Goal: Task Accomplishment & Management: Use online tool/utility

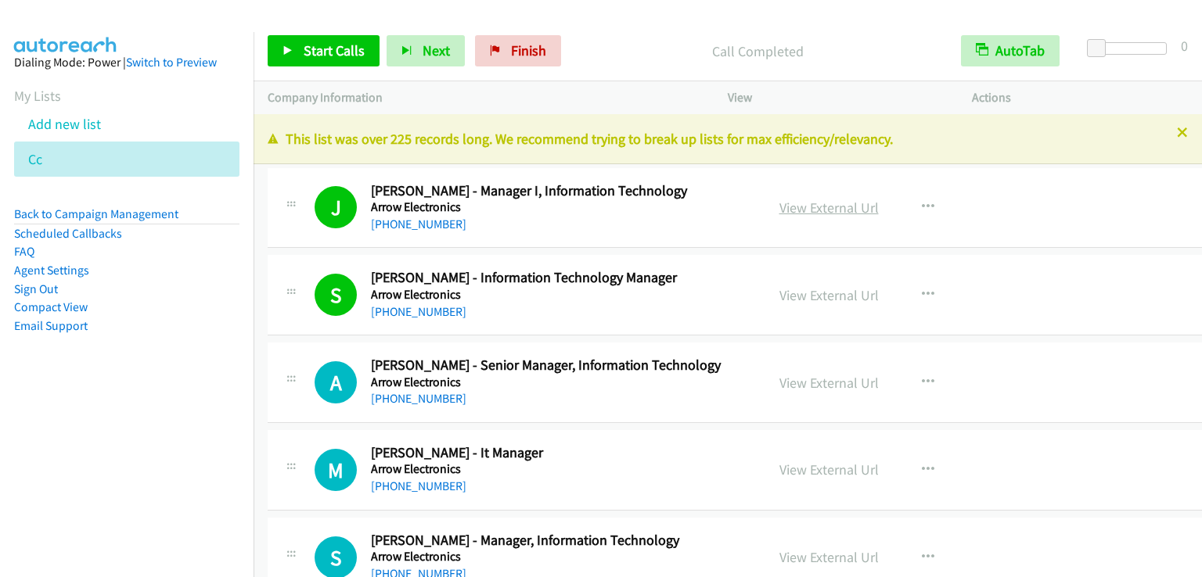
click at [821, 202] on link "View External Url" at bounding box center [828, 208] width 99 height 18
click at [797, 207] on link "View External Url" at bounding box center [828, 208] width 99 height 18
click at [42, 95] on link "My Lists" at bounding box center [37, 96] width 47 height 18
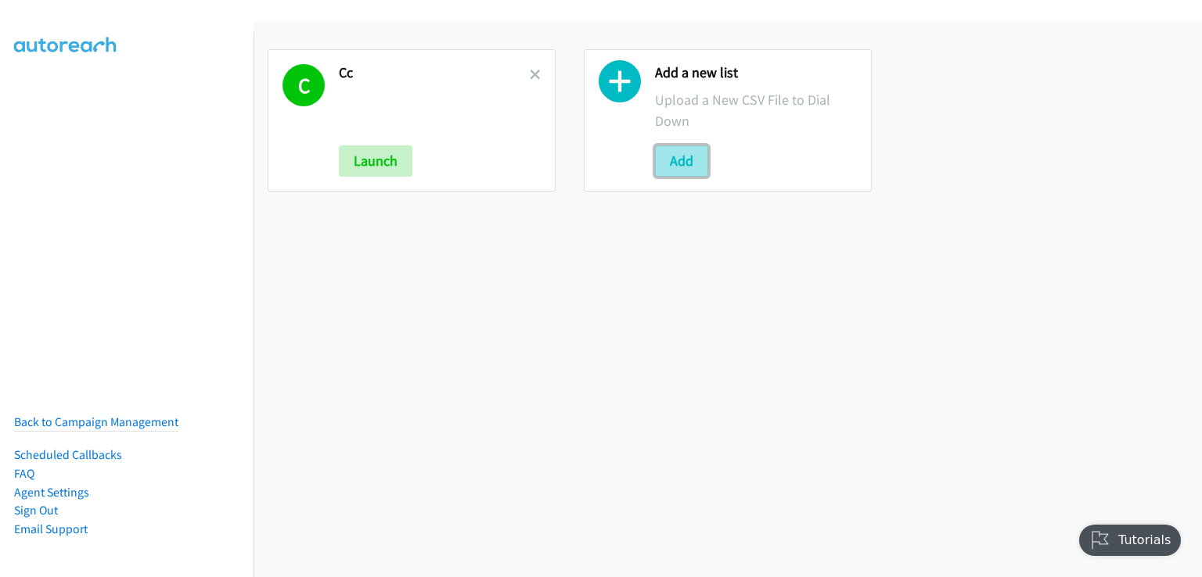
click at [678, 158] on button "Add" at bounding box center [681, 161] width 53 height 31
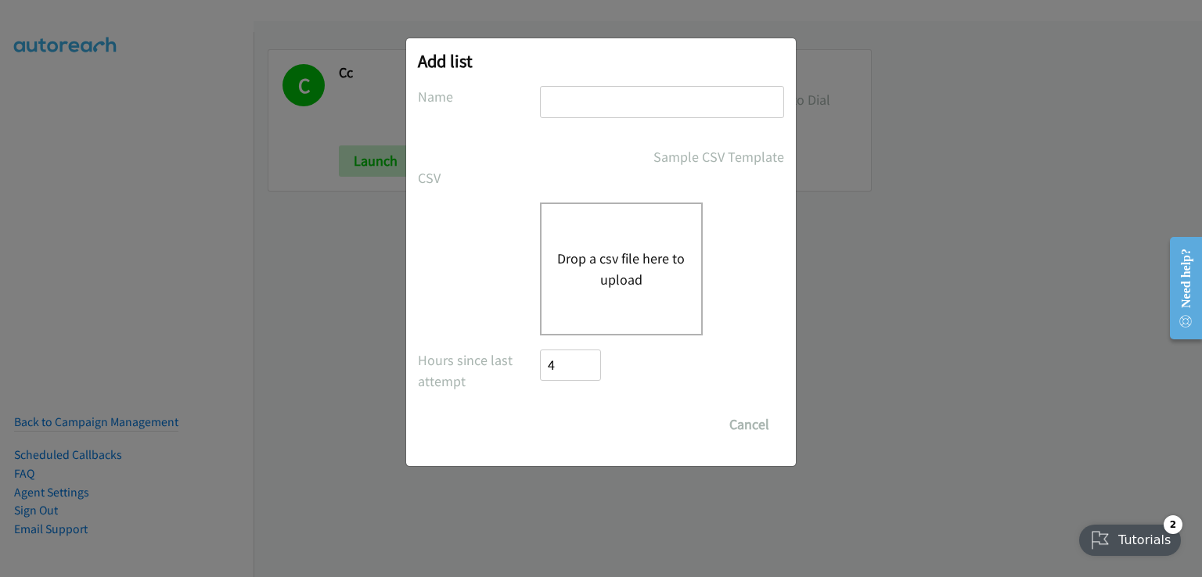
click at [603, 236] on div "Drop a csv file here to upload" at bounding box center [621, 269] width 163 height 133
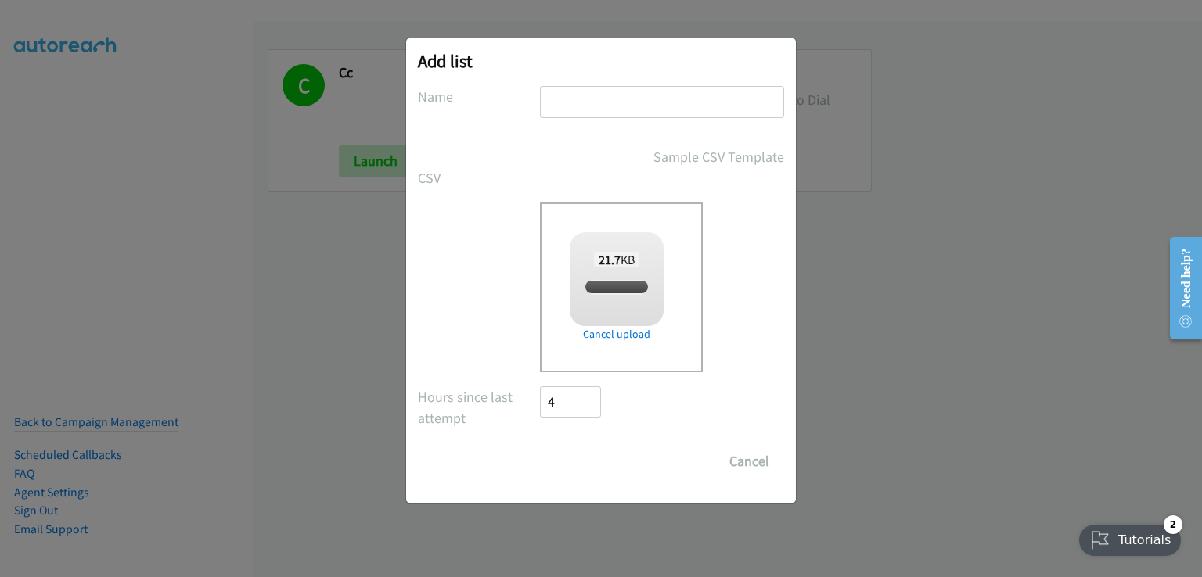
click at [601, 96] on input "text" at bounding box center [662, 102] width 244 height 32
checkbox input "true"
type input "bb"
click at [577, 455] on input "Save List" at bounding box center [581, 461] width 82 height 31
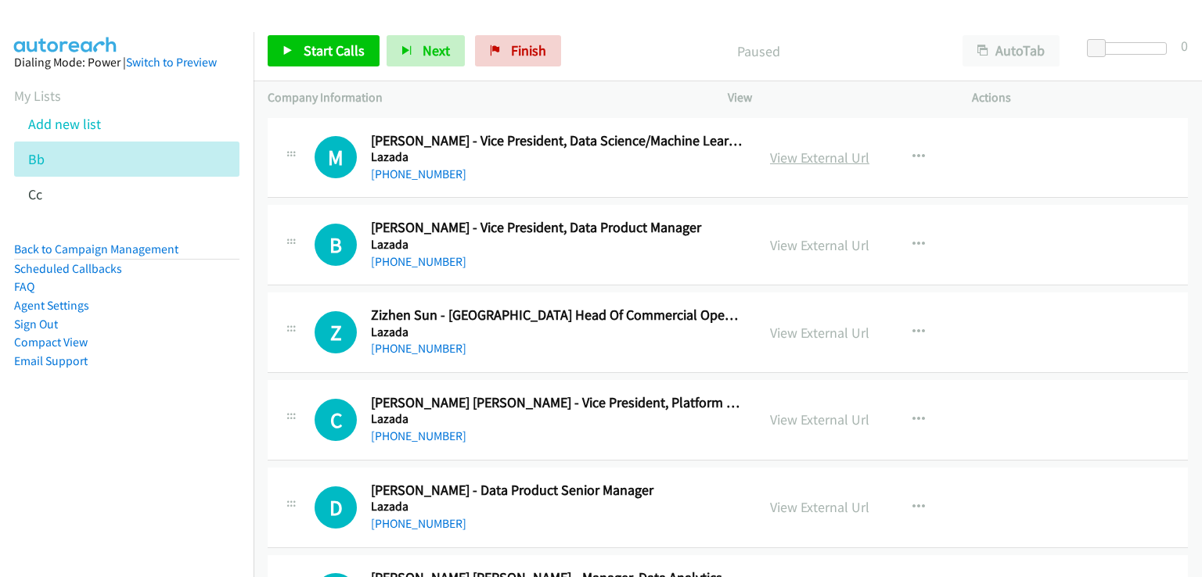
click at [803, 160] on link "View External Url" at bounding box center [819, 158] width 99 height 18
click at [820, 160] on link "View External Url" at bounding box center [819, 158] width 99 height 18
click at [319, 49] on span "Start Calls" at bounding box center [334, 50] width 61 height 18
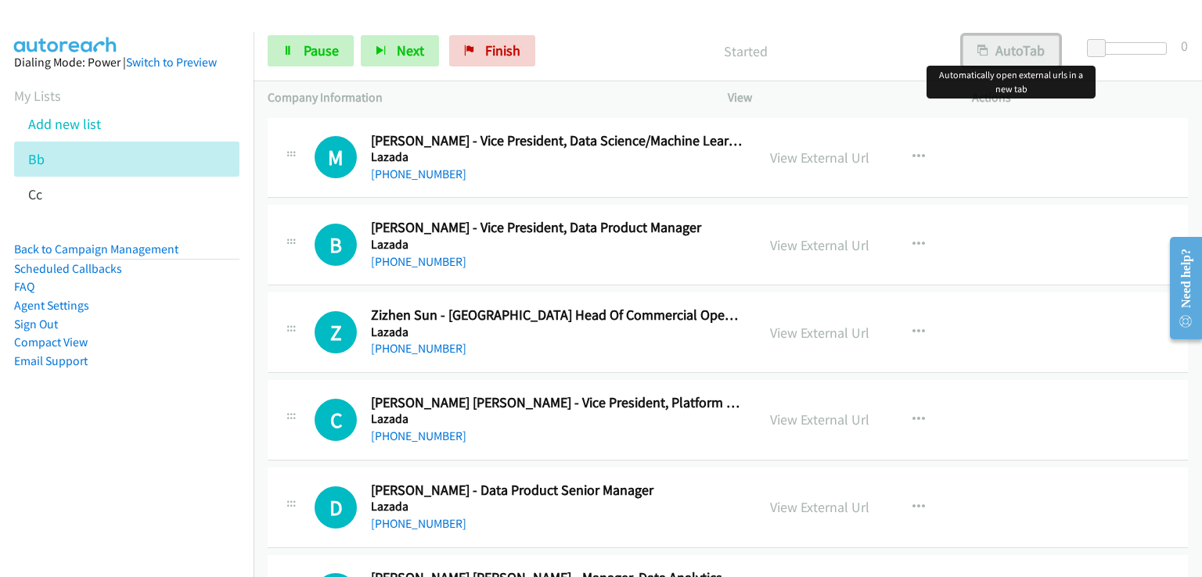
click at [1033, 50] on button "AutoTab" at bounding box center [1010, 50] width 97 height 31
click at [330, 46] on span "Pause" at bounding box center [321, 50] width 35 height 18
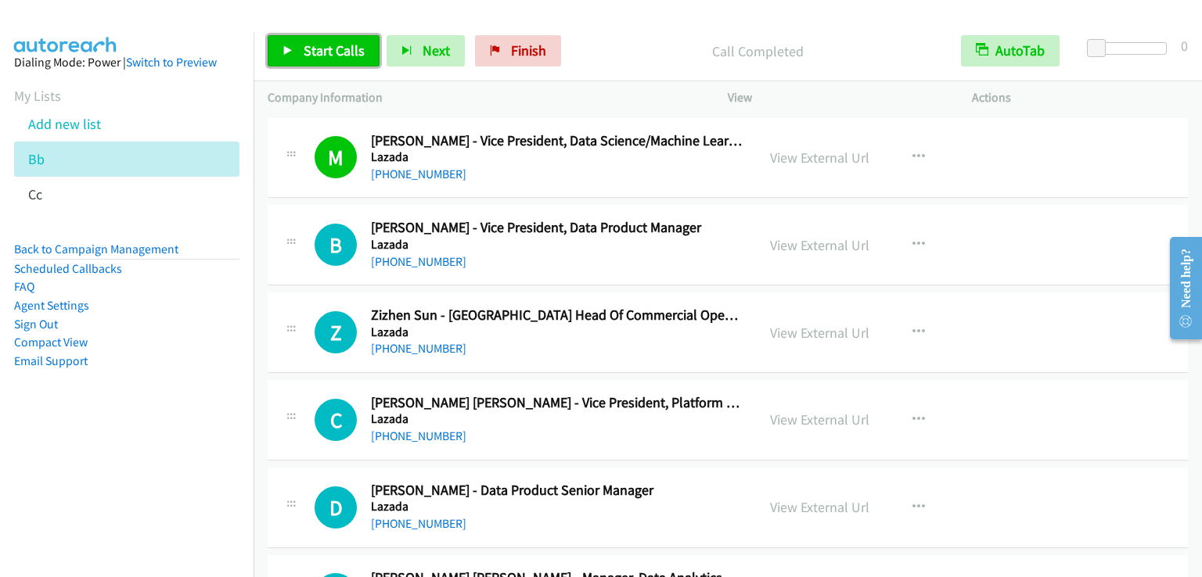
click at [295, 47] on link "Start Calls" at bounding box center [324, 50] width 112 height 31
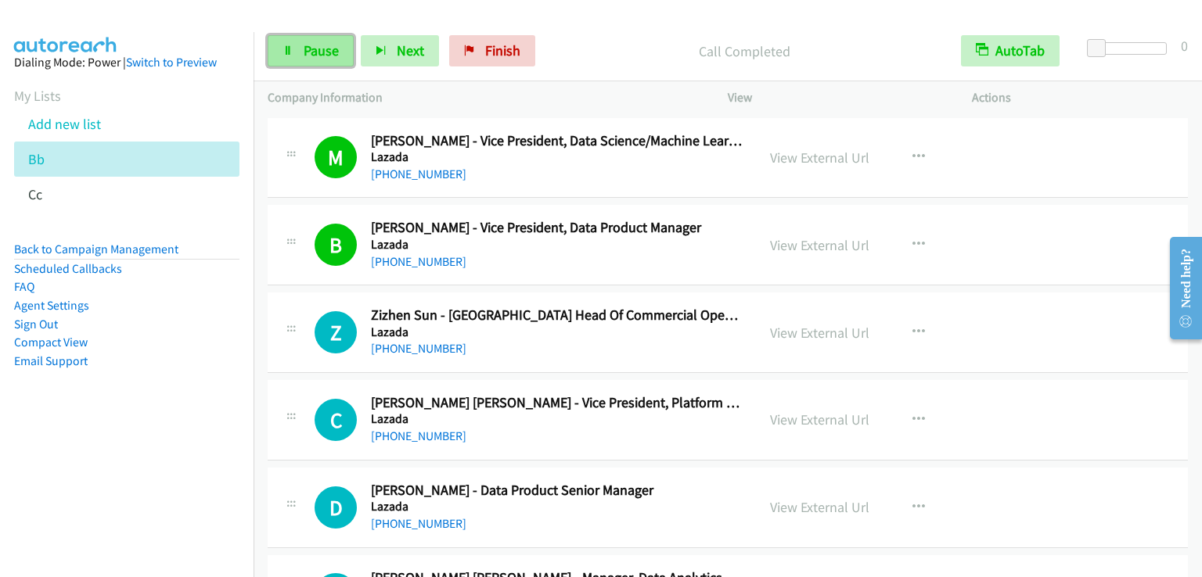
click at [343, 46] on link "Pause" at bounding box center [311, 50] width 86 height 31
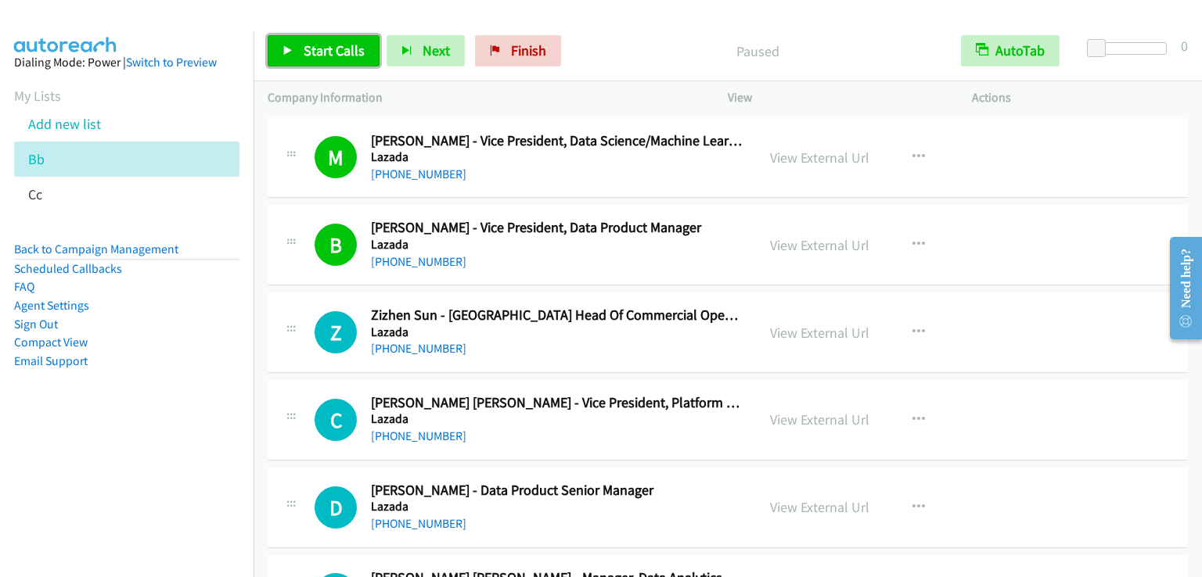
click at [344, 46] on span "Start Calls" at bounding box center [334, 50] width 61 height 18
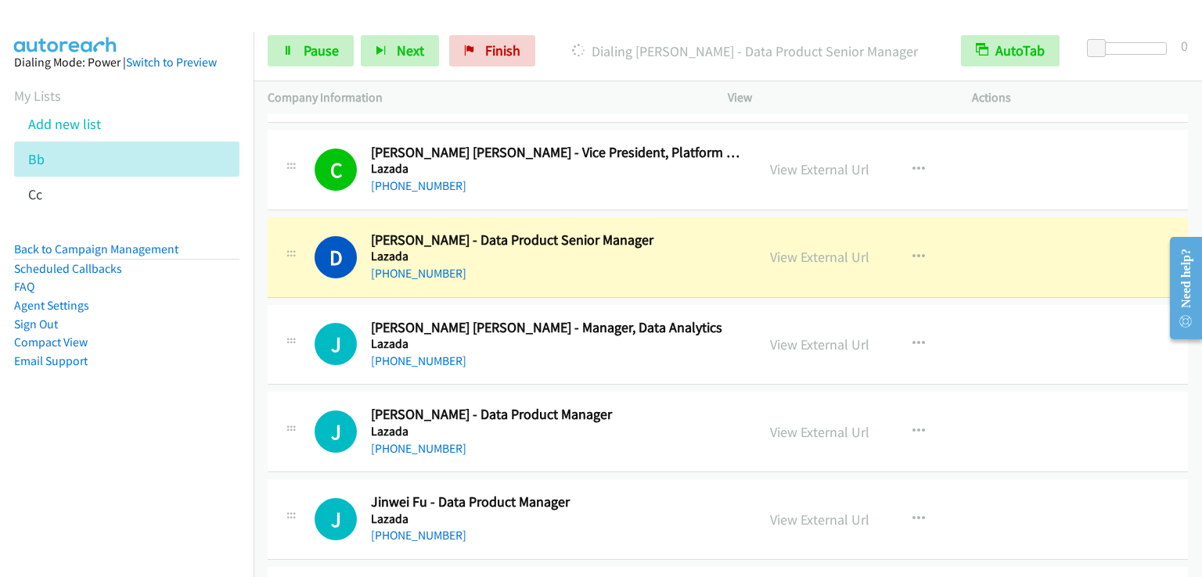
scroll to position [235, 0]
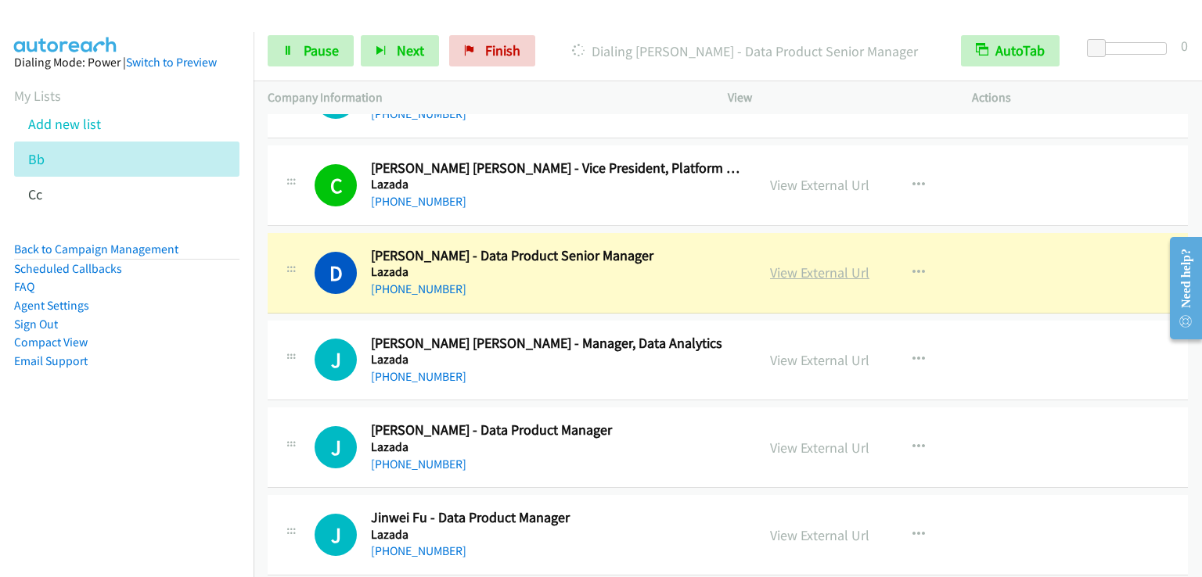
click at [831, 271] on link "View External Url" at bounding box center [819, 273] width 99 height 18
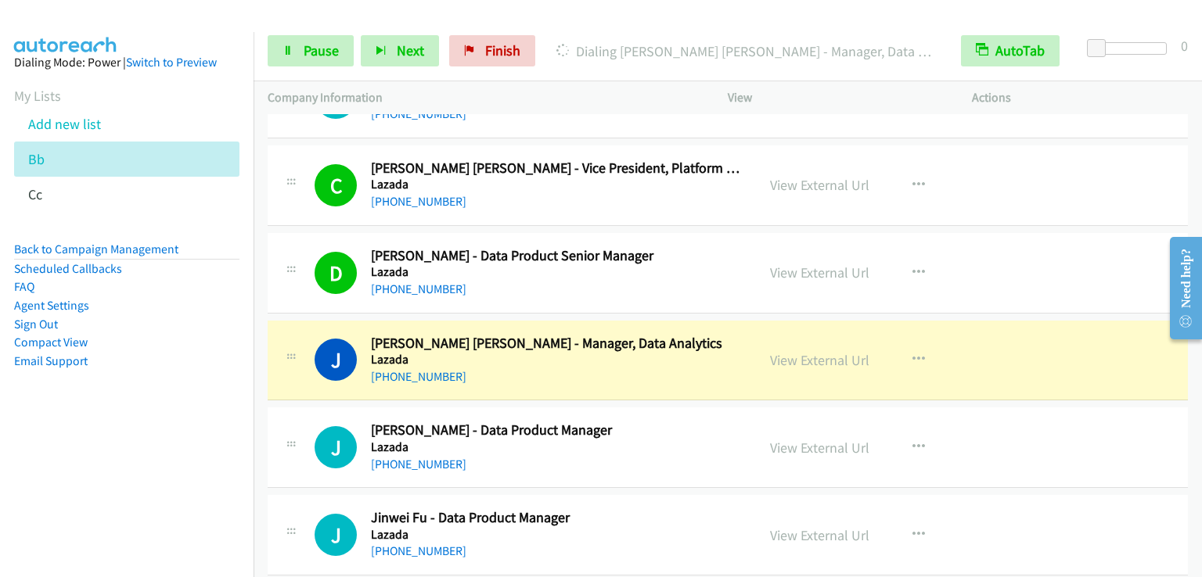
click at [681, 98] on p "Company Information" at bounding box center [484, 97] width 432 height 19
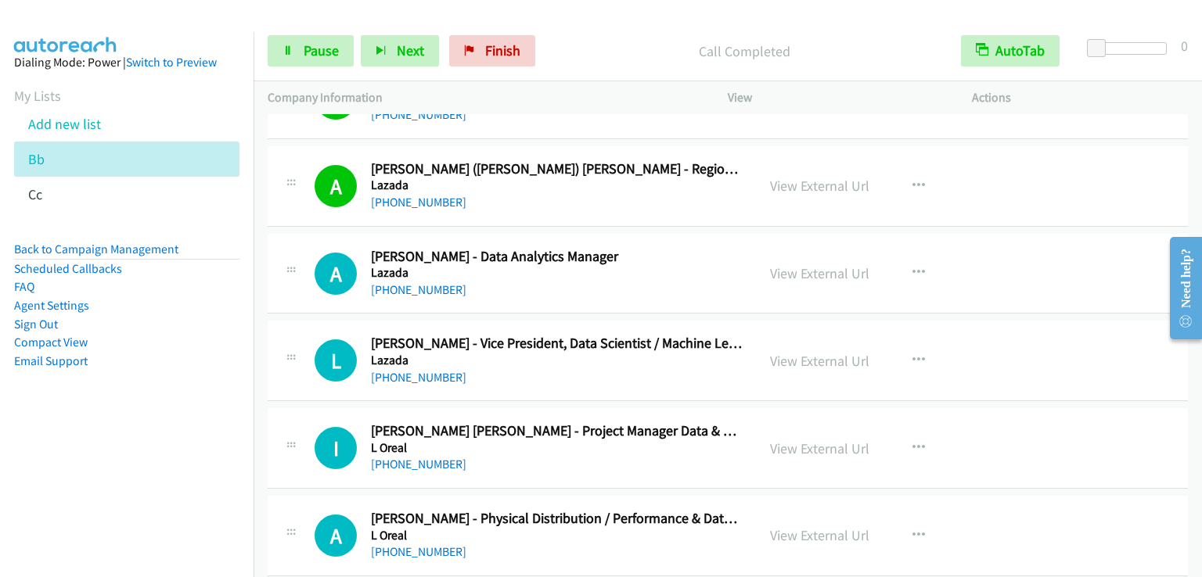
scroll to position [782, 0]
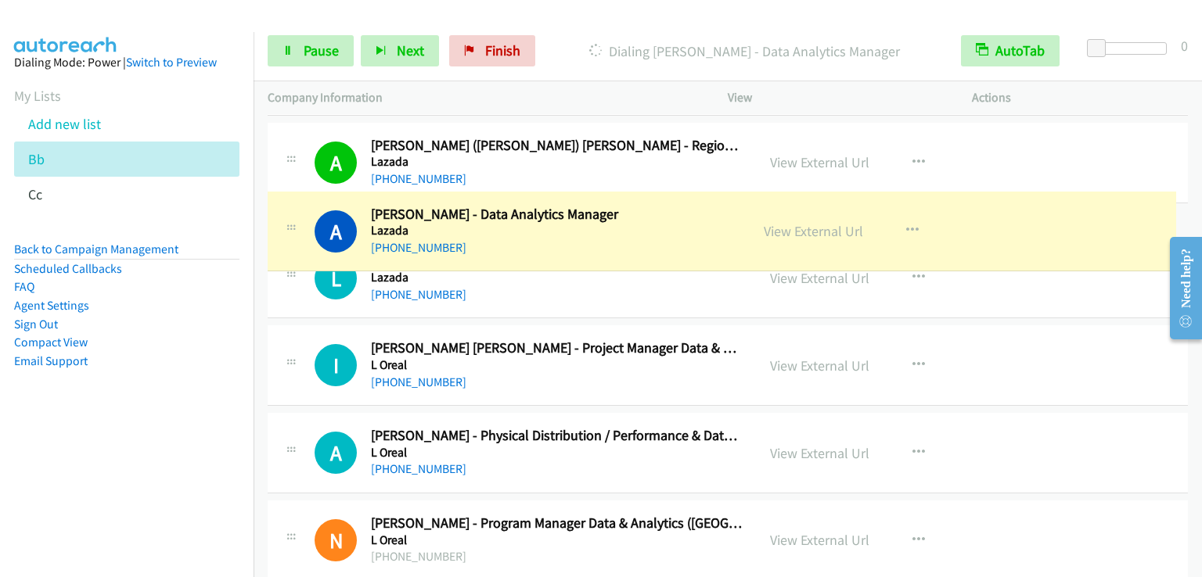
drag, startPoint x: 457, startPoint y: 224, endPoint x: 418, endPoint y: 220, distance: 39.3
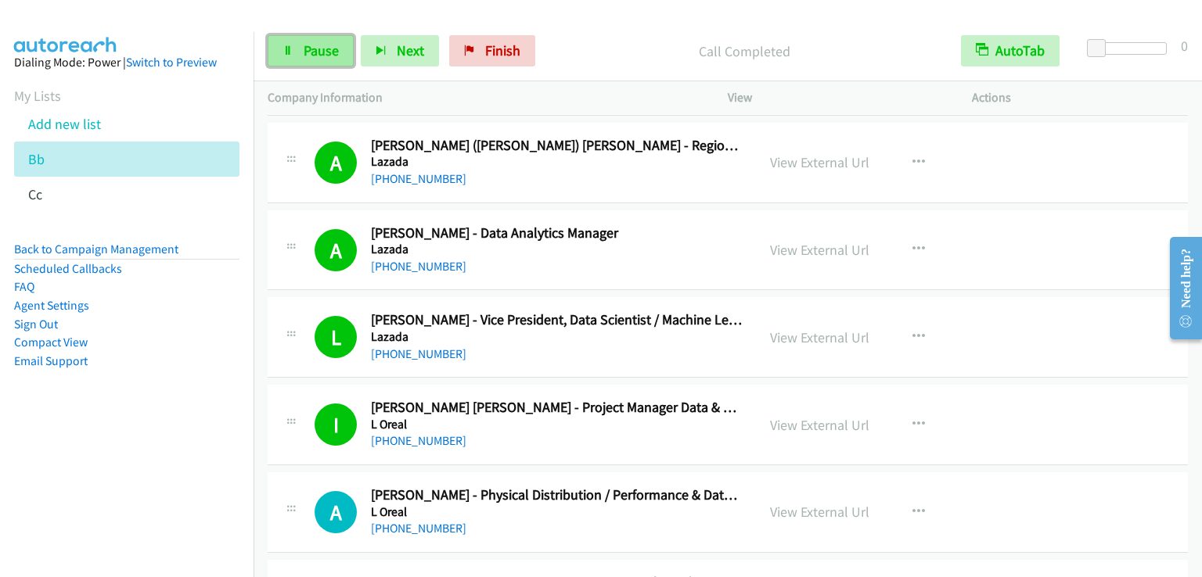
click at [307, 52] on span "Pause" at bounding box center [321, 50] width 35 height 18
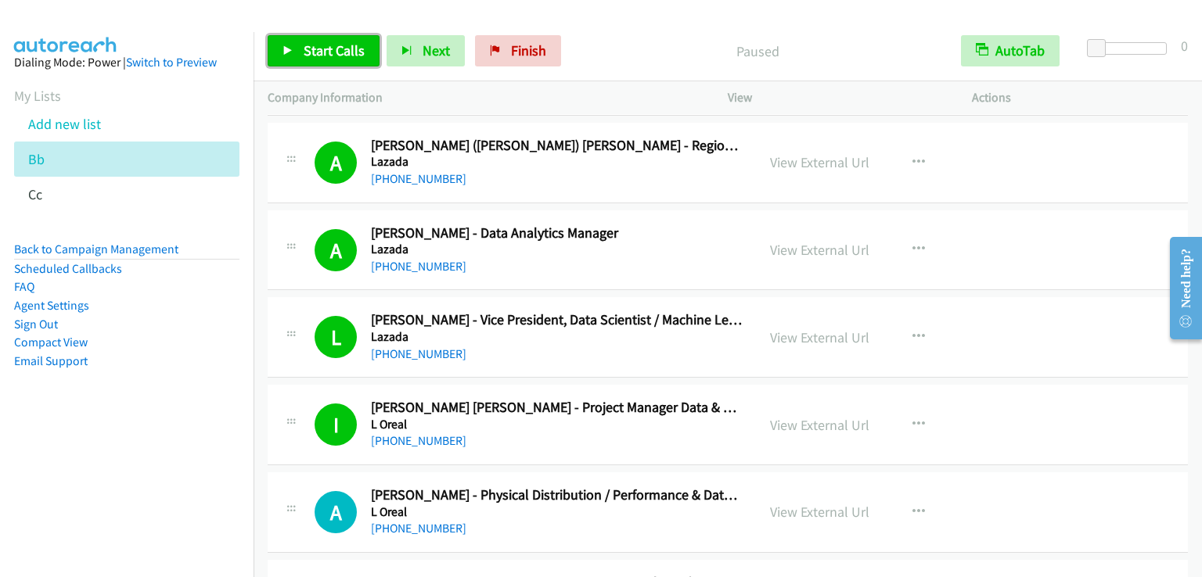
click at [307, 52] on span "Start Calls" at bounding box center [334, 50] width 61 height 18
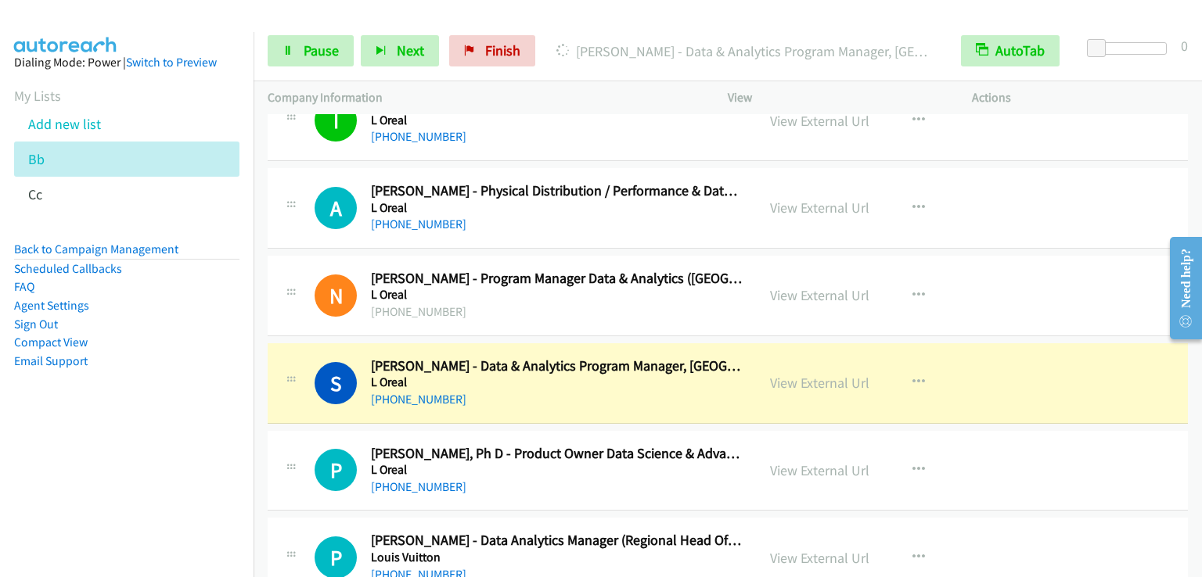
scroll to position [1095, 0]
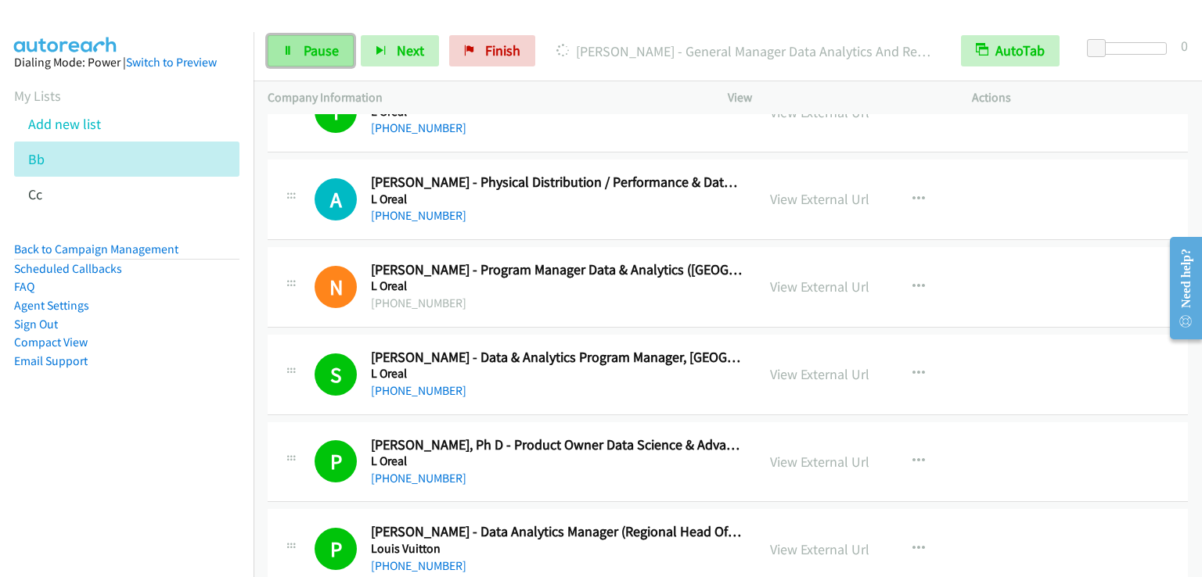
click at [319, 52] on span "Pause" at bounding box center [321, 50] width 35 height 18
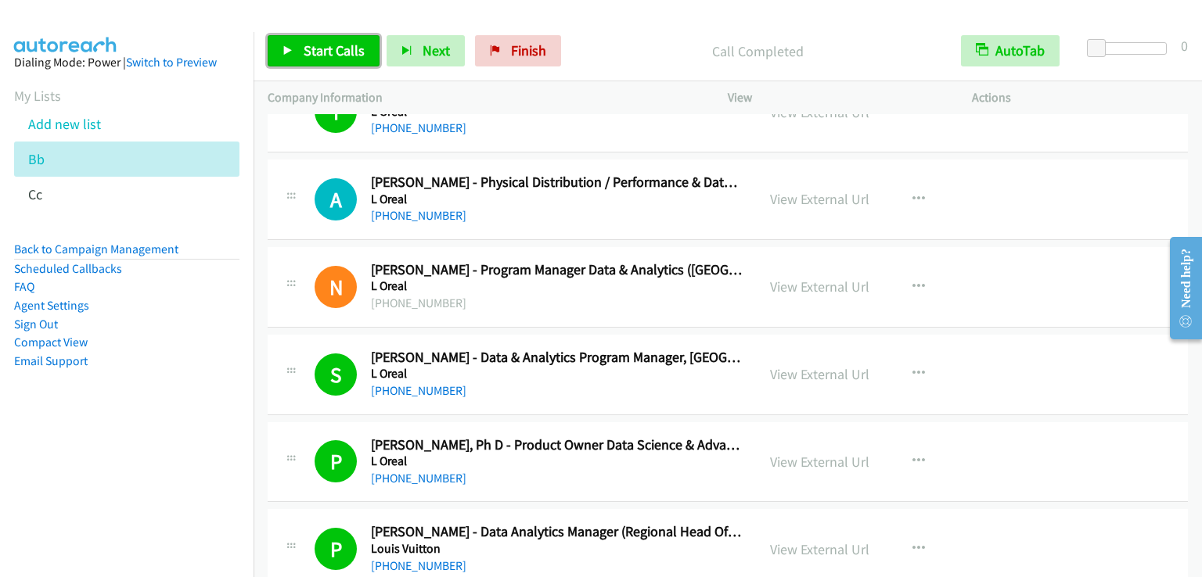
click at [343, 56] on span "Start Calls" at bounding box center [334, 50] width 61 height 18
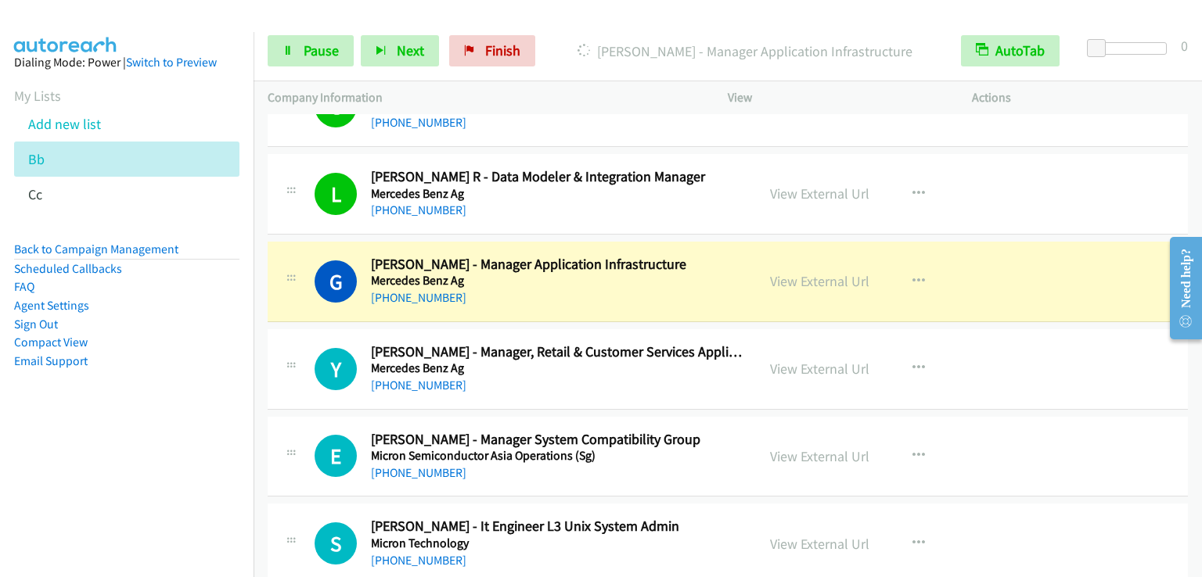
scroll to position [2504, 0]
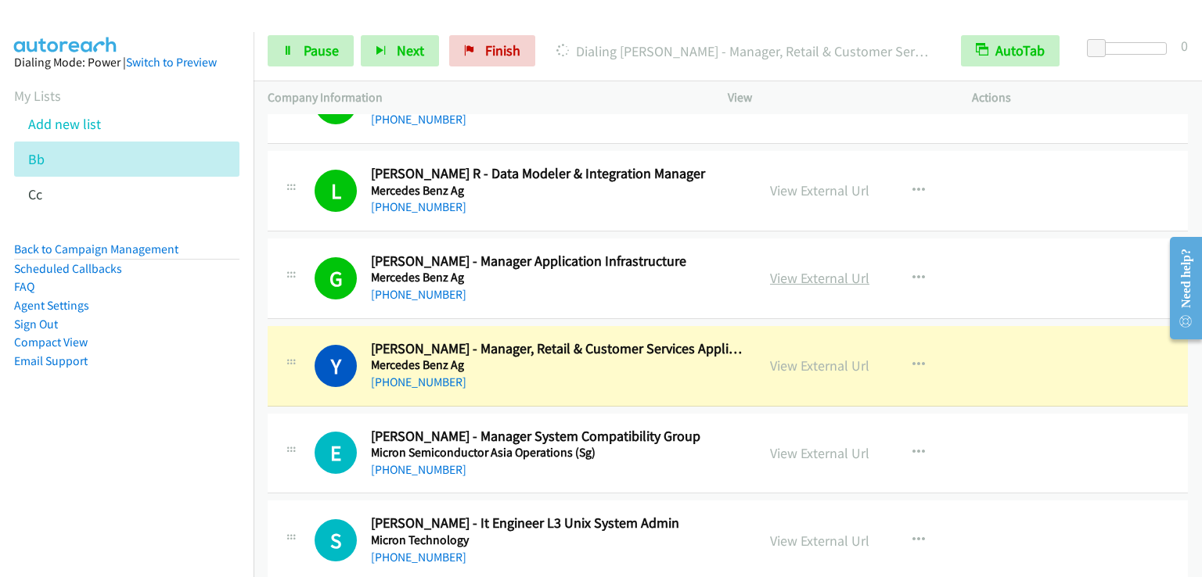
click at [804, 269] on link "View External Url" at bounding box center [819, 278] width 99 height 18
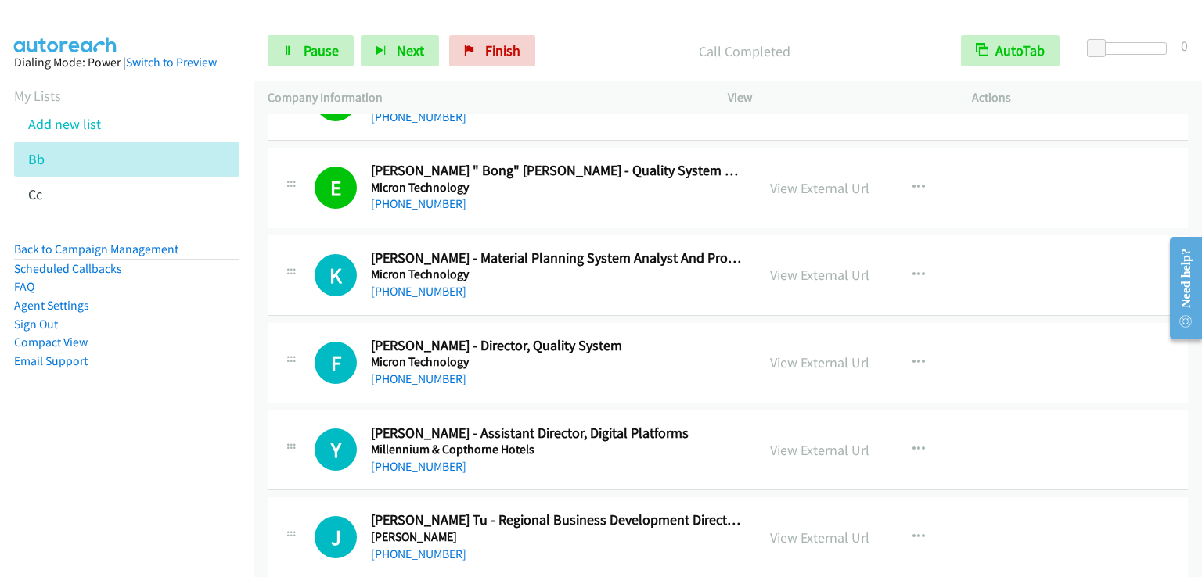
scroll to position [2895, 0]
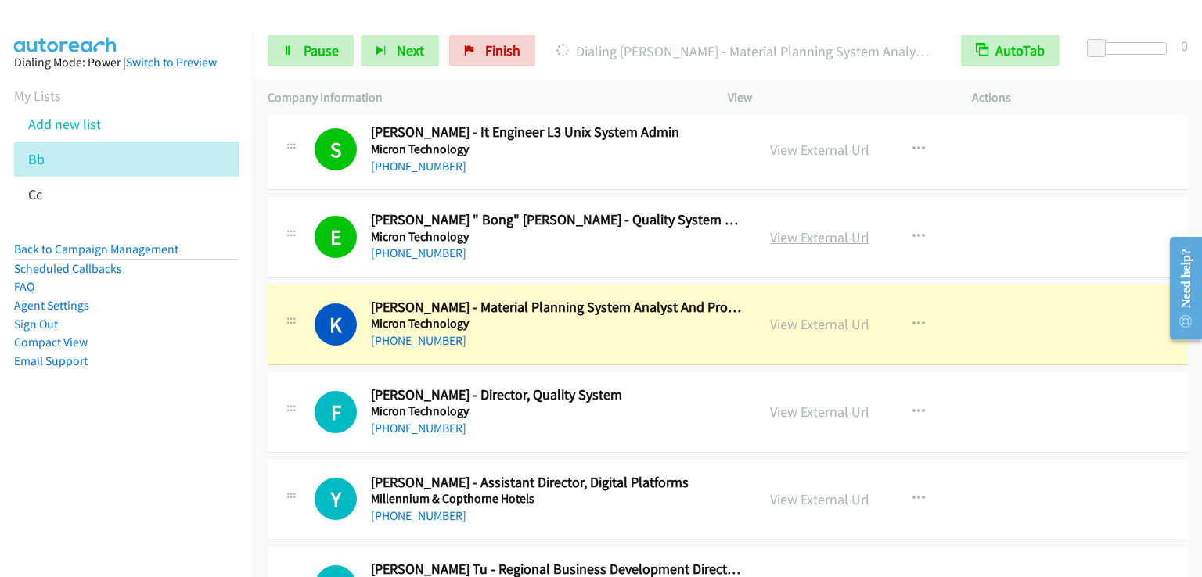
click at [779, 230] on link "View External Url" at bounding box center [819, 237] width 99 height 18
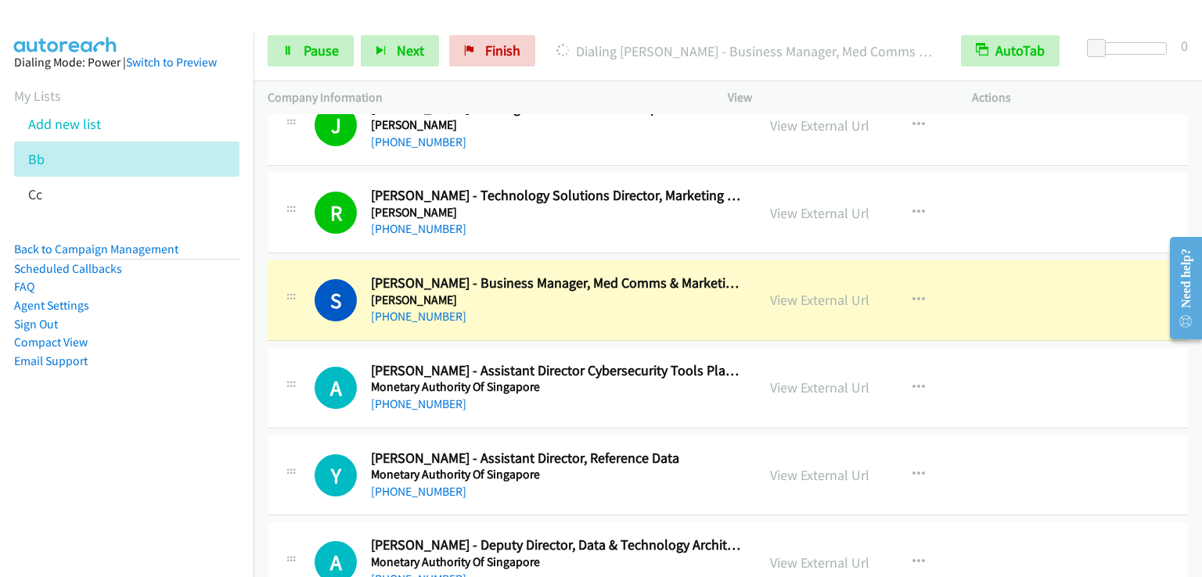
scroll to position [3364, 0]
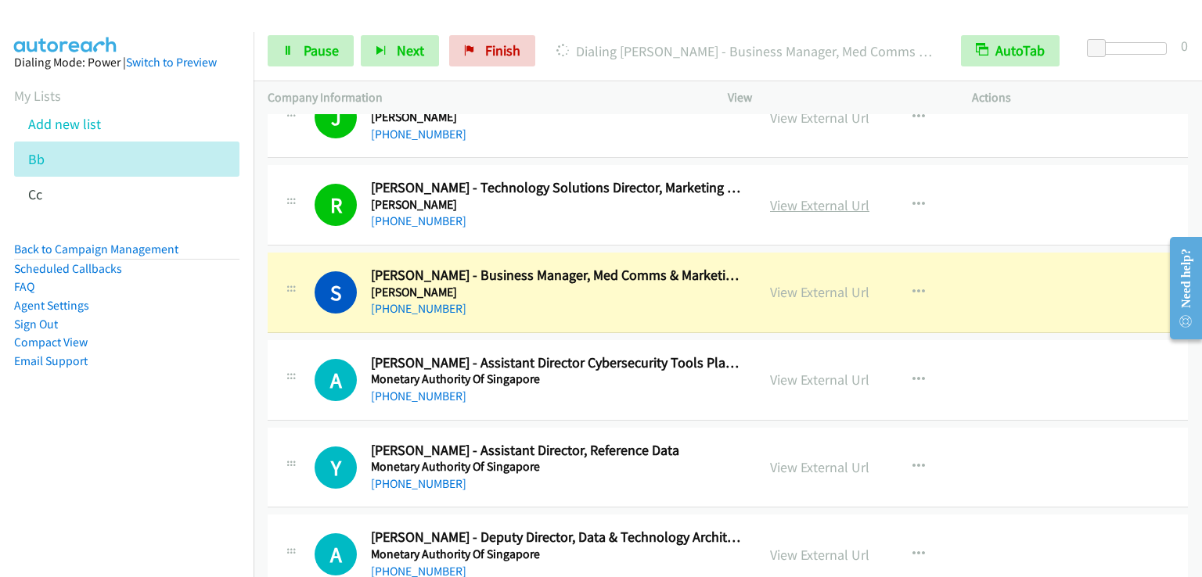
click at [798, 204] on link "View External Url" at bounding box center [819, 205] width 99 height 18
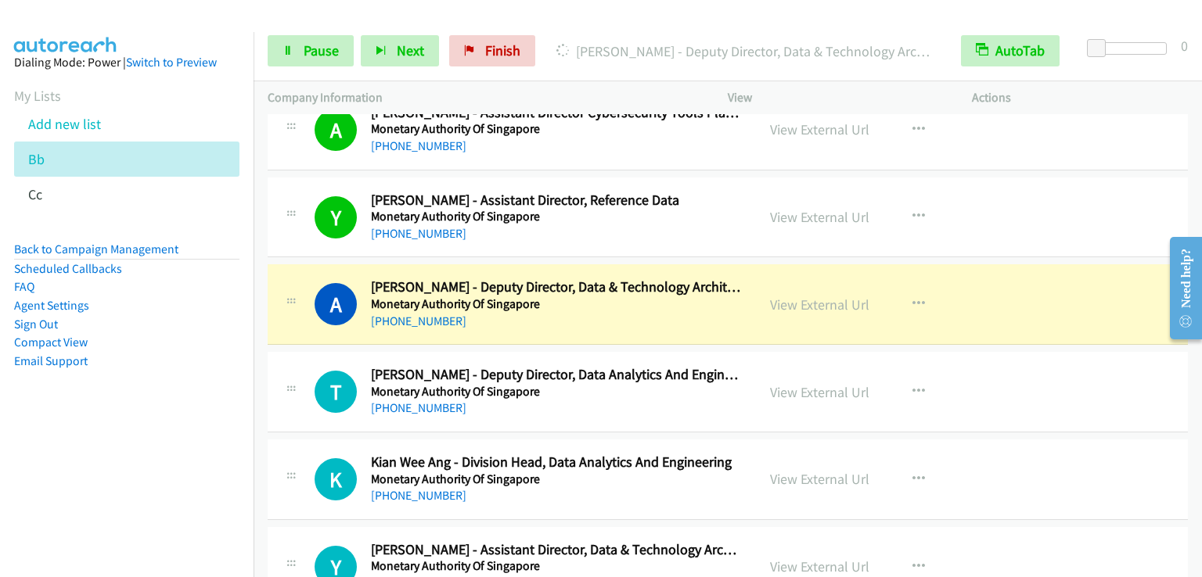
scroll to position [3599, 0]
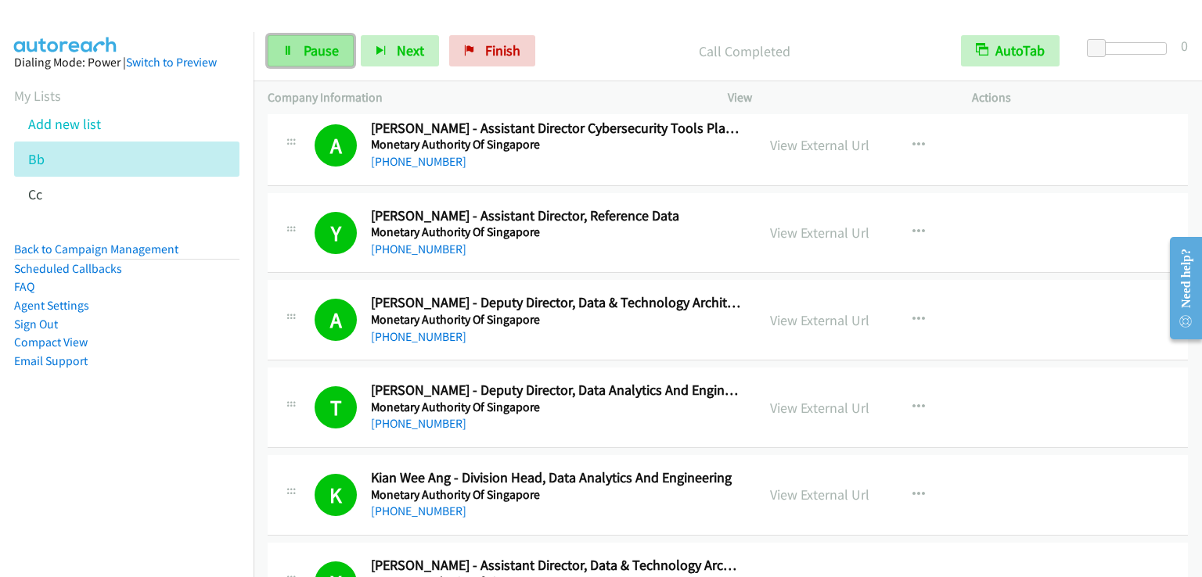
click at [332, 45] on span "Pause" at bounding box center [321, 50] width 35 height 18
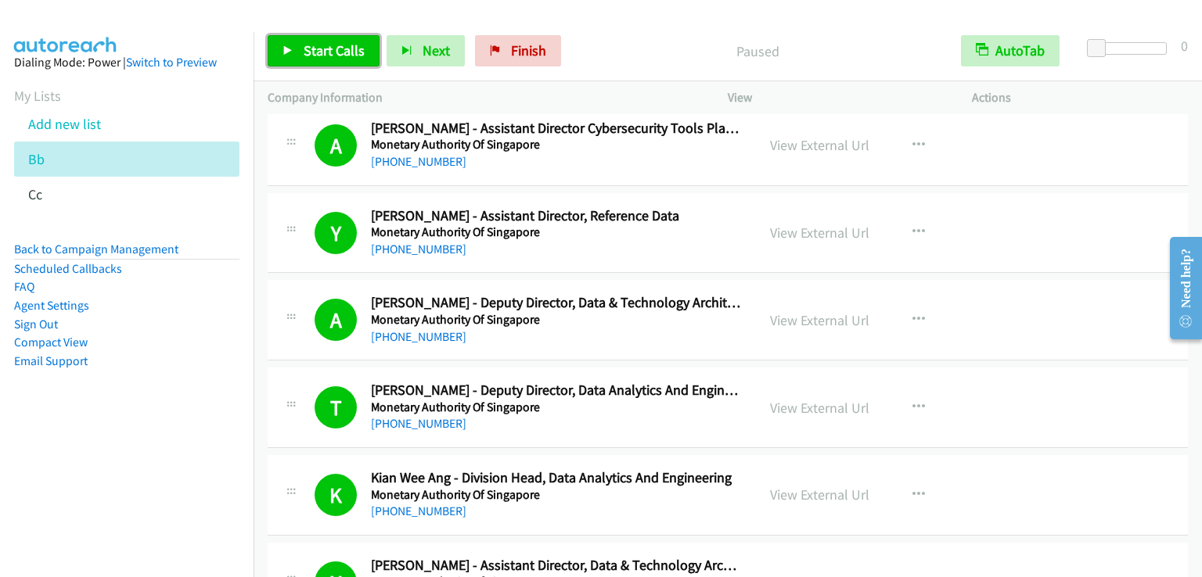
click at [332, 45] on span "Start Calls" at bounding box center [334, 50] width 61 height 18
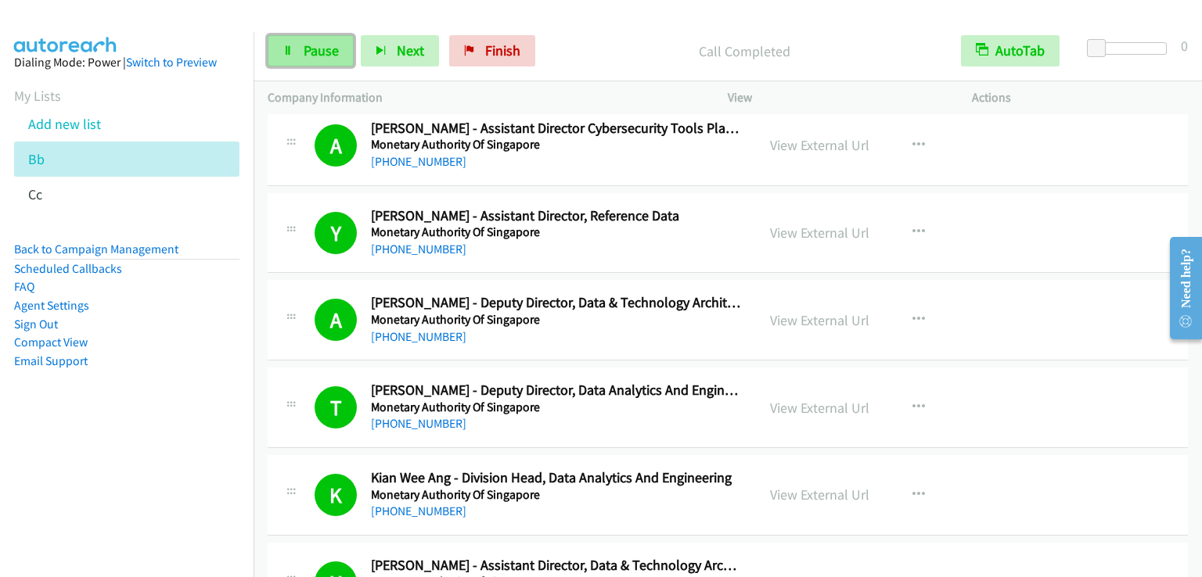
click at [301, 53] on link "Pause" at bounding box center [311, 50] width 86 height 31
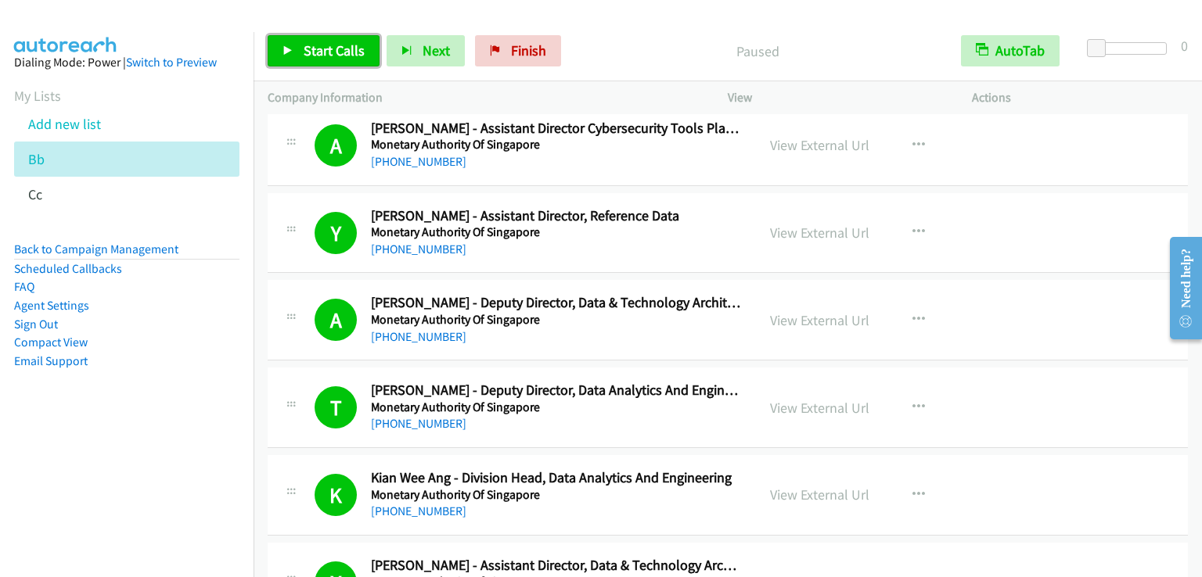
click at [301, 53] on link "Start Calls" at bounding box center [324, 50] width 112 height 31
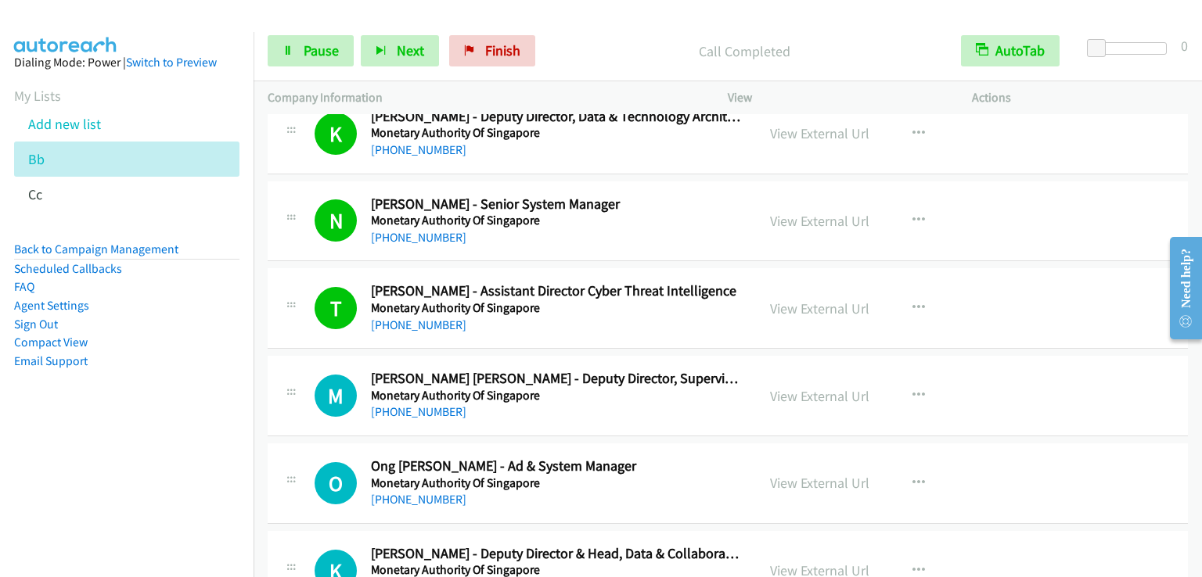
scroll to position [4694, 0]
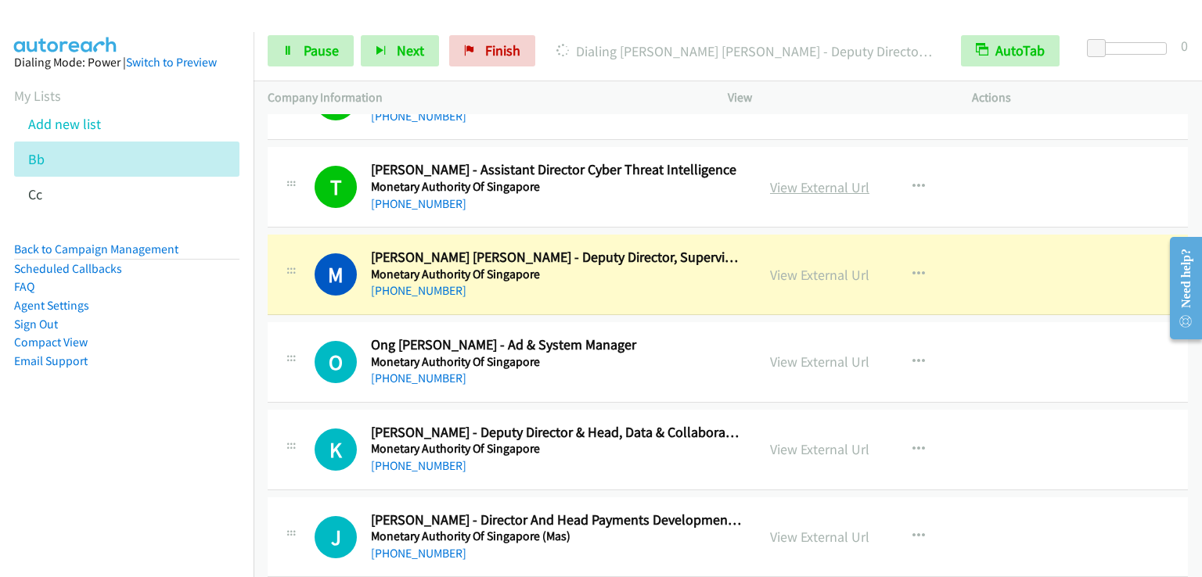
click at [783, 181] on link "View External Url" at bounding box center [819, 187] width 99 height 18
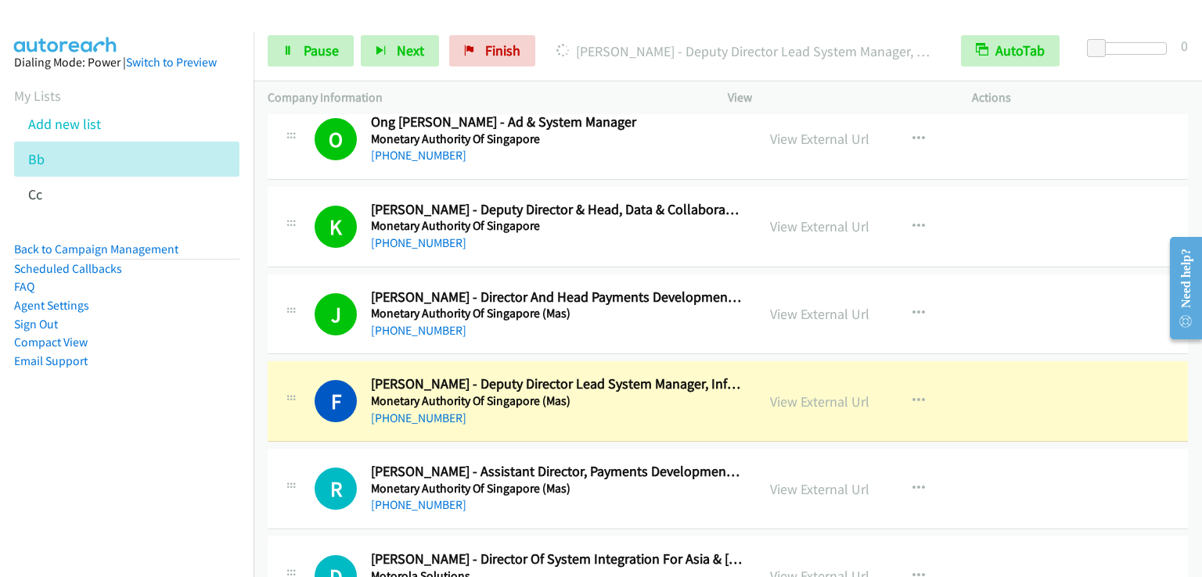
scroll to position [4929, 0]
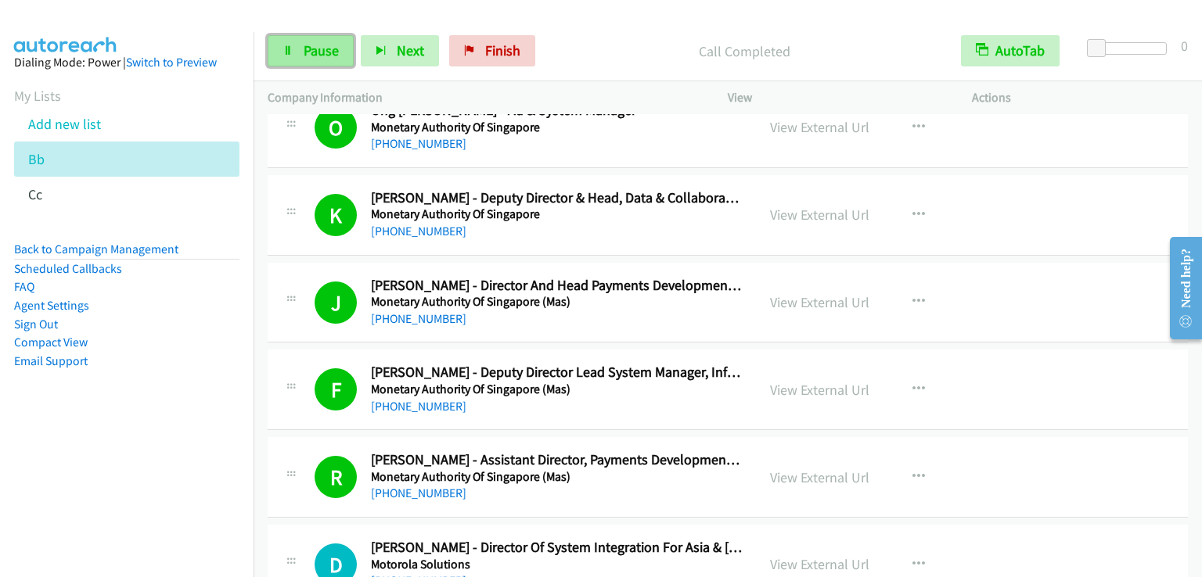
click at [327, 49] on span "Pause" at bounding box center [321, 50] width 35 height 18
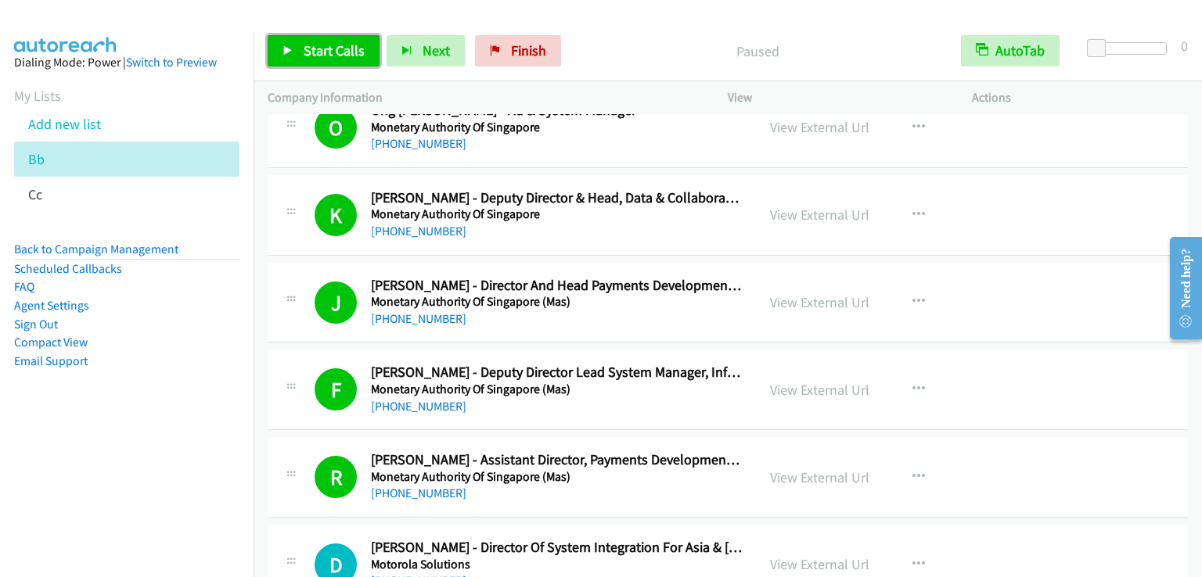
click at [327, 50] on span "Start Calls" at bounding box center [334, 50] width 61 height 18
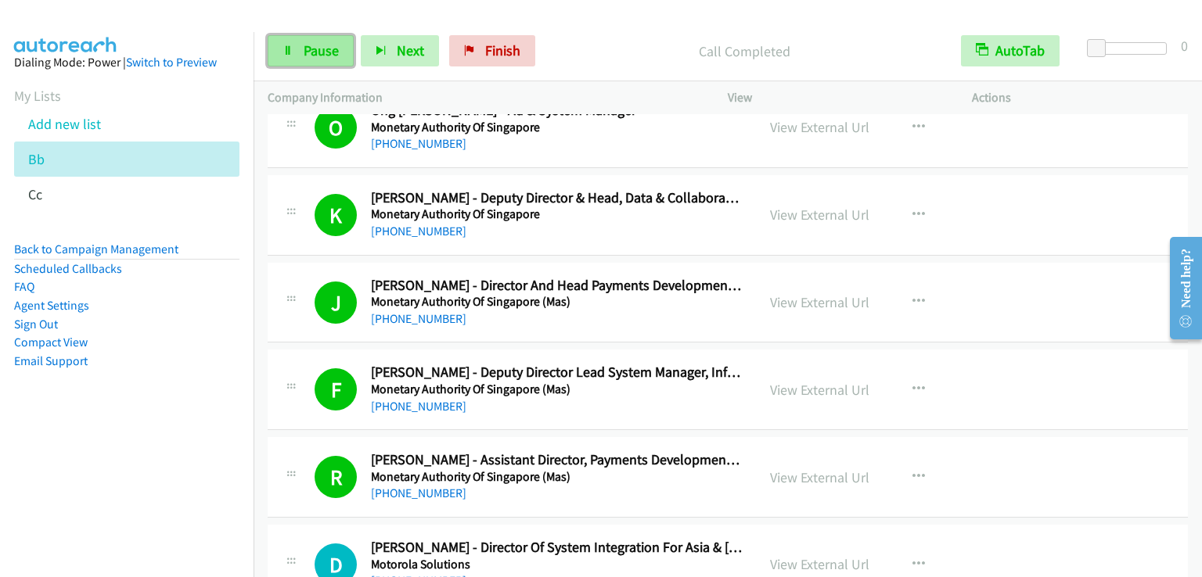
click at [329, 55] on span "Pause" at bounding box center [321, 50] width 35 height 18
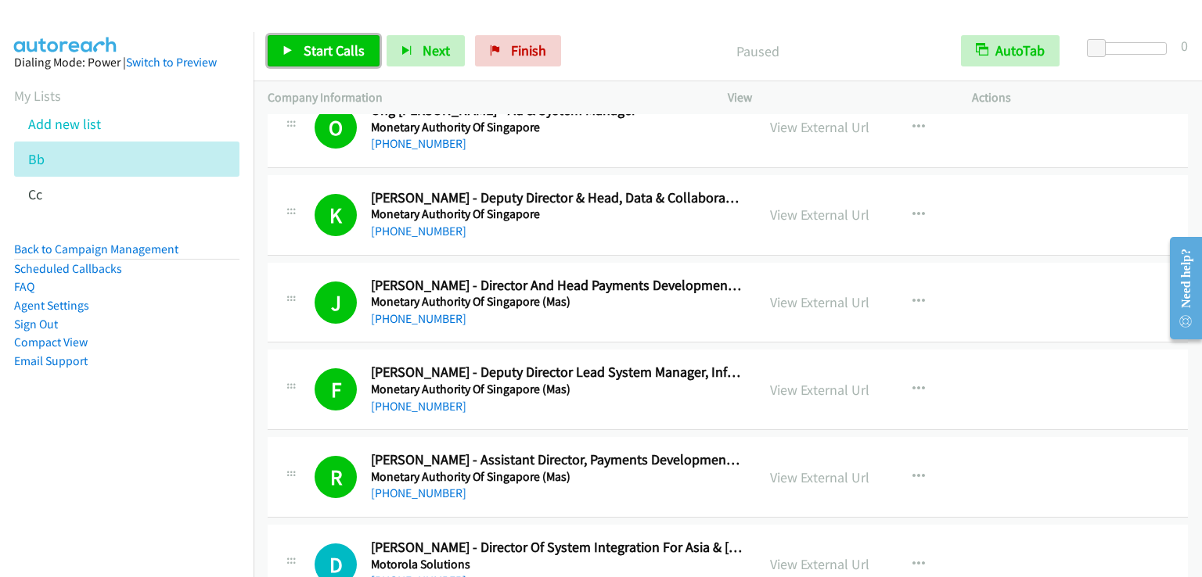
click at [329, 55] on span "Start Calls" at bounding box center [334, 50] width 61 height 18
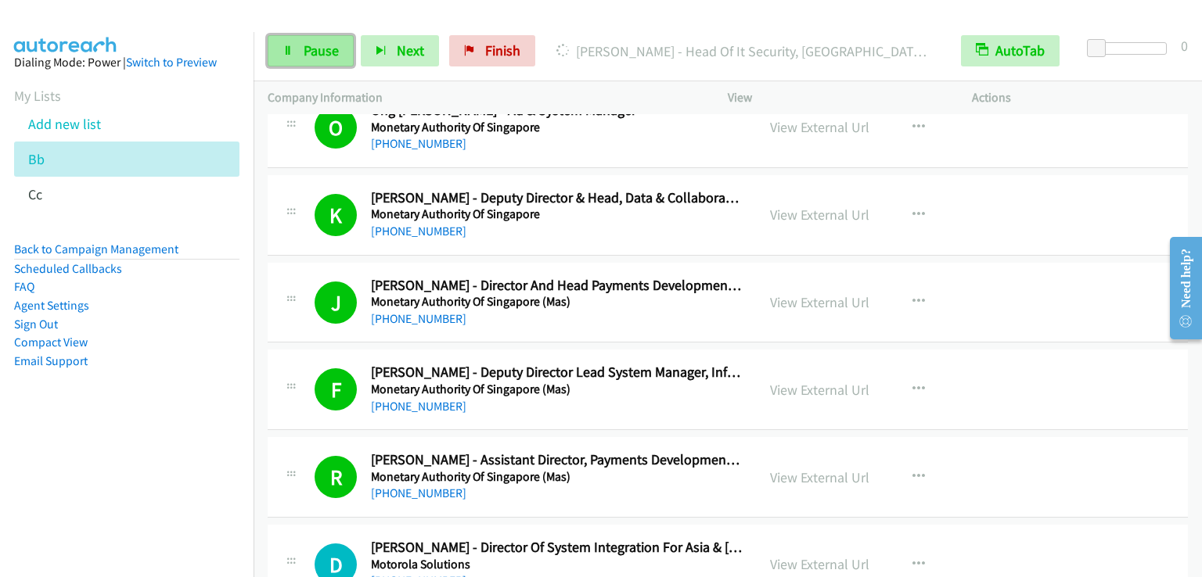
click at [289, 41] on link "Pause" at bounding box center [311, 50] width 86 height 31
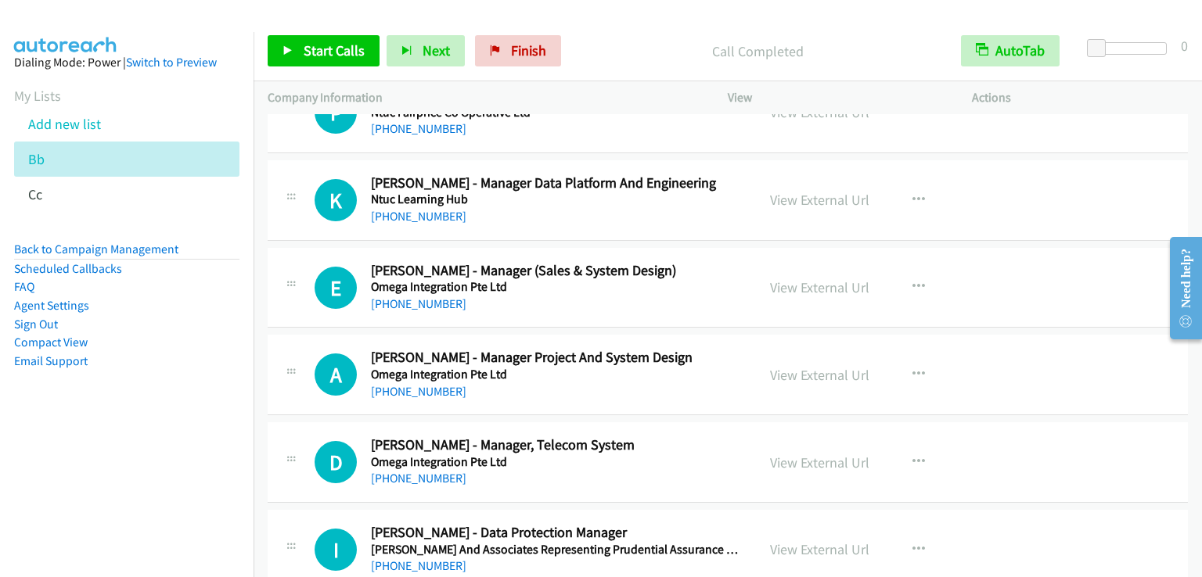
scroll to position [6400, 0]
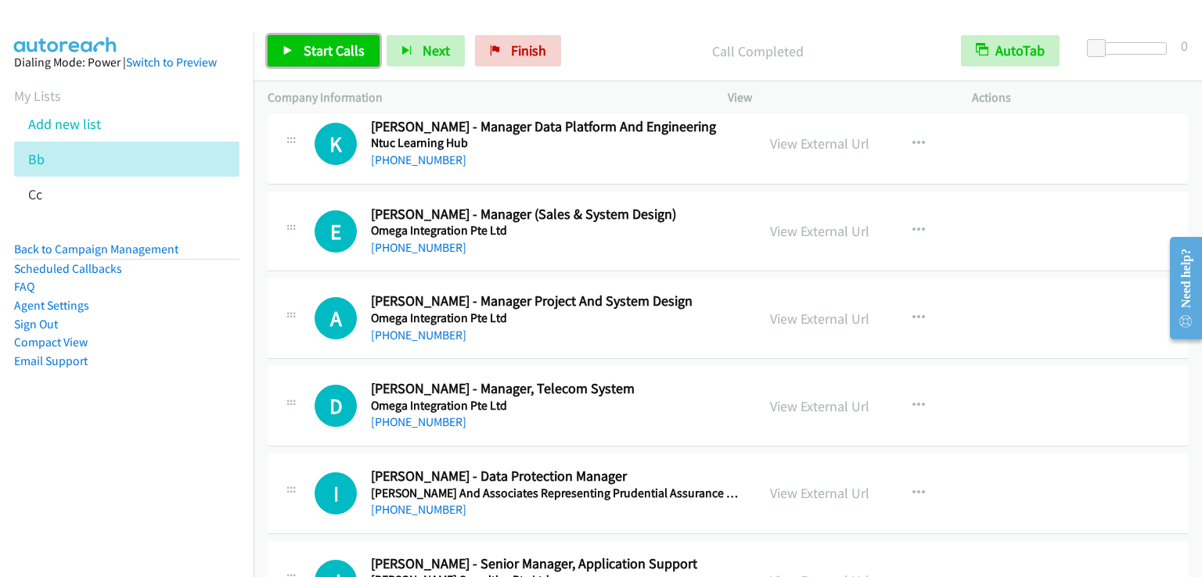
click at [324, 46] on span "Start Calls" at bounding box center [334, 50] width 61 height 18
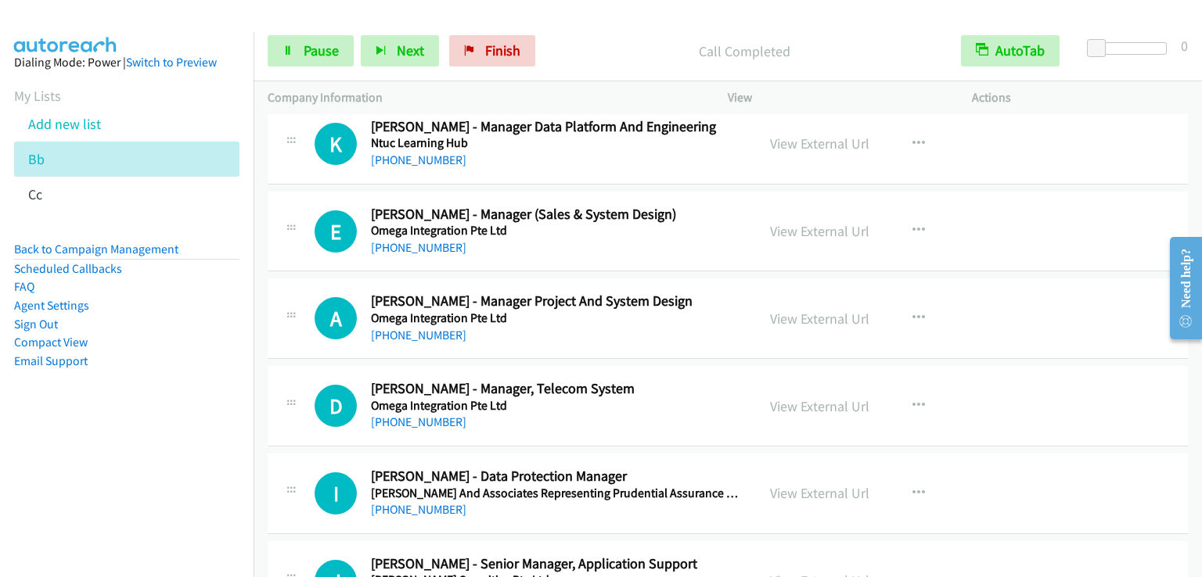
click at [1120, 289] on div "A Callback Scheduled Allan Ferriols - Manager Project And System Design Omega I…" at bounding box center [728, 319] width 920 height 81
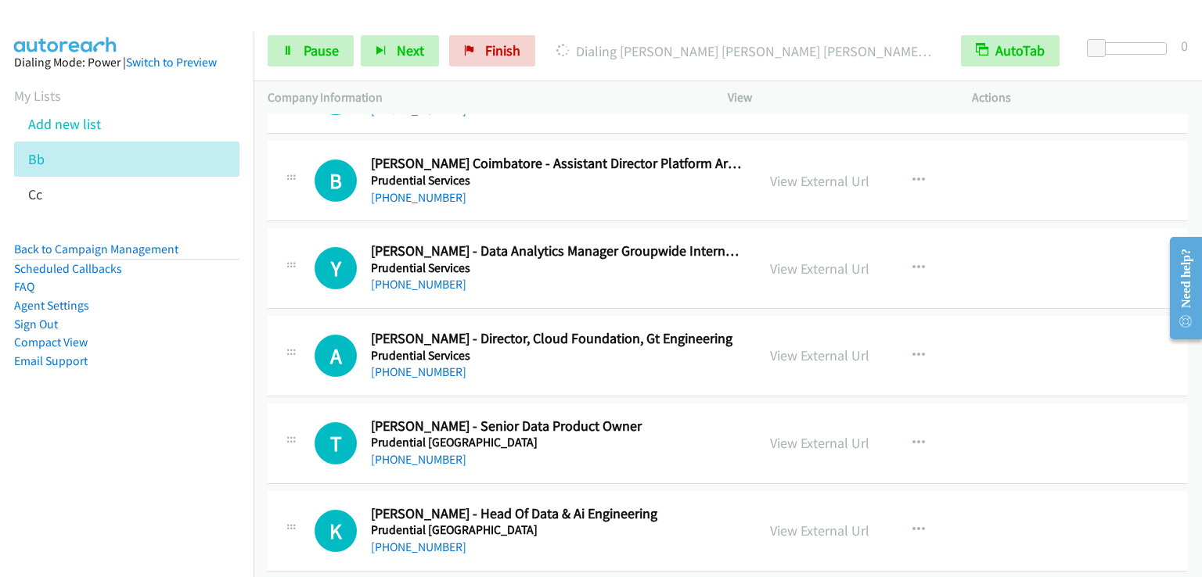
scroll to position [8199, 0]
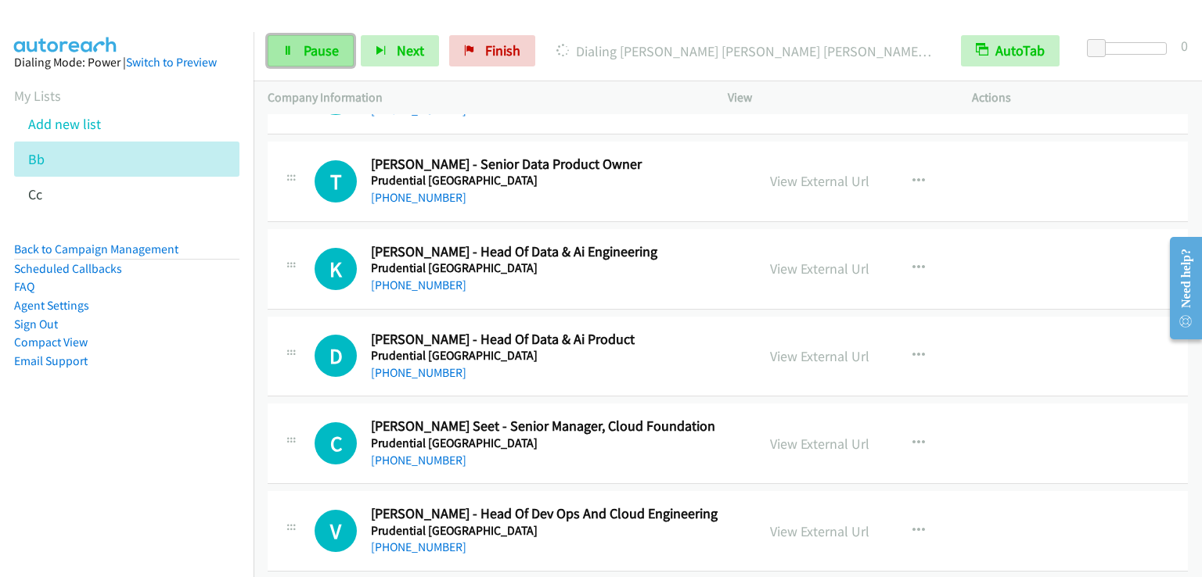
click at [339, 45] on link "Pause" at bounding box center [311, 50] width 86 height 31
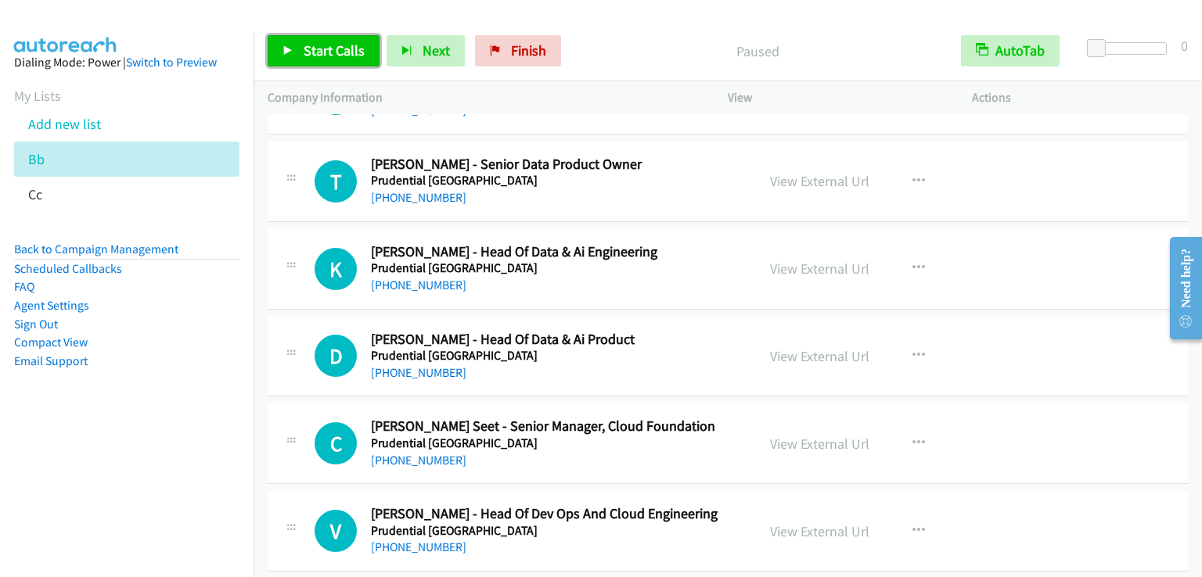
click at [339, 45] on span "Start Calls" at bounding box center [334, 50] width 61 height 18
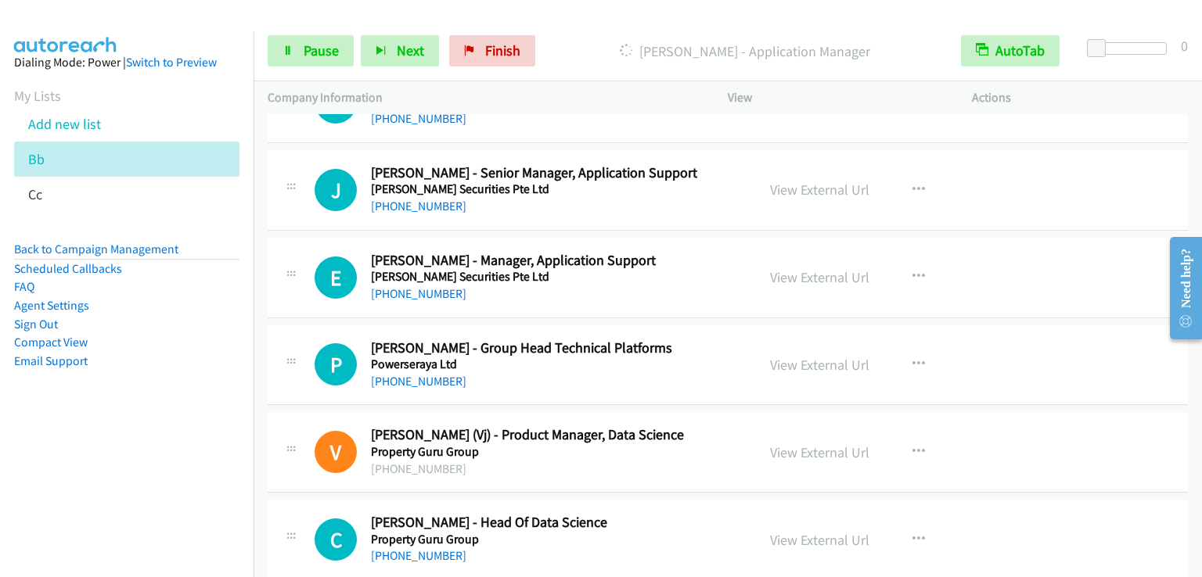
scroll to position [6243, 0]
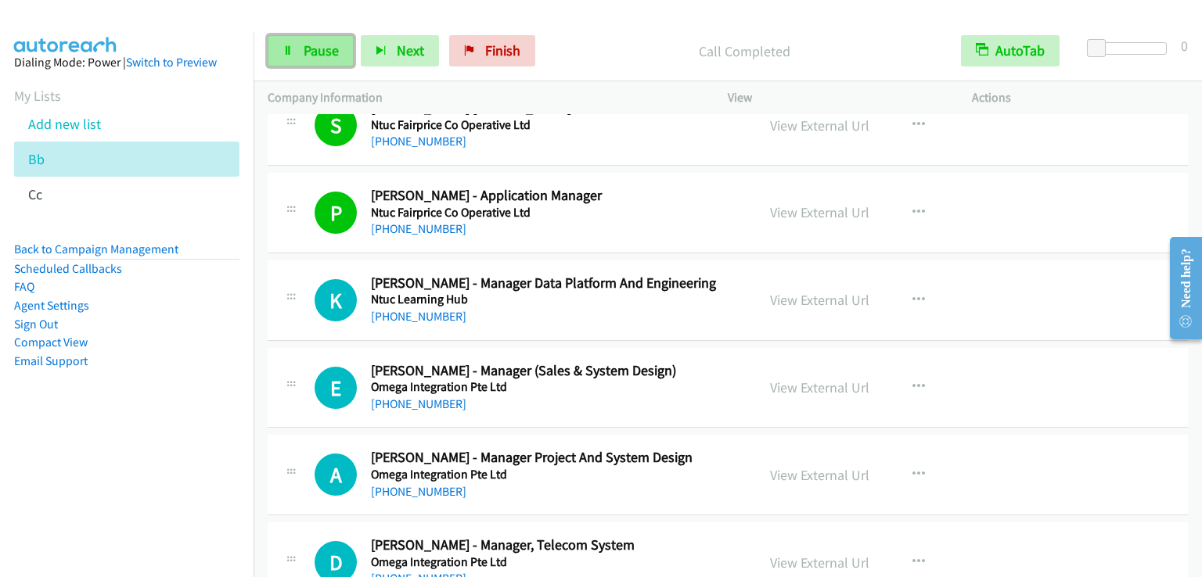
click at [318, 57] on span "Pause" at bounding box center [321, 50] width 35 height 18
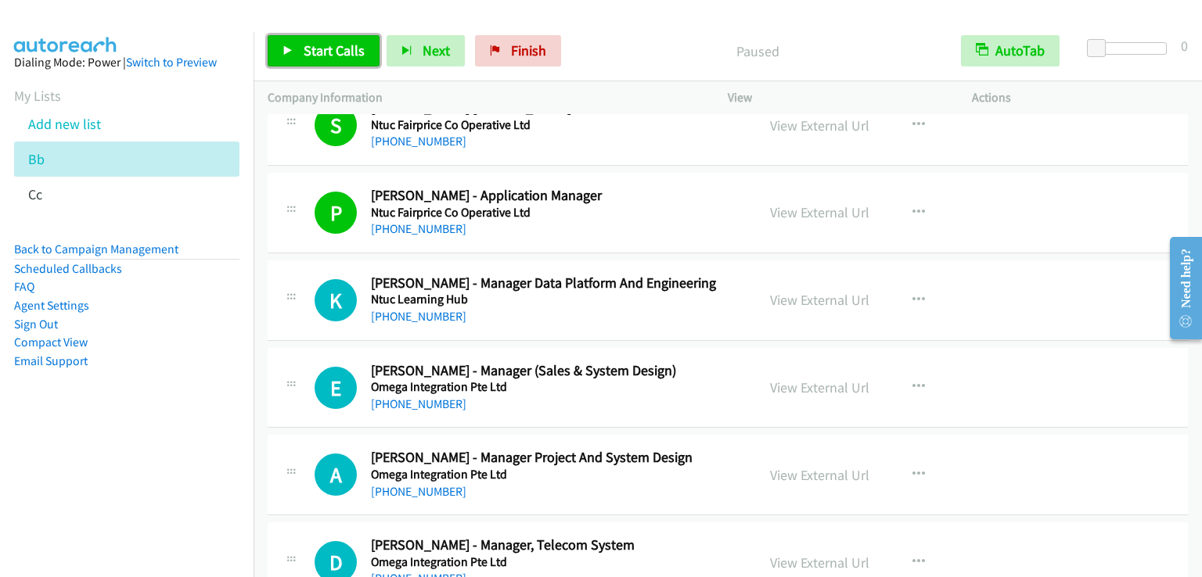
click at [318, 57] on span "Start Calls" at bounding box center [334, 50] width 61 height 18
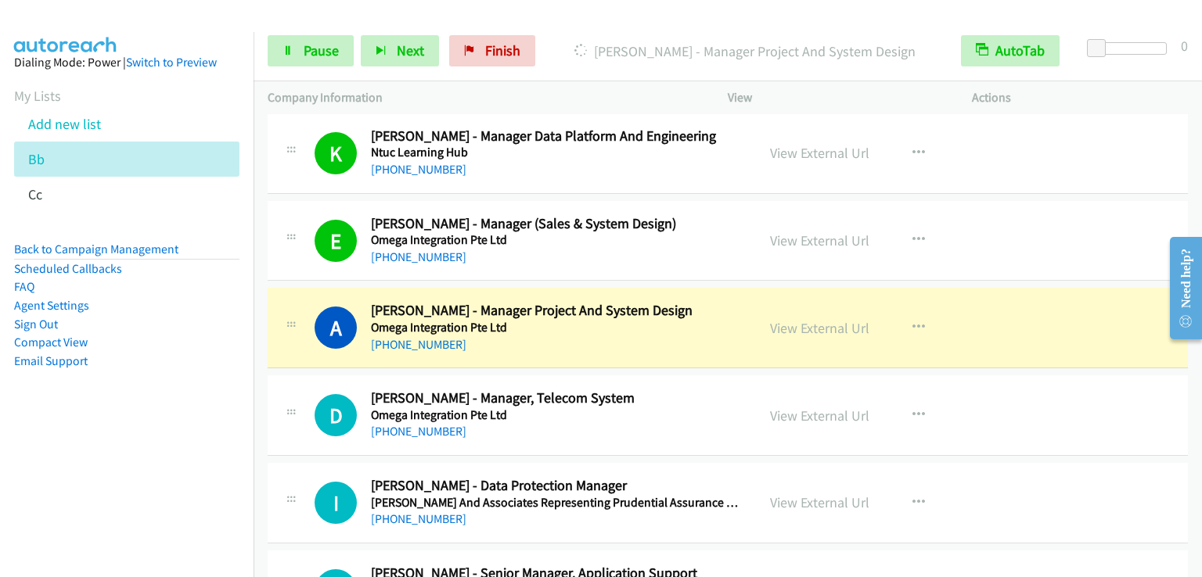
scroll to position [6400, 0]
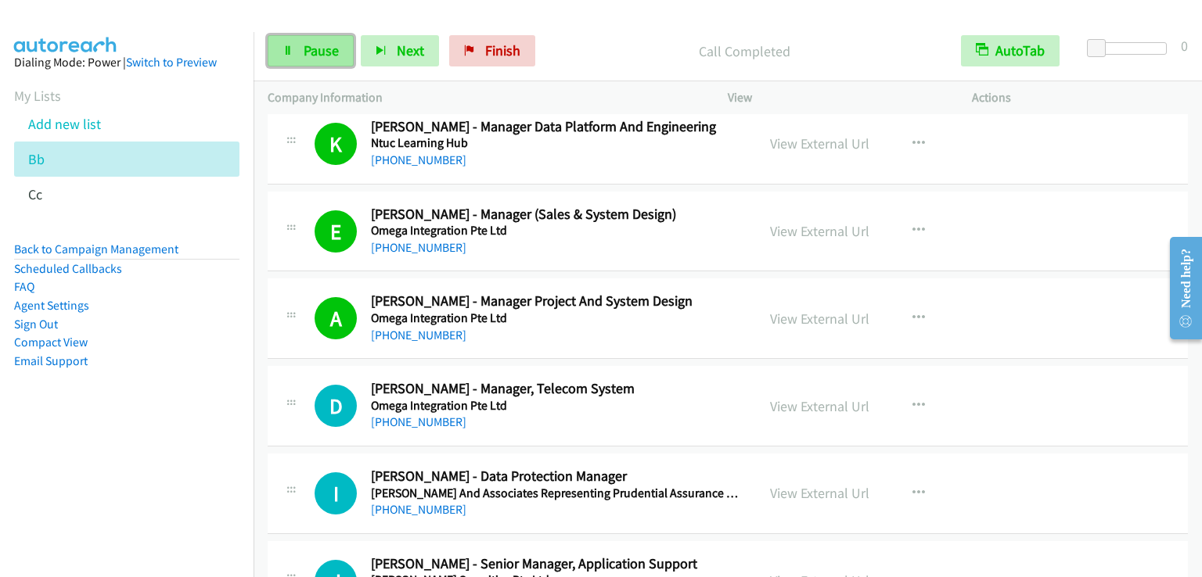
click at [334, 51] on span "Pause" at bounding box center [321, 50] width 35 height 18
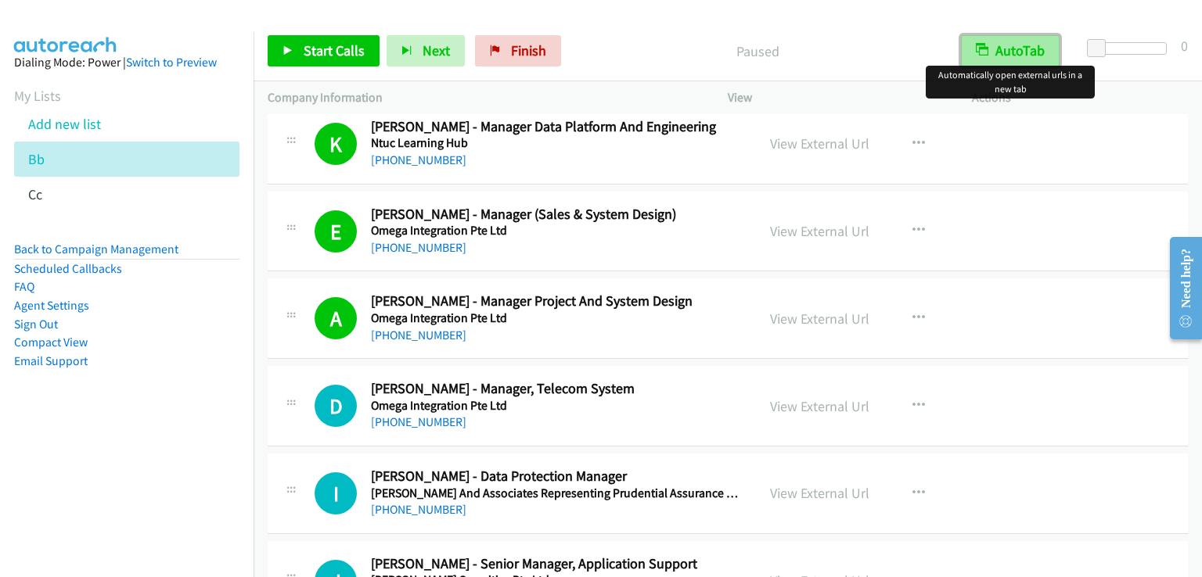
click at [1018, 41] on button "AutoTab" at bounding box center [1010, 50] width 99 height 31
click at [1021, 49] on button "AutoTab" at bounding box center [1010, 50] width 97 height 31
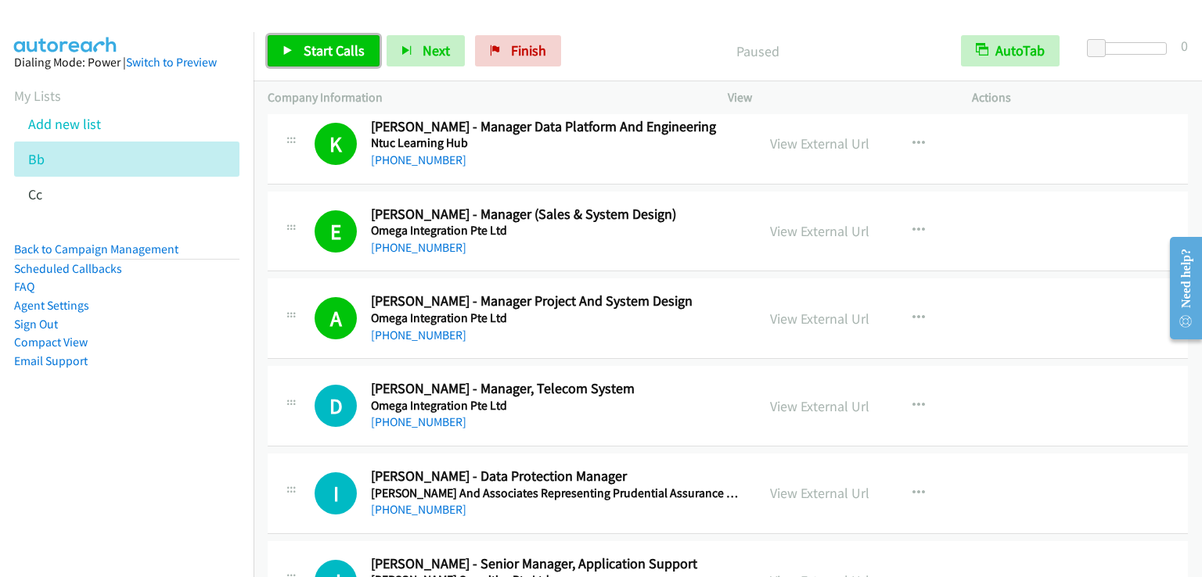
click at [337, 56] on span "Start Calls" at bounding box center [334, 50] width 61 height 18
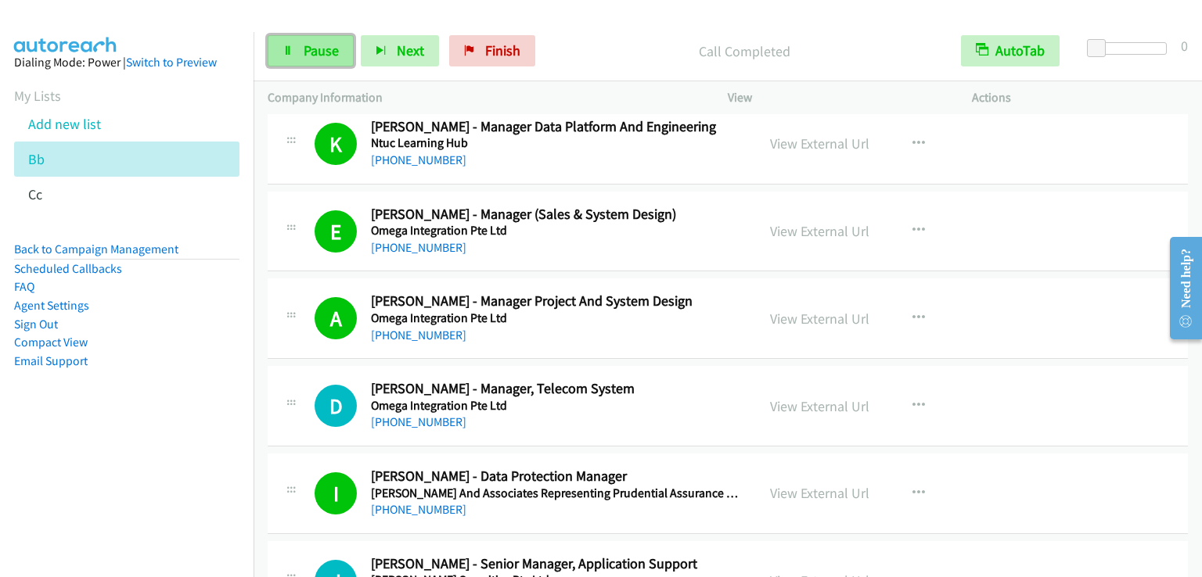
click at [325, 45] on span "Pause" at bounding box center [321, 50] width 35 height 18
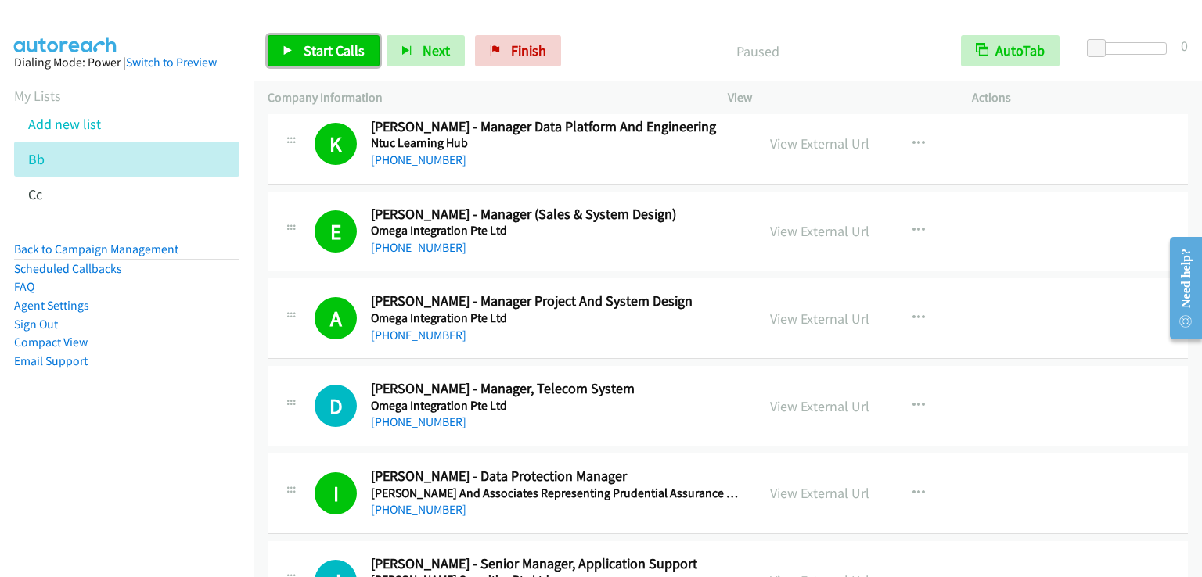
click at [325, 45] on span "Start Calls" at bounding box center [334, 50] width 61 height 18
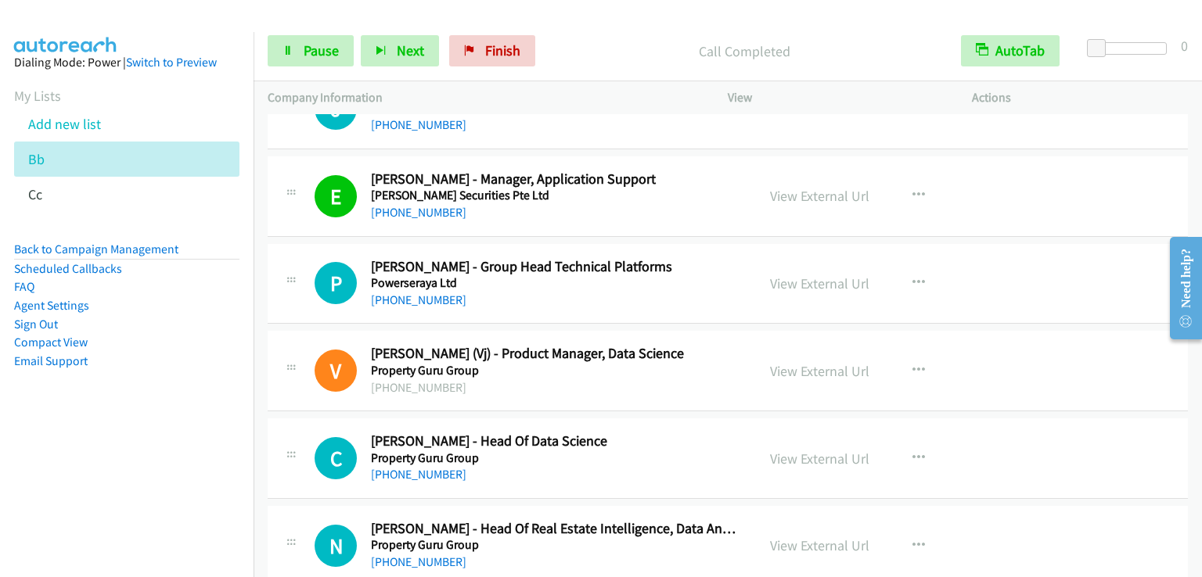
scroll to position [6869, 0]
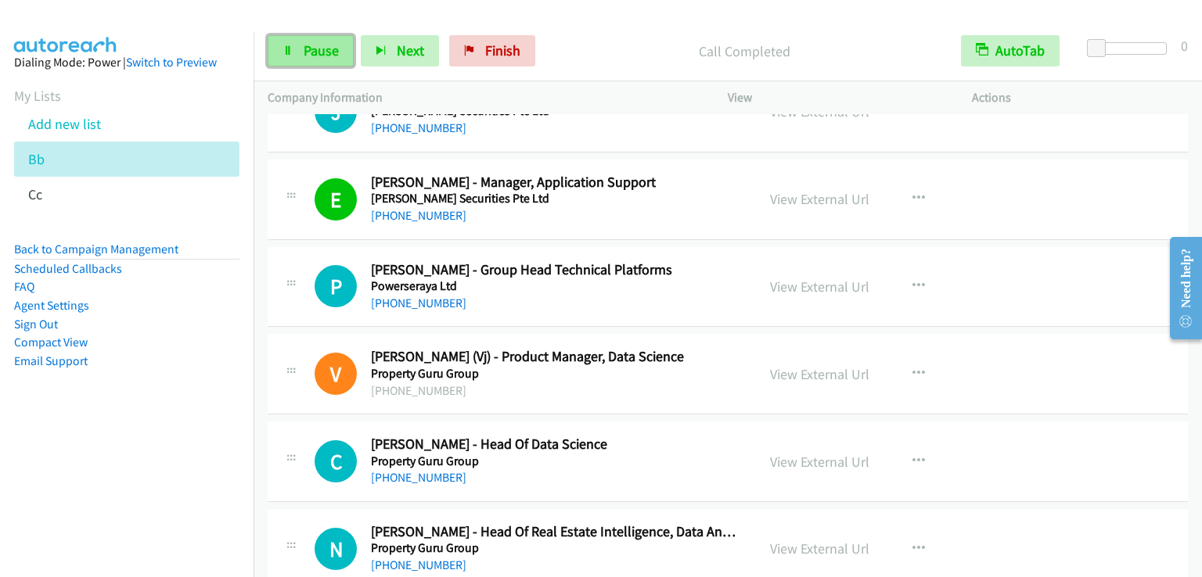
click at [327, 49] on span "Pause" at bounding box center [321, 50] width 35 height 18
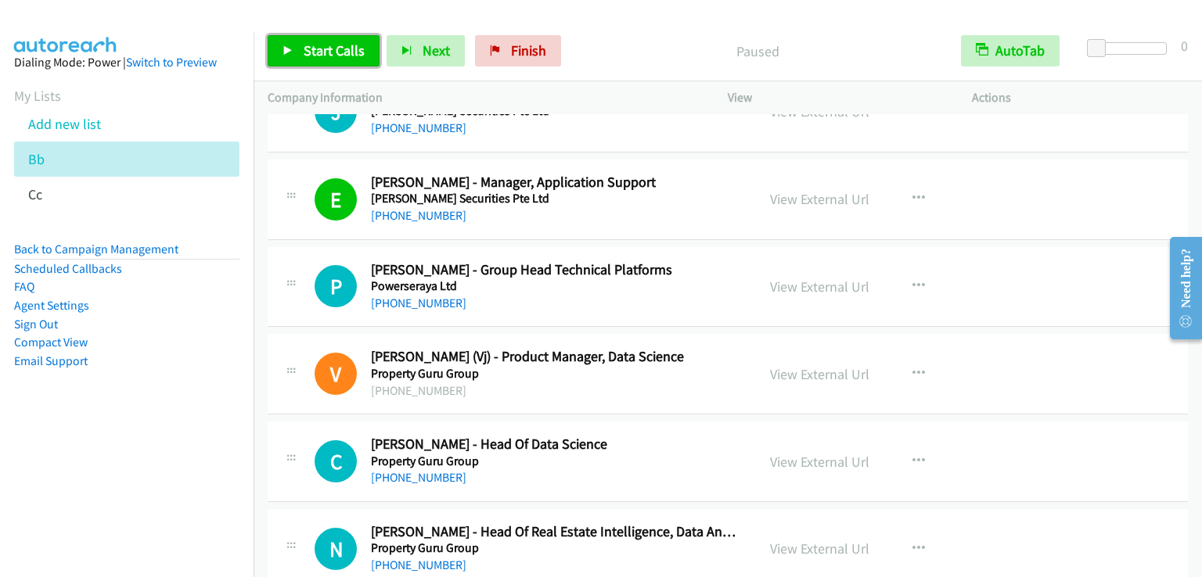
click at [327, 49] on span "Start Calls" at bounding box center [334, 50] width 61 height 18
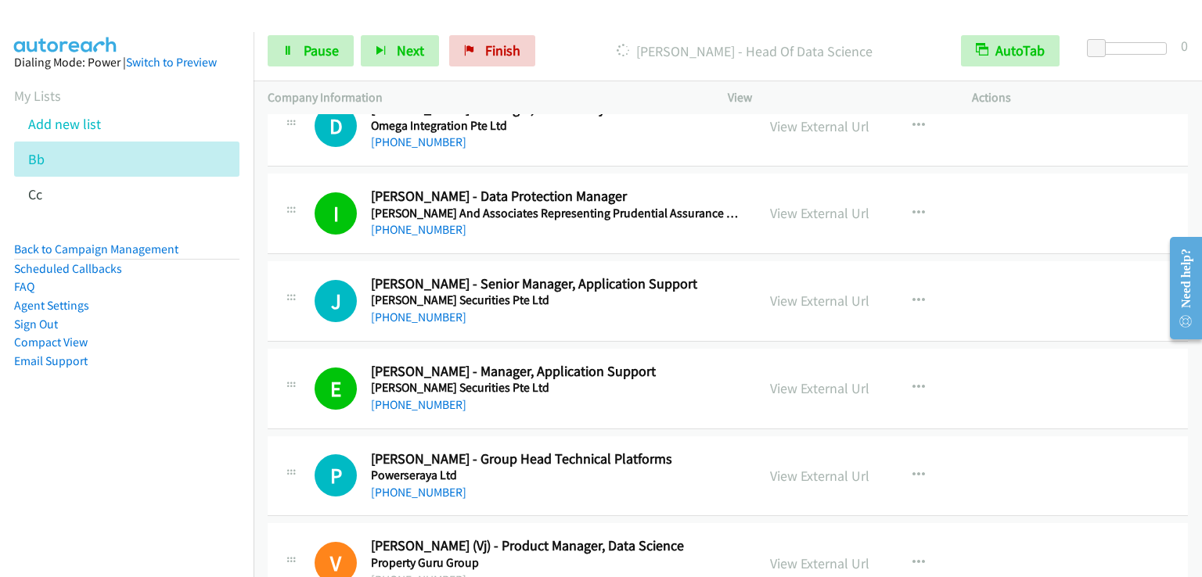
scroll to position [7026, 0]
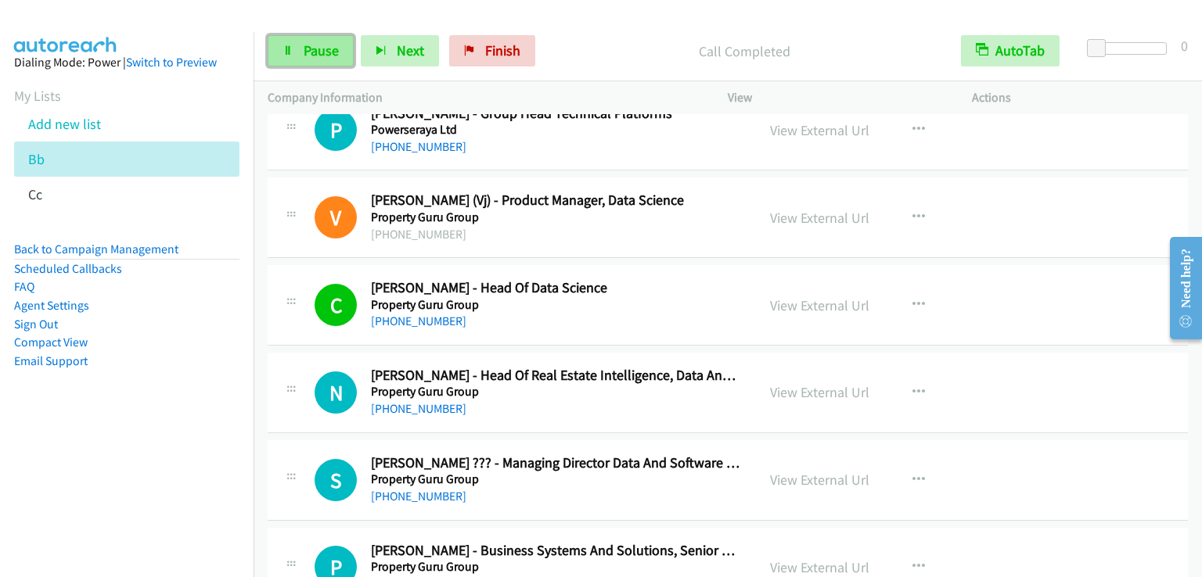
click at [331, 50] on span "Pause" at bounding box center [321, 50] width 35 height 18
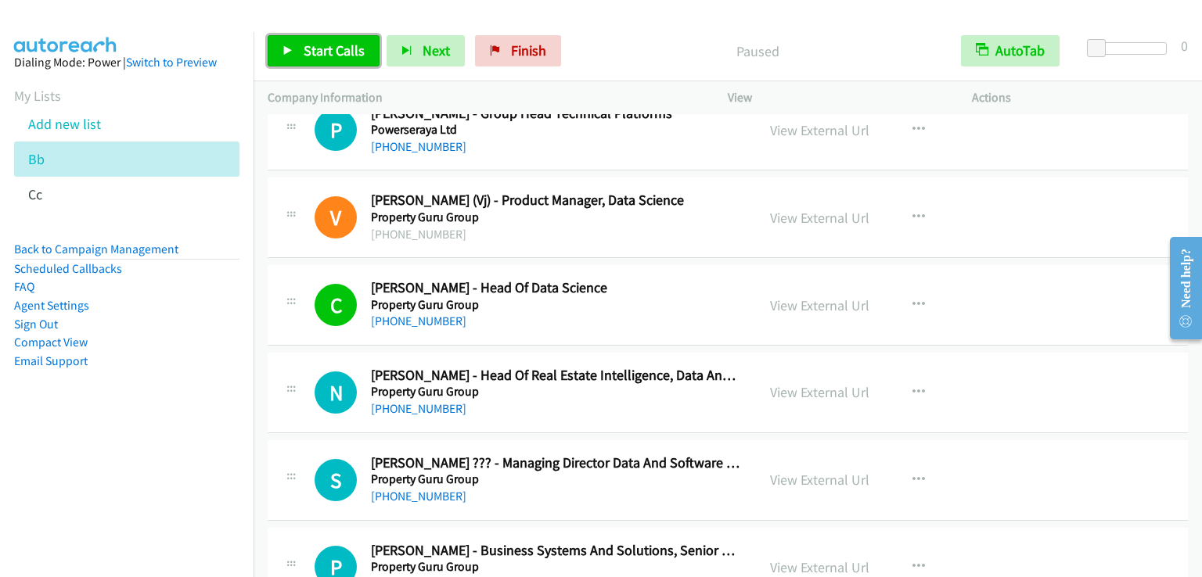
click at [331, 50] on span "Start Calls" at bounding box center [334, 50] width 61 height 18
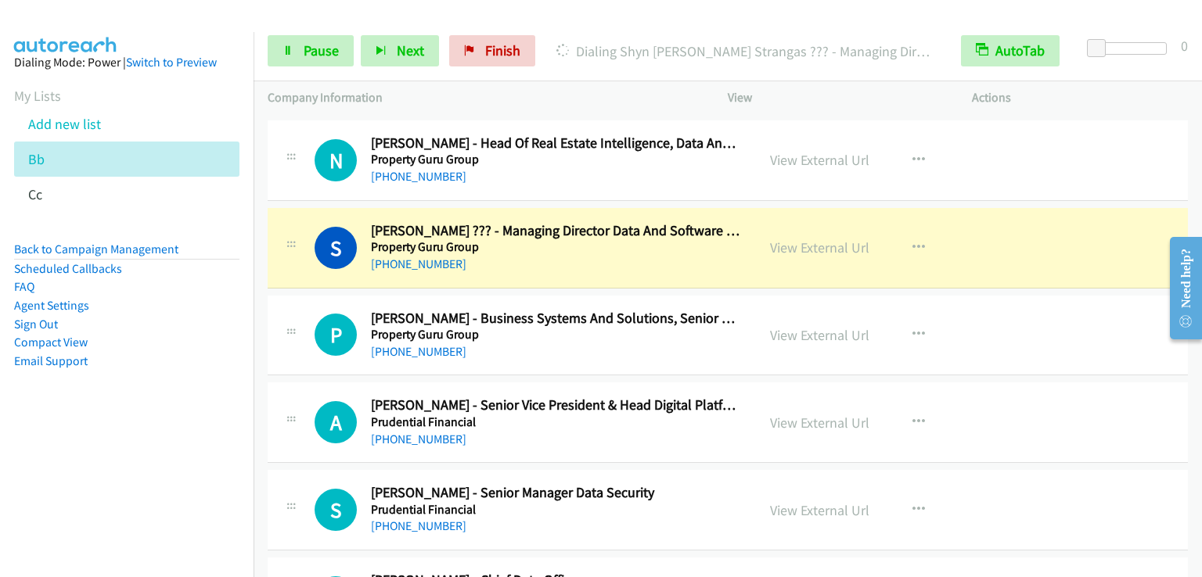
scroll to position [7127, 0]
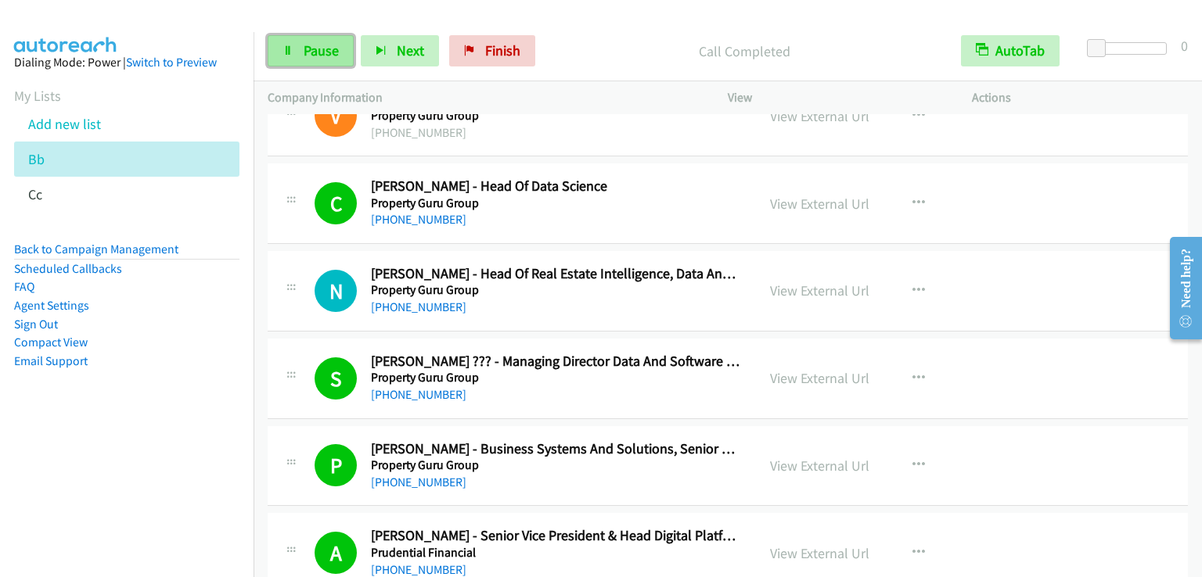
click at [332, 35] on link "Pause" at bounding box center [311, 50] width 86 height 31
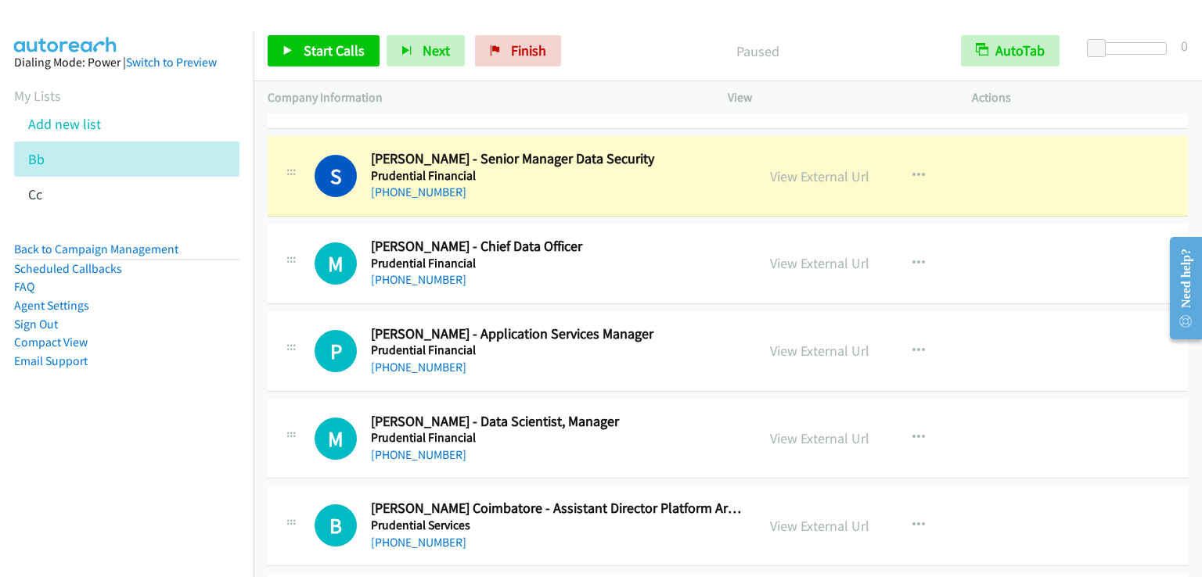
scroll to position [7597, 0]
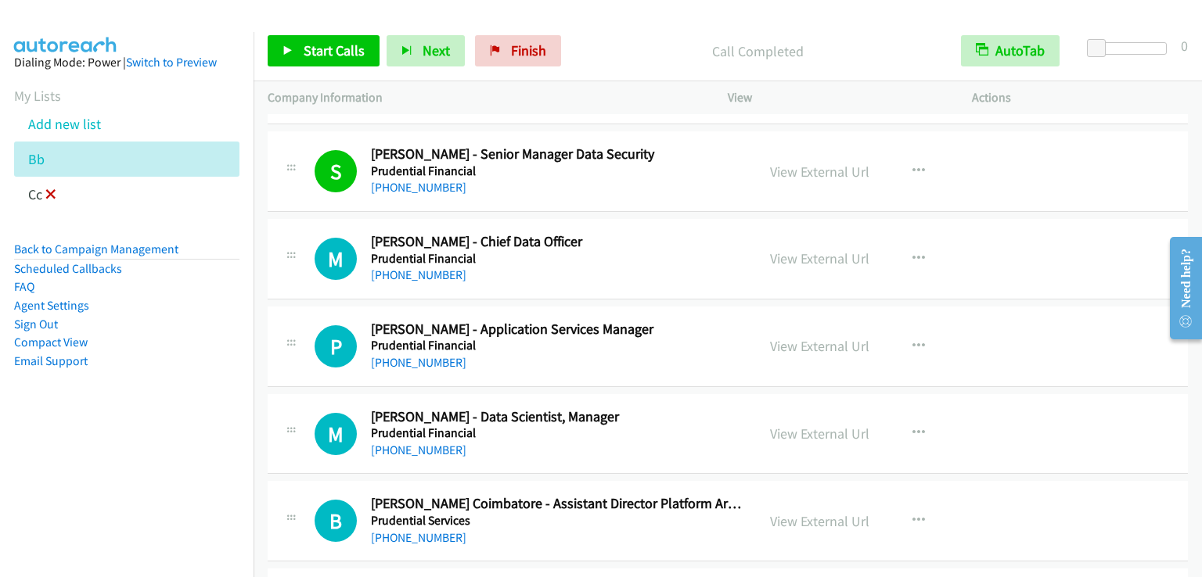
click at [53, 195] on icon at bounding box center [50, 195] width 11 height 11
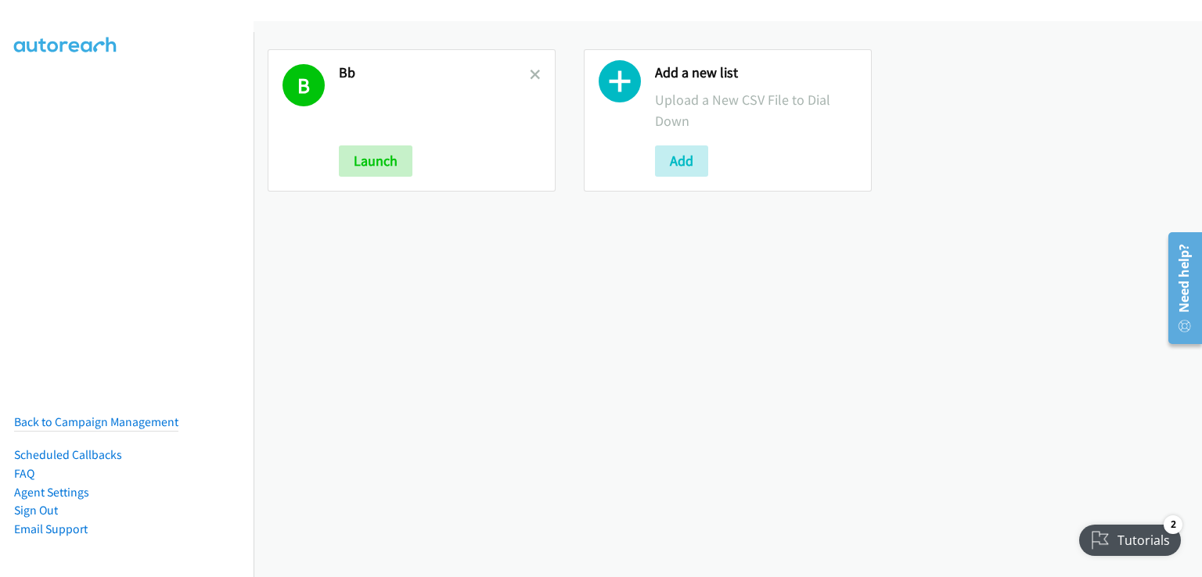
click at [2, 86] on nav "Back to Campaign Management Scheduled Callbacks FAQ Agent Settings Sign Out Com…" at bounding box center [127, 320] width 254 height 577
click at [7, 92] on nav "Back to Campaign Management Scheduled Callbacks FAQ Agent Settings Sign Out Com…" at bounding box center [127, 320] width 254 height 577
click at [5, 94] on nav "Back to Campaign Management Scheduled Callbacks FAQ Agent Settings Sign Out Com…" at bounding box center [127, 320] width 254 height 577
click at [670, 160] on button "Add" at bounding box center [681, 161] width 53 height 31
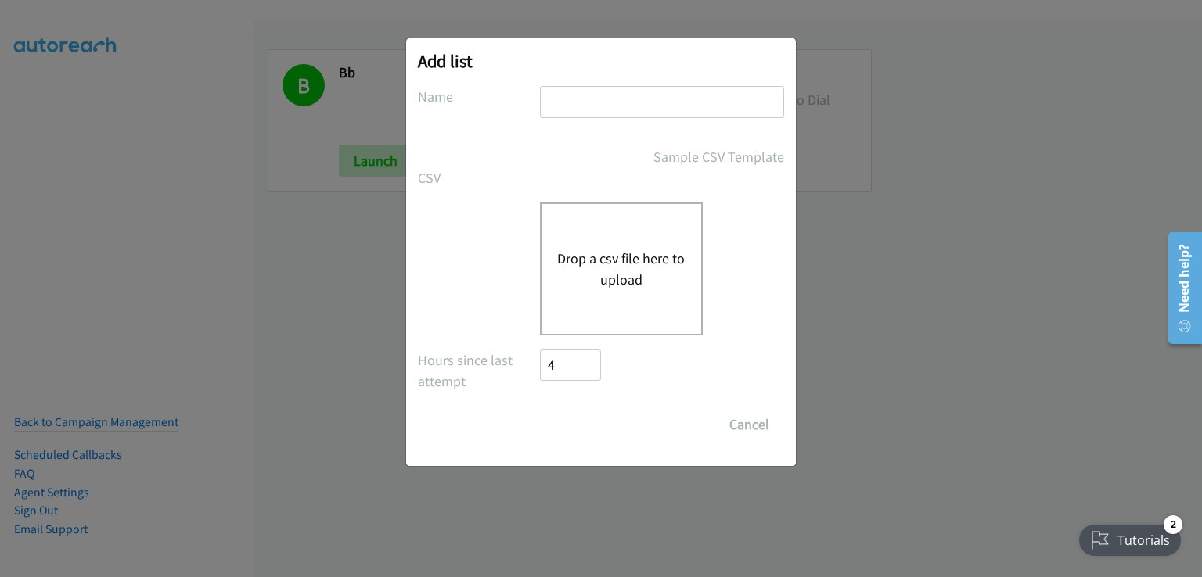
click at [601, 271] on button "Drop a csv file here to upload" at bounding box center [621, 269] width 128 height 42
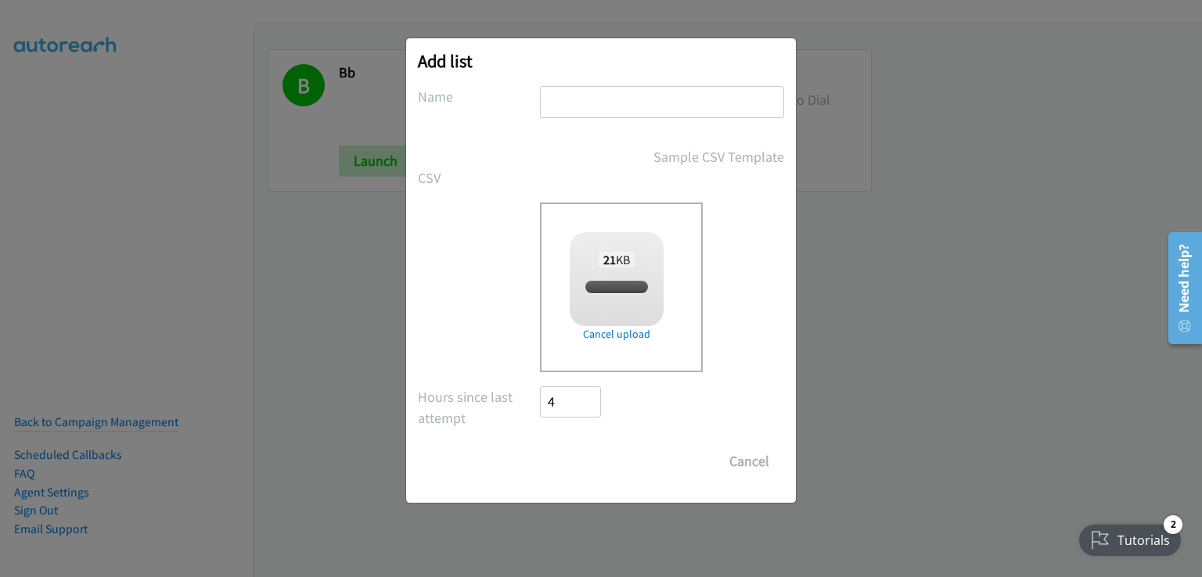
checkbox input "true"
click at [568, 95] on input "text" at bounding box center [662, 102] width 244 height 32
type input "bbb"
click at [576, 451] on input "Save List" at bounding box center [581, 461] width 82 height 31
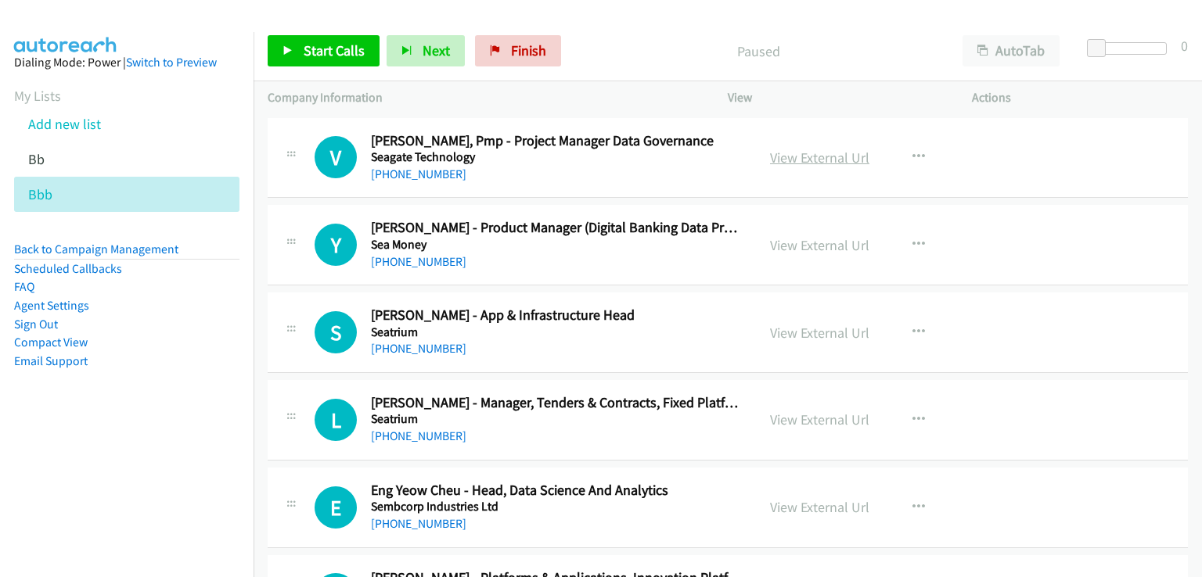
click at [825, 163] on link "View External Url" at bounding box center [819, 158] width 99 height 18
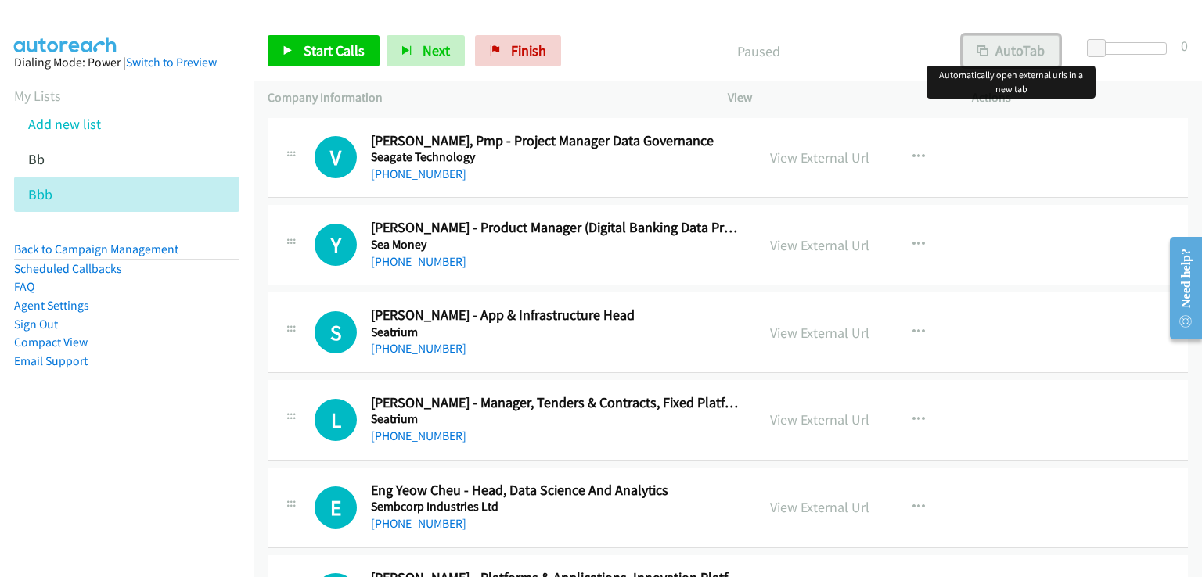
click at [1008, 52] on button "AutoTab" at bounding box center [1010, 50] width 97 height 31
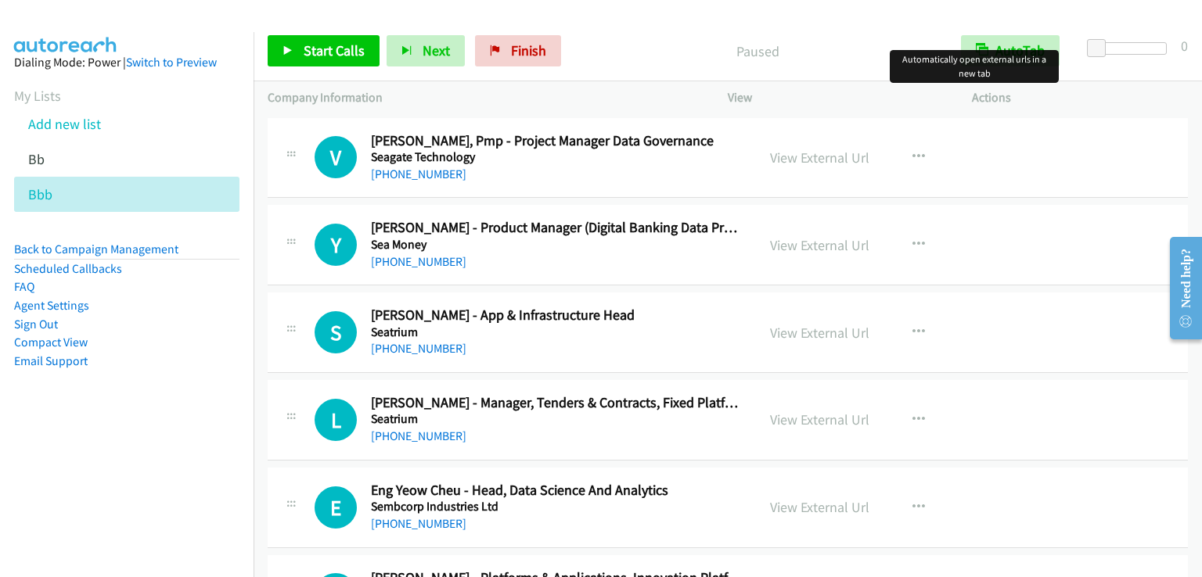
click at [329, 32] on div "Start Calls Pause Next Finish Paused AutoTab AutoTab 0" at bounding box center [727, 51] width 948 height 60
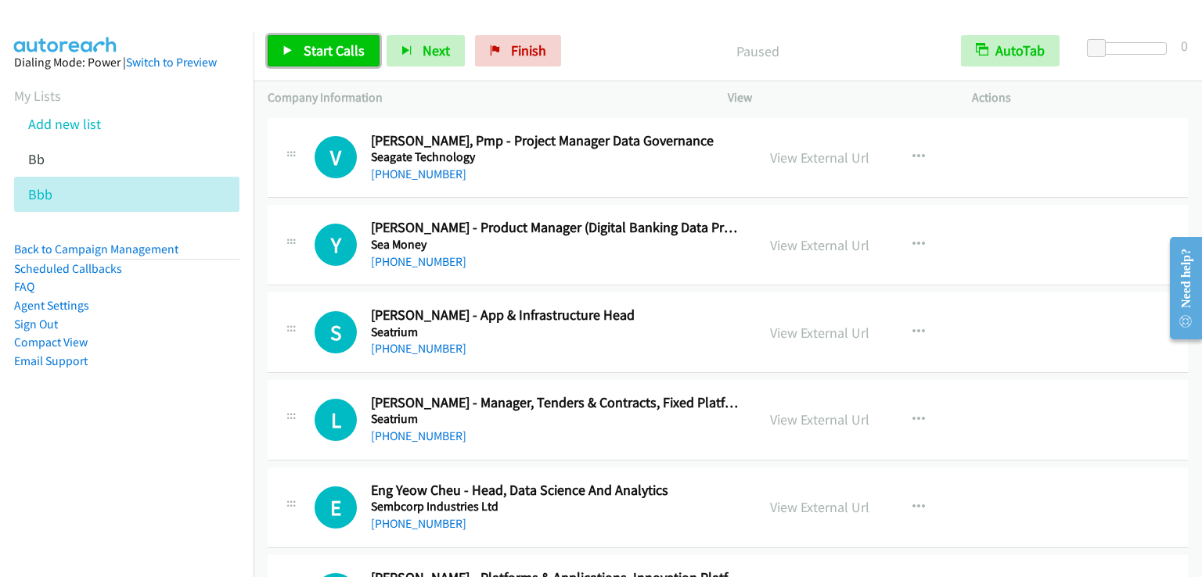
click at [315, 52] on span "Start Calls" at bounding box center [334, 50] width 61 height 18
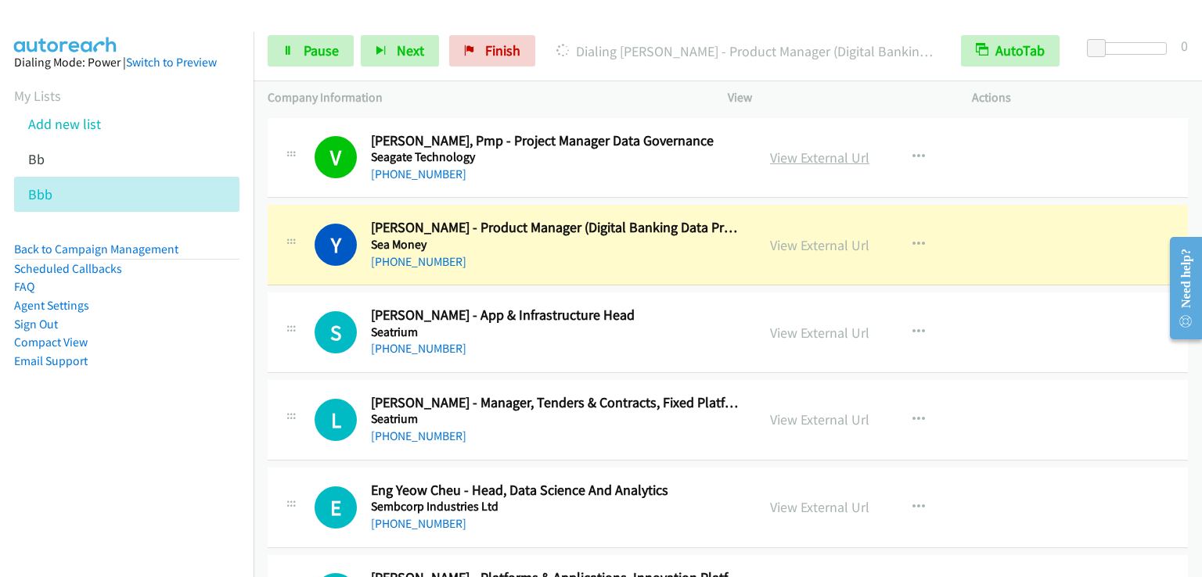
click at [797, 159] on link "View External Url" at bounding box center [819, 158] width 99 height 18
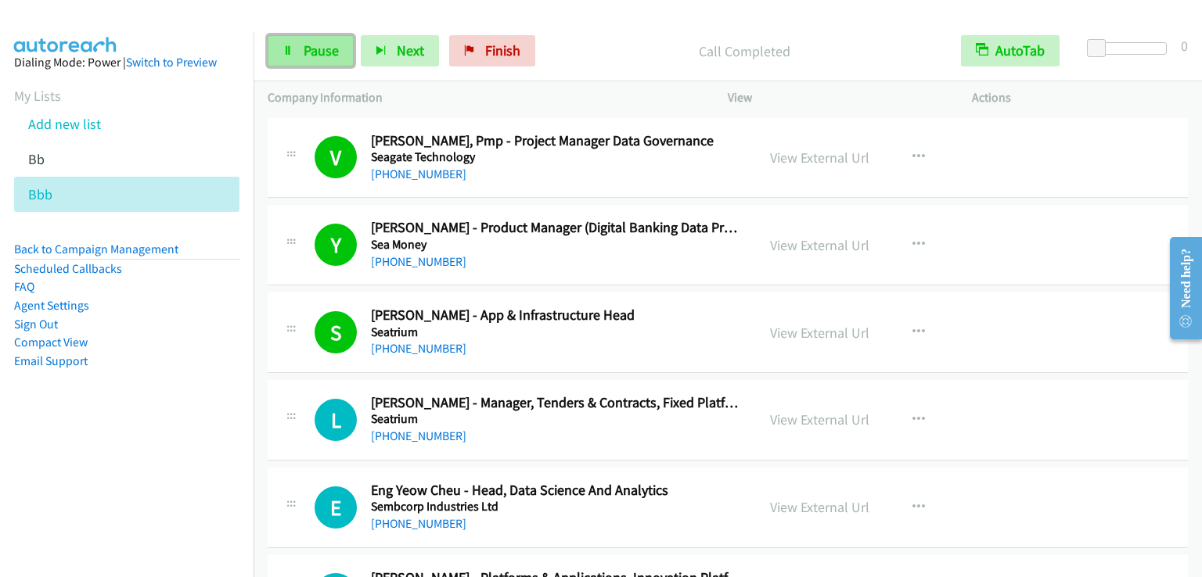
click at [309, 49] on span "Pause" at bounding box center [321, 50] width 35 height 18
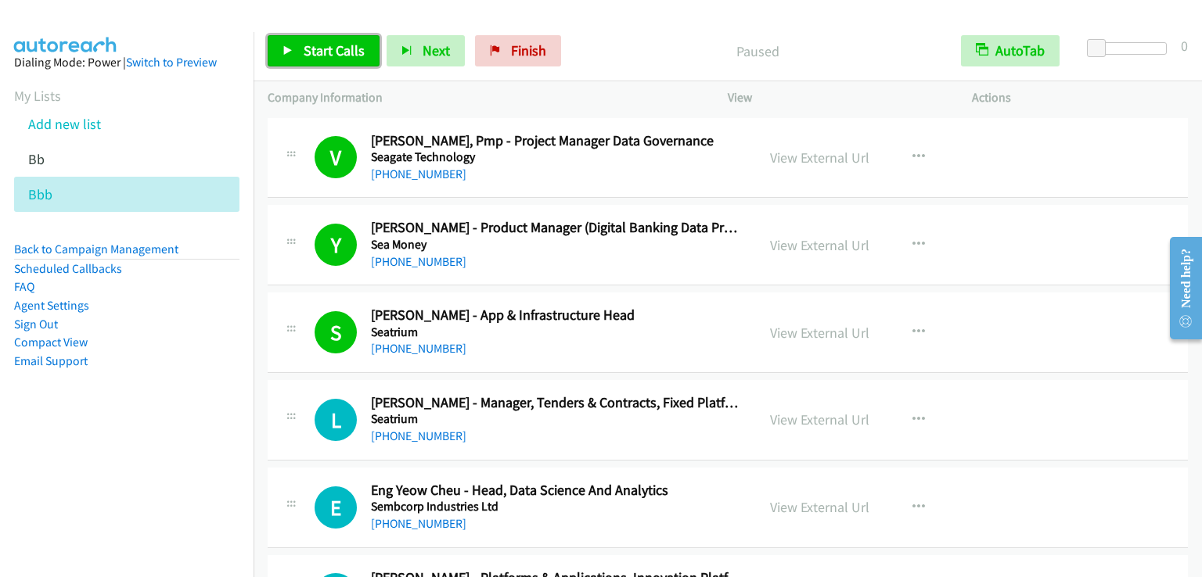
click at [309, 49] on span "Start Calls" at bounding box center [334, 50] width 61 height 18
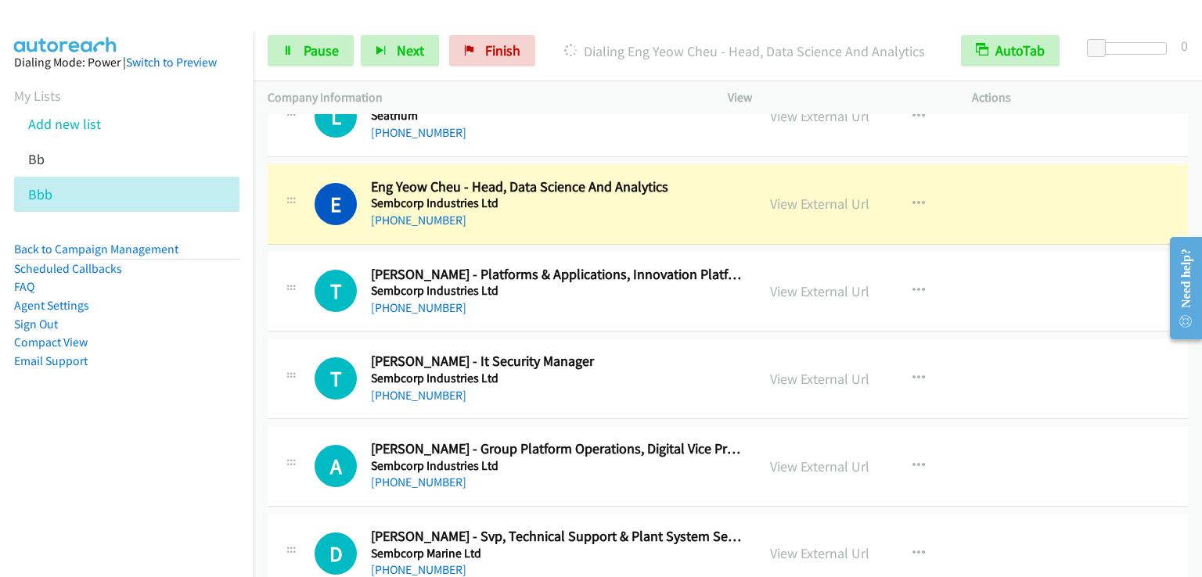
scroll to position [313, 0]
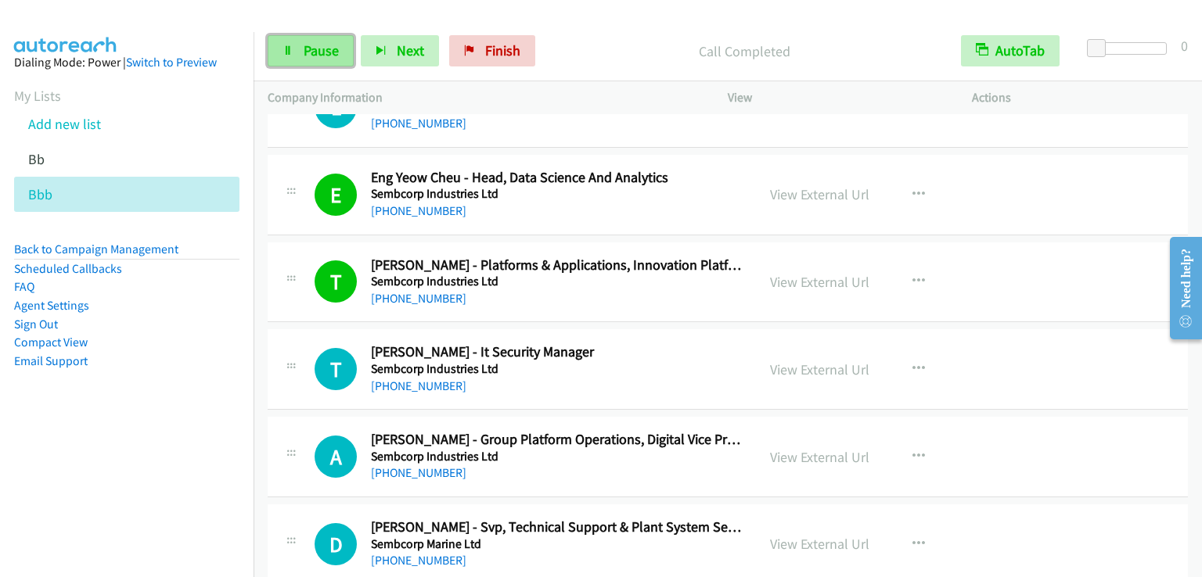
click at [325, 45] on span "Pause" at bounding box center [321, 50] width 35 height 18
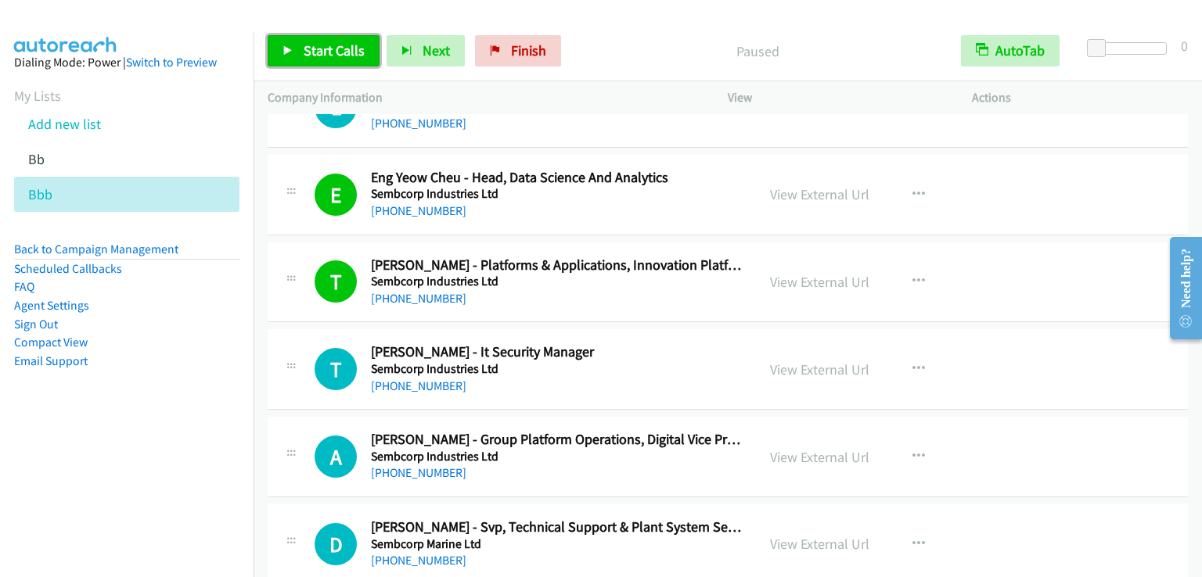
click at [325, 45] on span "Start Calls" at bounding box center [334, 50] width 61 height 18
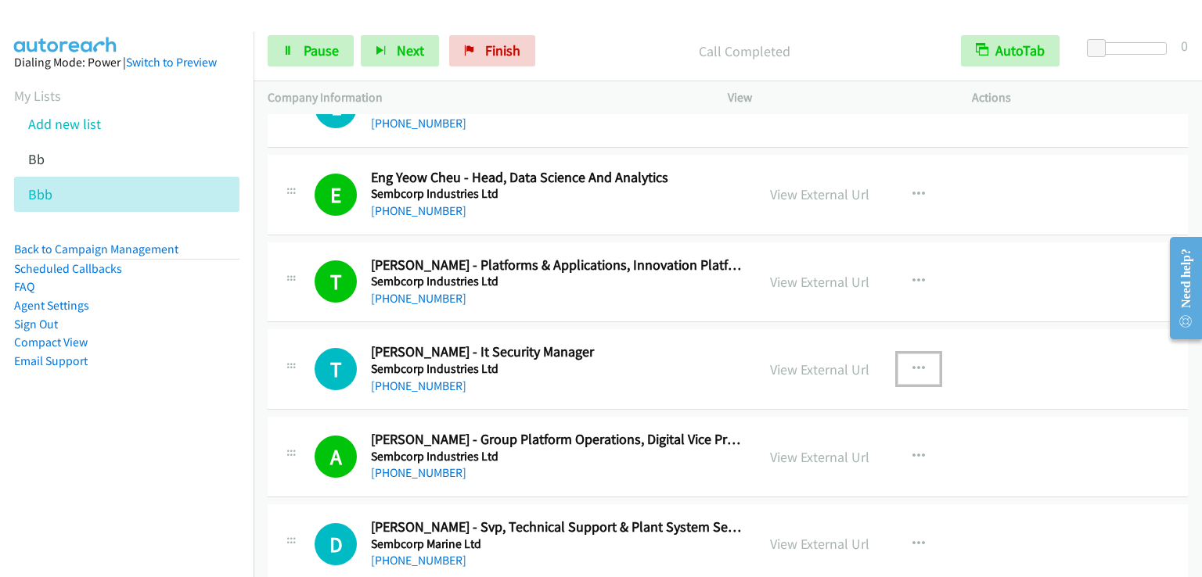
click at [916, 365] on icon "button" at bounding box center [918, 369] width 13 height 13
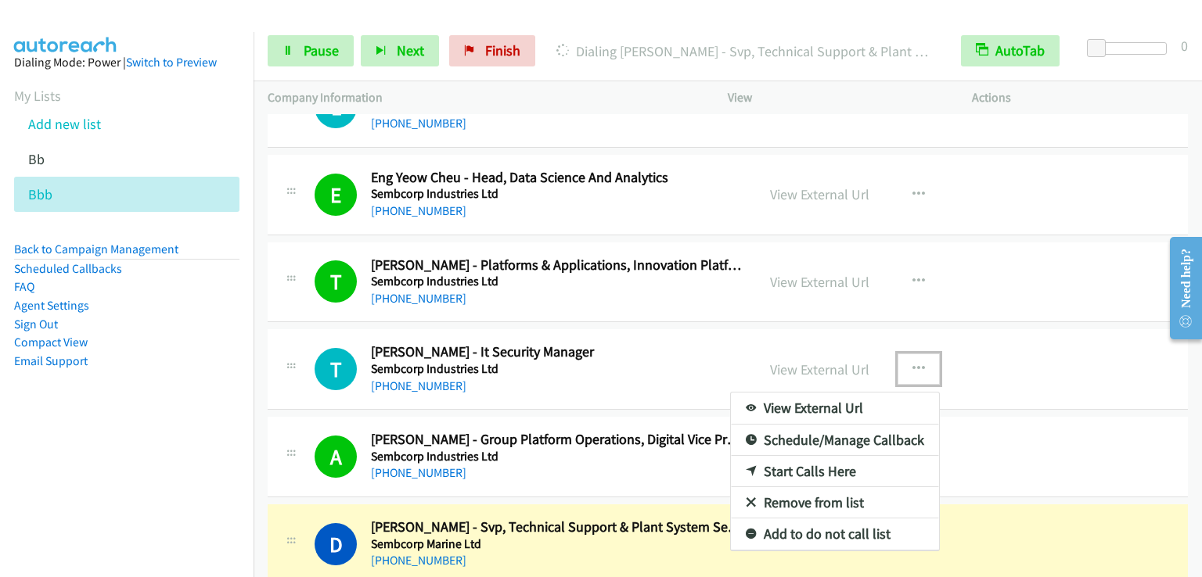
click at [322, 51] on div at bounding box center [601, 288] width 1202 height 577
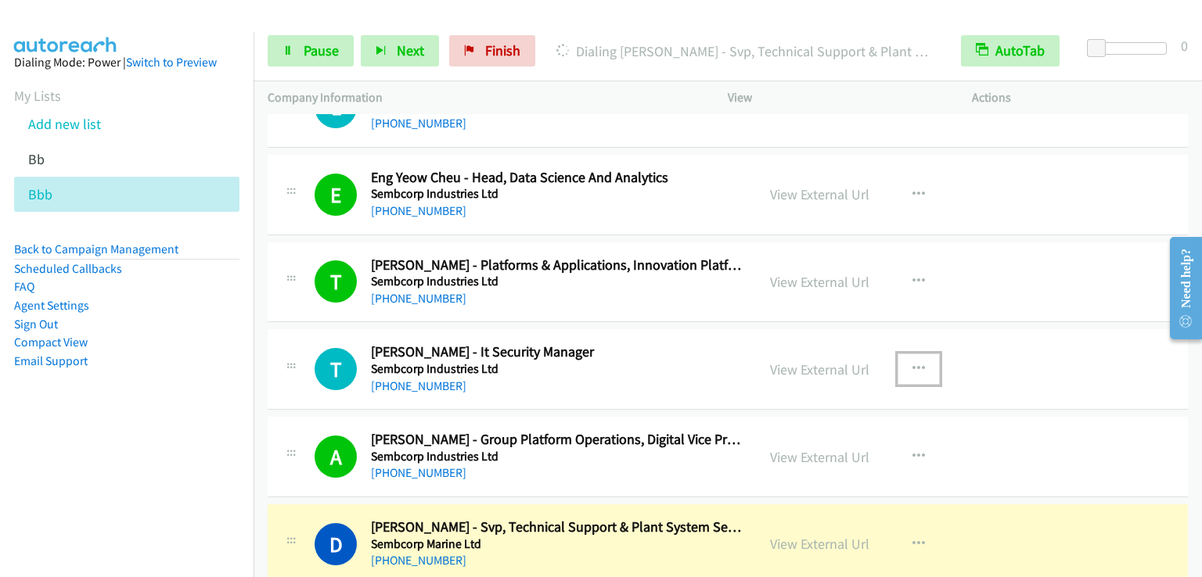
click at [915, 368] on icon "button" at bounding box center [918, 369] width 13 height 13
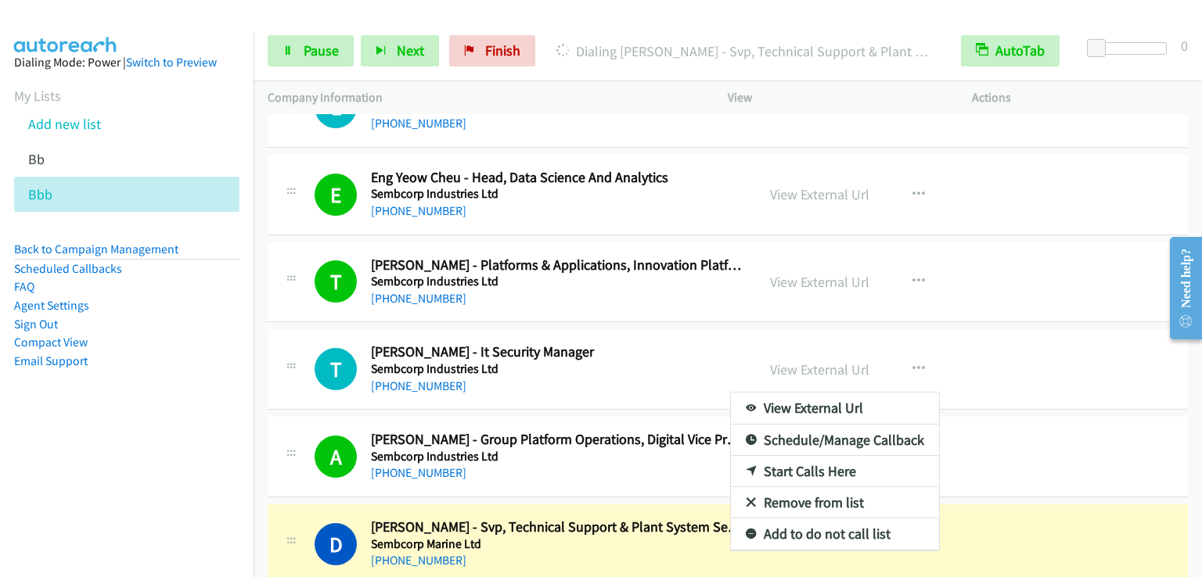
click at [106, 480] on nav "Dialing Mode: Power | Switch to Preview My Lists Add new list Bb Bbb Back to Ca…" at bounding box center [127, 320] width 254 height 577
click at [914, 368] on div at bounding box center [601, 288] width 1202 height 577
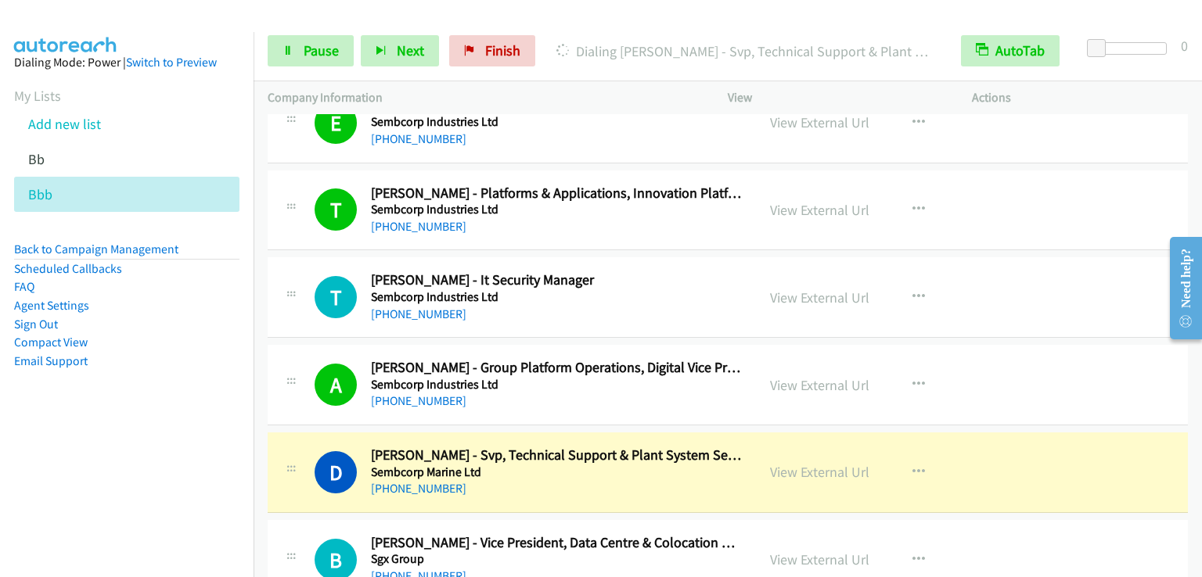
scroll to position [391, 0]
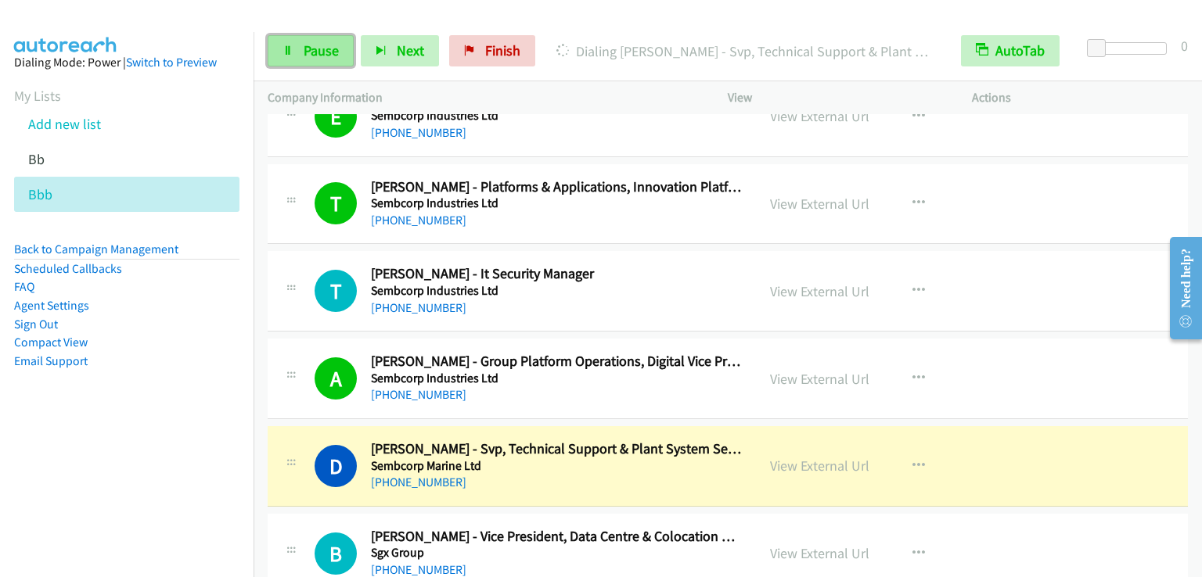
click at [318, 41] on span "Pause" at bounding box center [321, 50] width 35 height 18
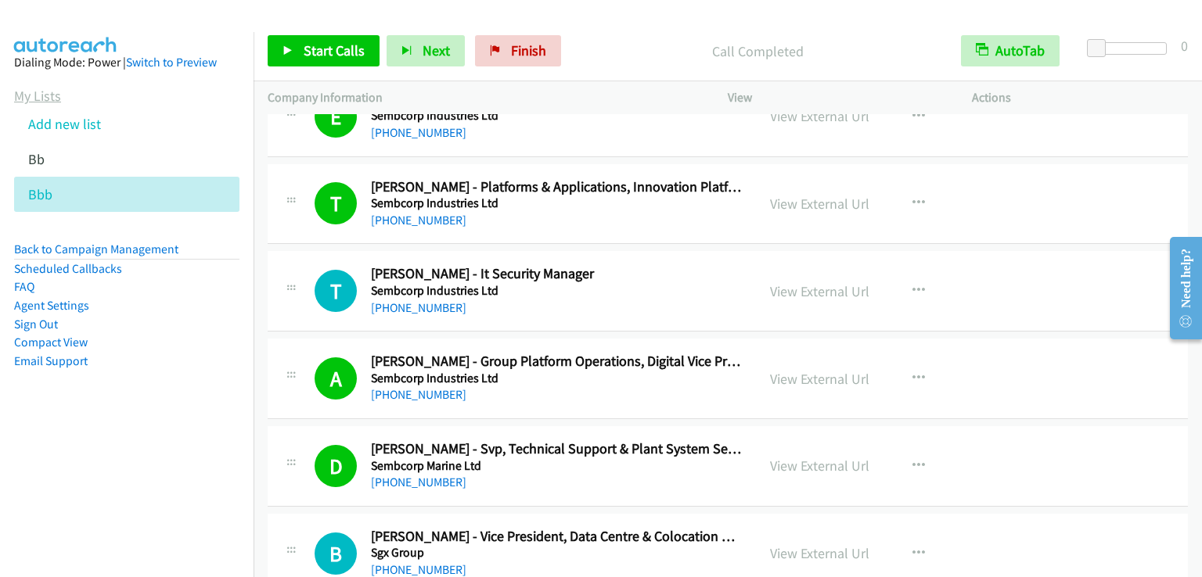
click at [43, 94] on link "My Lists" at bounding box center [37, 96] width 47 height 18
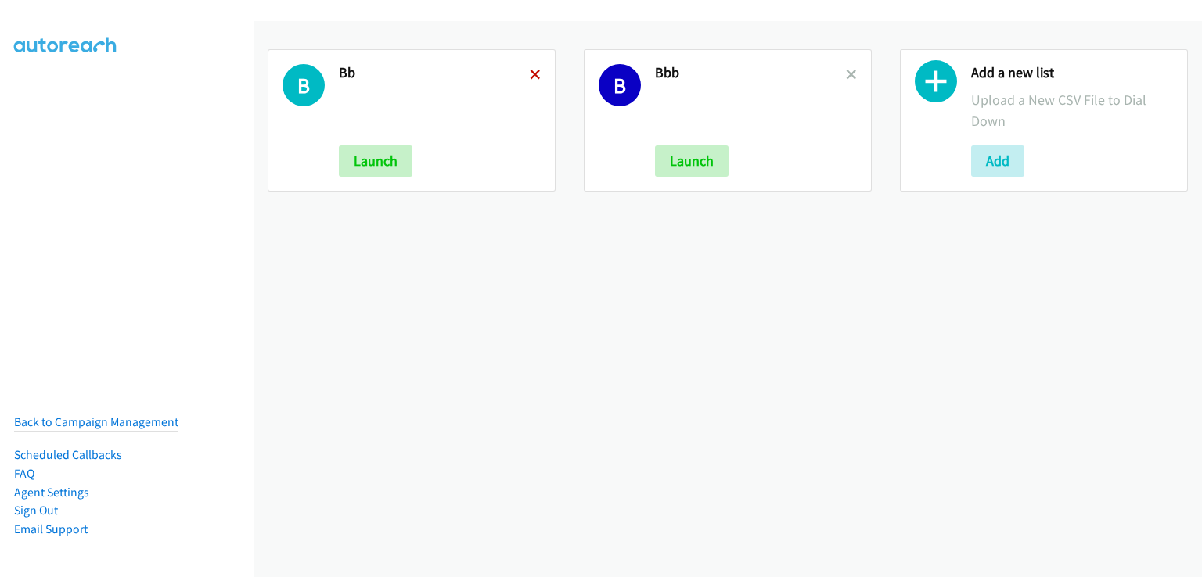
click at [533, 77] on icon at bounding box center [535, 75] width 11 height 11
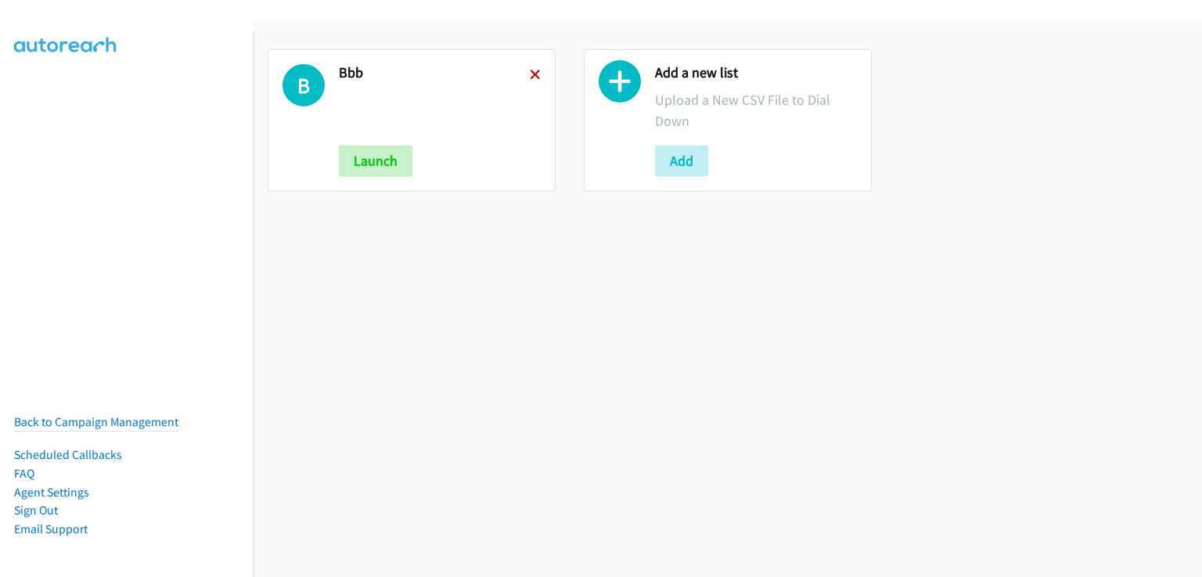
drag, startPoint x: 0, startPoint y: 0, endPoint x: 533, endPoint y: 77, distance: 538.4
click at [533, 77] on icon at bounding box center [535, 75] width 11 height 11
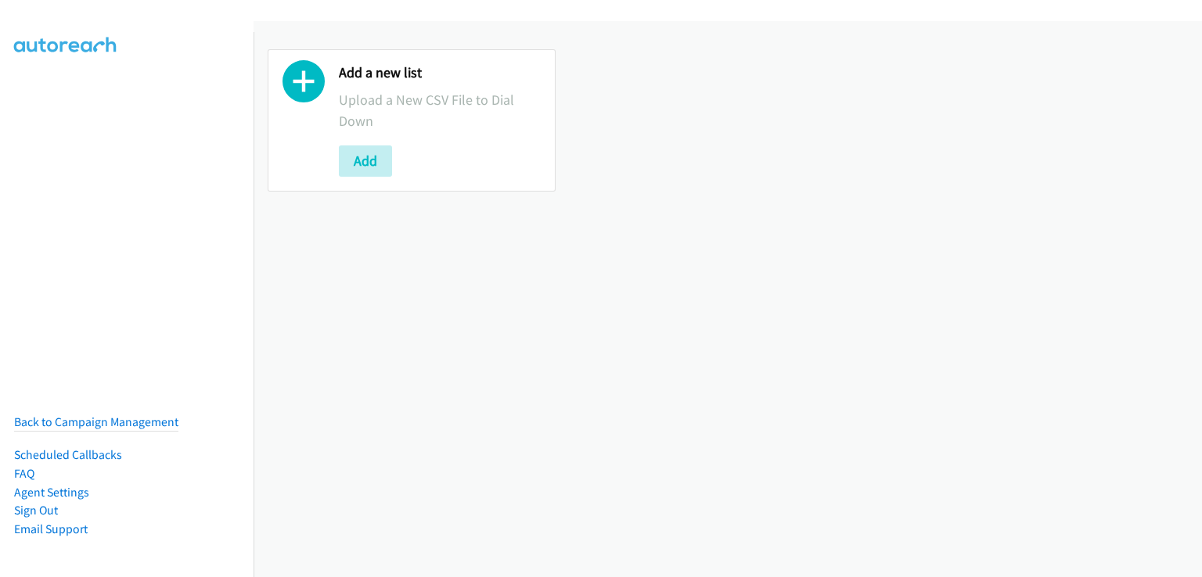
click at [677, 156] on div "Add a new list Upload a New CSV File to Dial Down Add" at bounding box center [727, 120] width 948 height 171
click at [380, 168] on button "Add" at bounding box center [365, 161] width 53 height 31
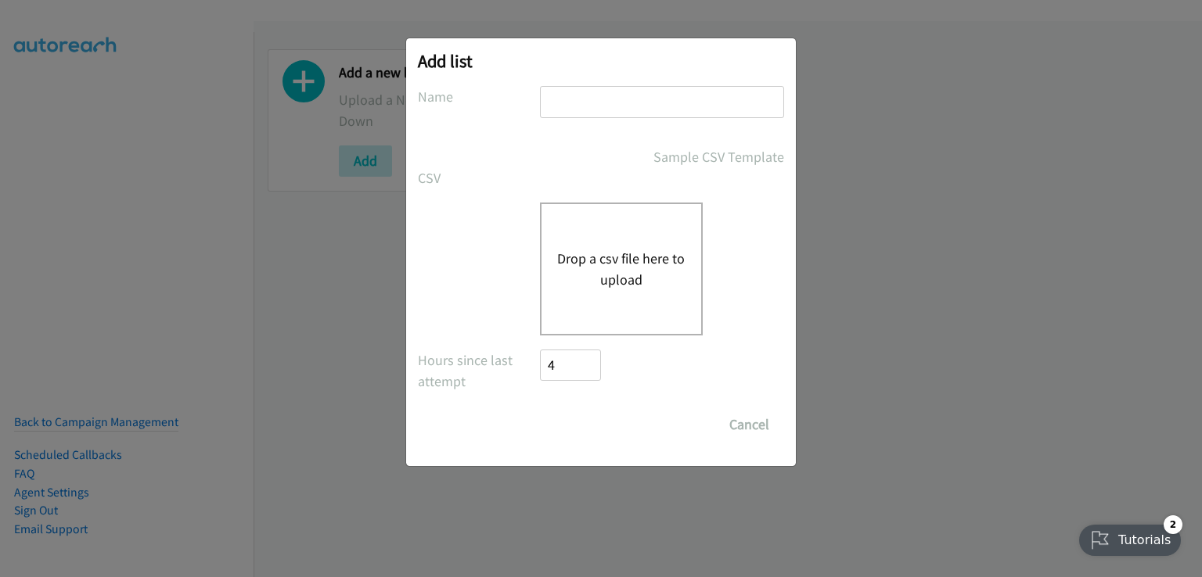
click at [566, 237] on div "Drop a csv file here to upload" at bounding box center [621, 269] width 163 height 133
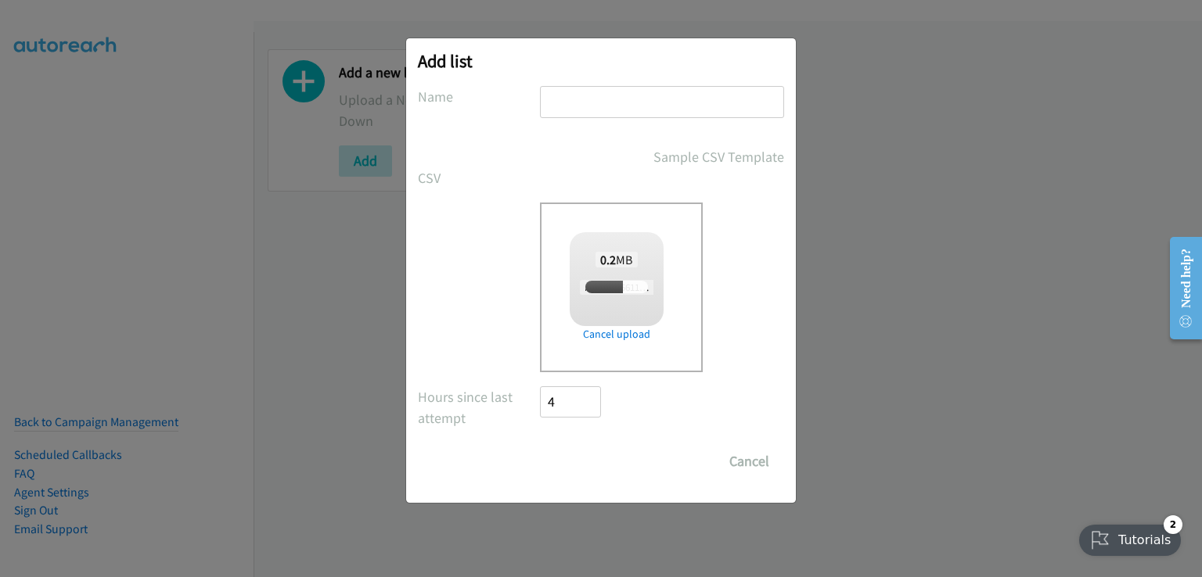
click at [595, 101] on input "text" at bounding box center [662, 102] width 244 height 32
type input "Sentinel"
checkbox input "true"
type input "Sentinel"
click at [576, 461] on input "Save List" at bounding box center [581, 461] width 82 height 31
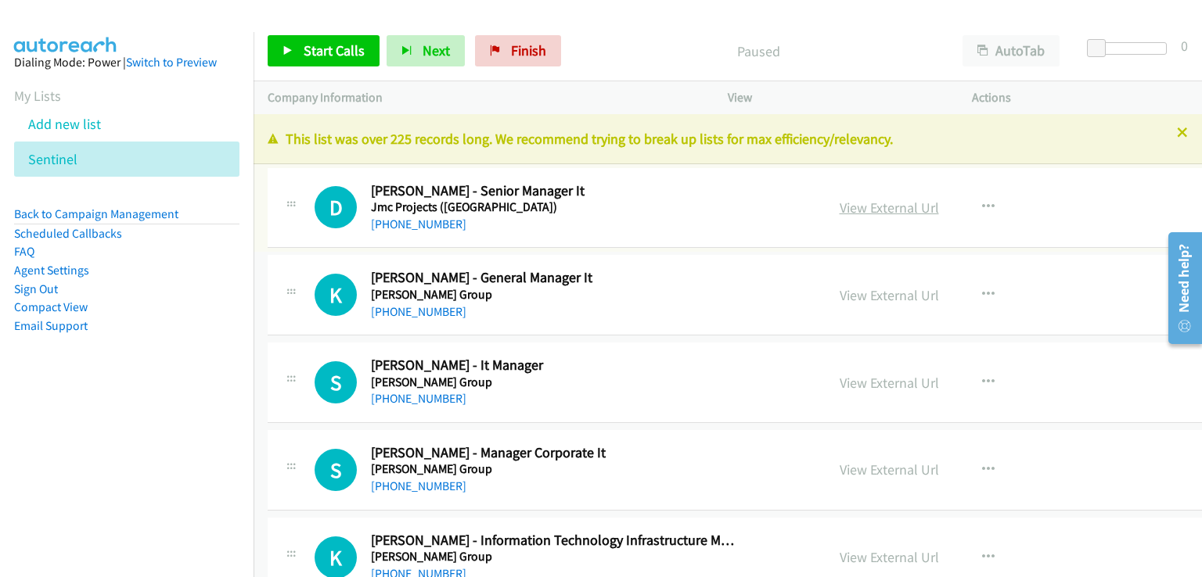
click at [891, 202] on link "View External Url" at bounding box center [888, 208] width 99 height 18
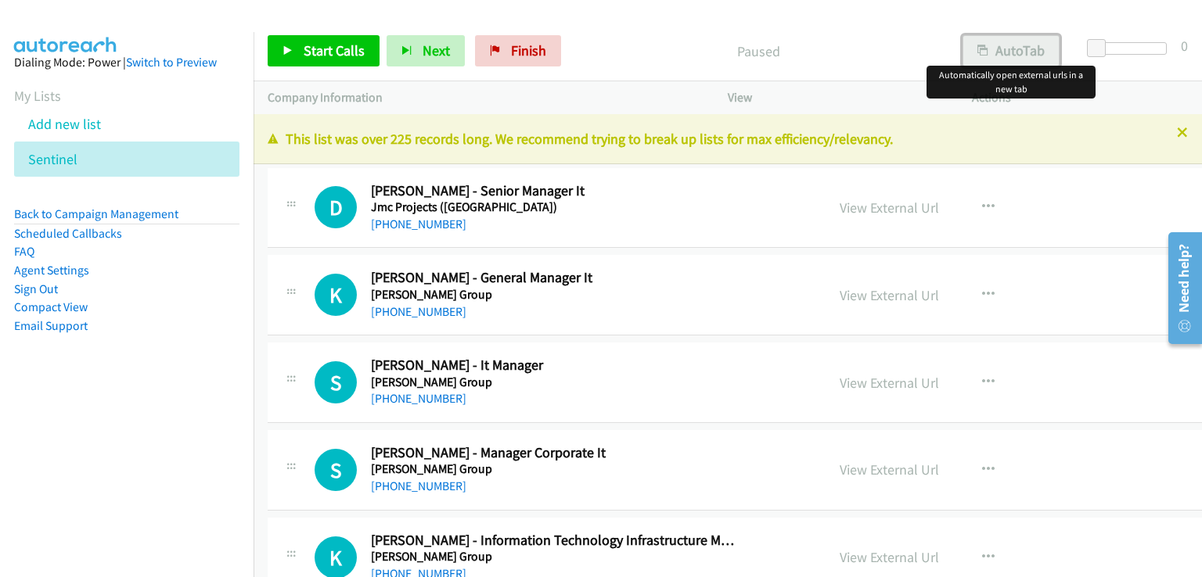
click at [1013, 51] on button "AutoTab" at bounding box center [1010, 50] width 97 height 31
click at [357, 49] on span "Start Calls" at bounding box center [334, 50] width 61 height 18
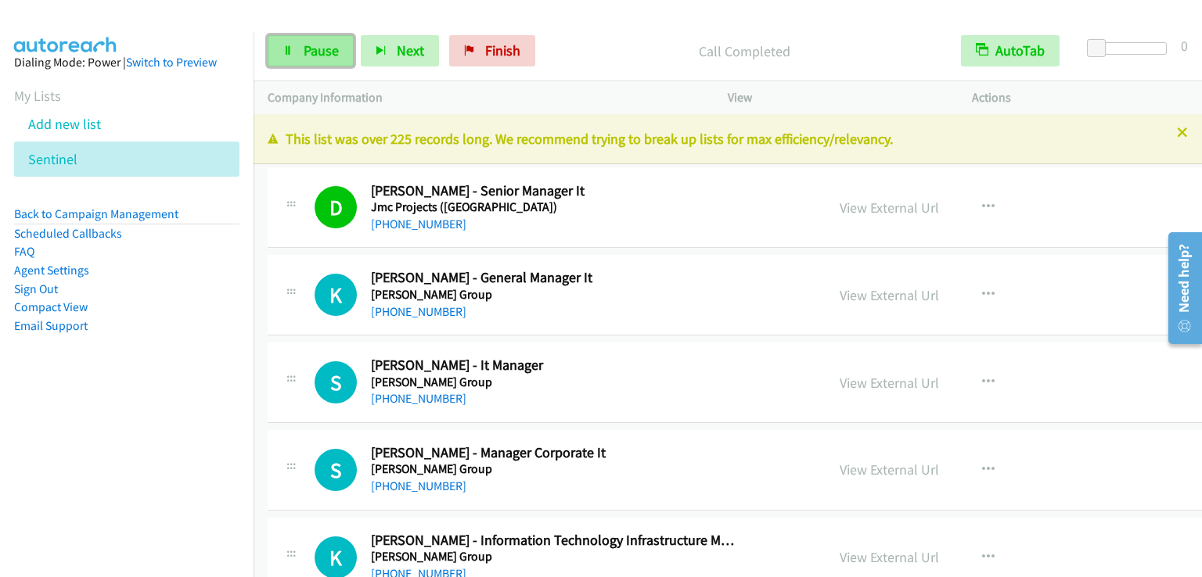
click at [313, 52] on span "Pause" at bounding box center [321, 50] width 35 height 18
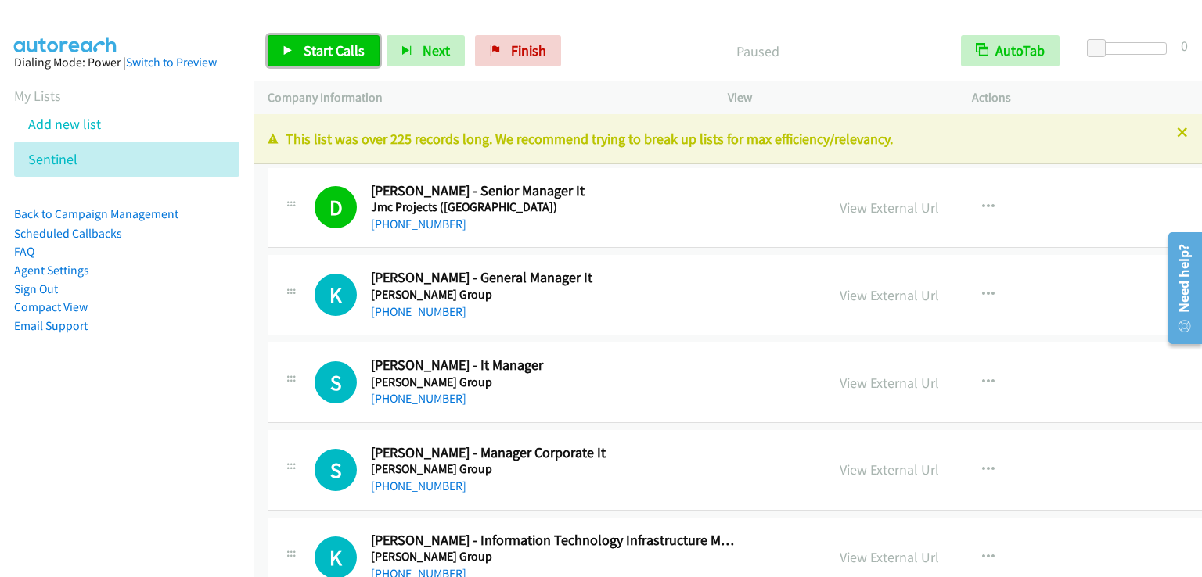
click at [310, 50] on span "Start Calls" at bounding box center [334, 50] width 61 height 18
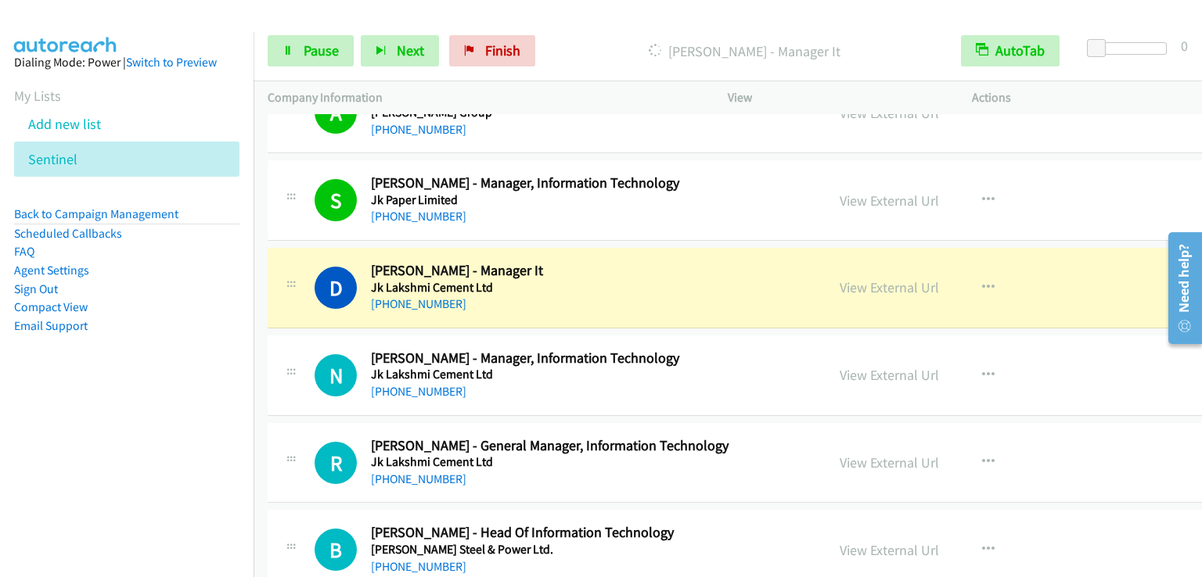
scroll to position [626, 0]
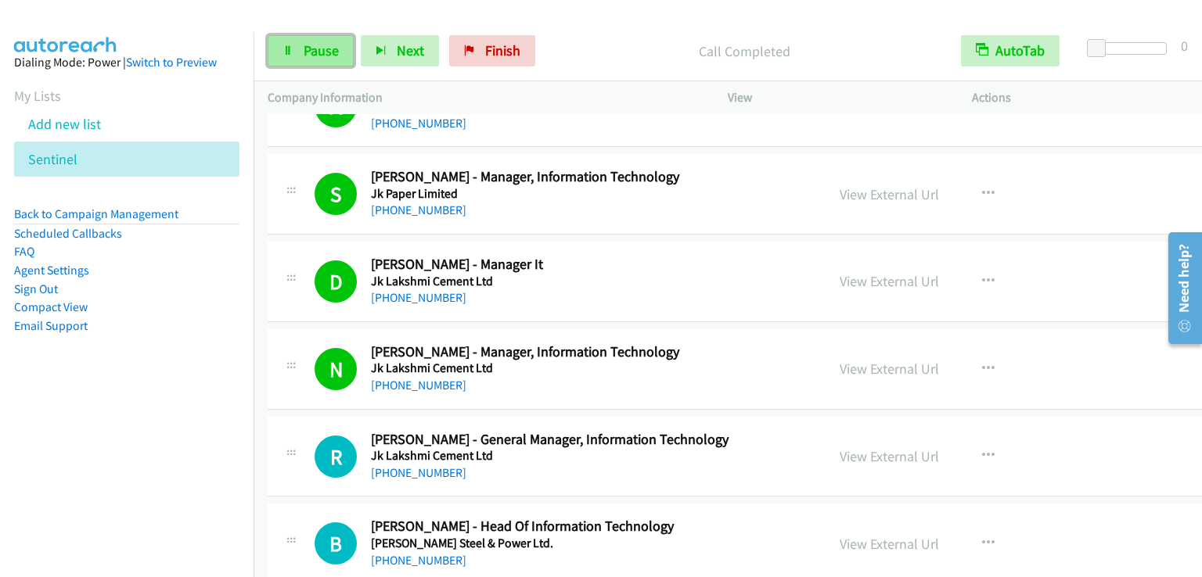
click at [322, 51] on span "Pause" at bounding box center [321, 50] width 35 height 18
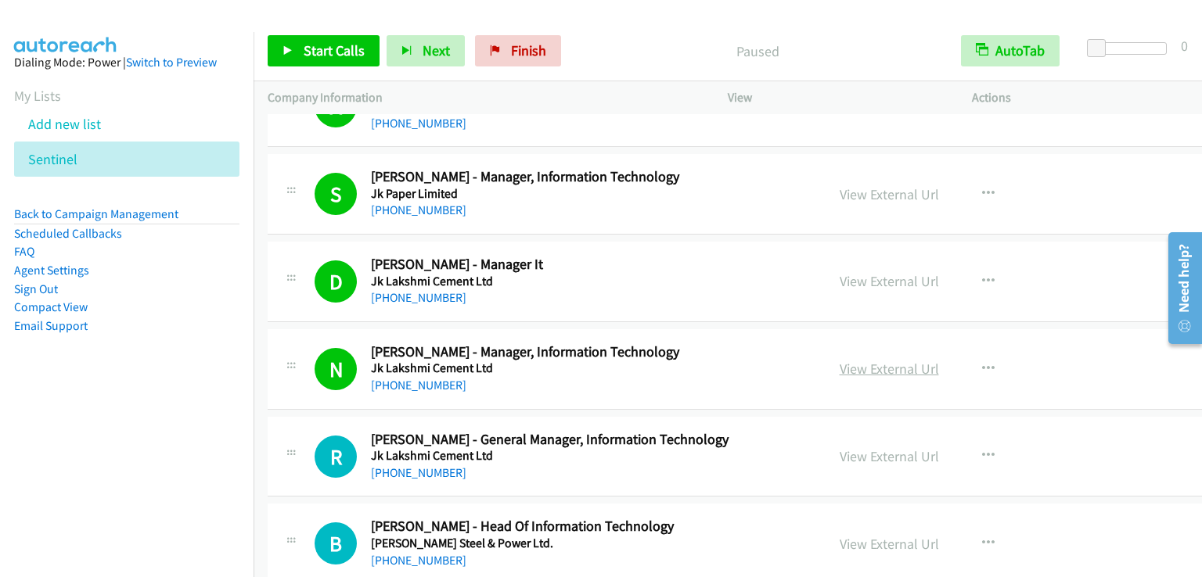
click at [875, 370] on link "View External Url" at bounding box center [888, 369] width 99 height 18
click at [330, 53] on span "Start Calls" at bounding box center [334, 50] width 61 height 18
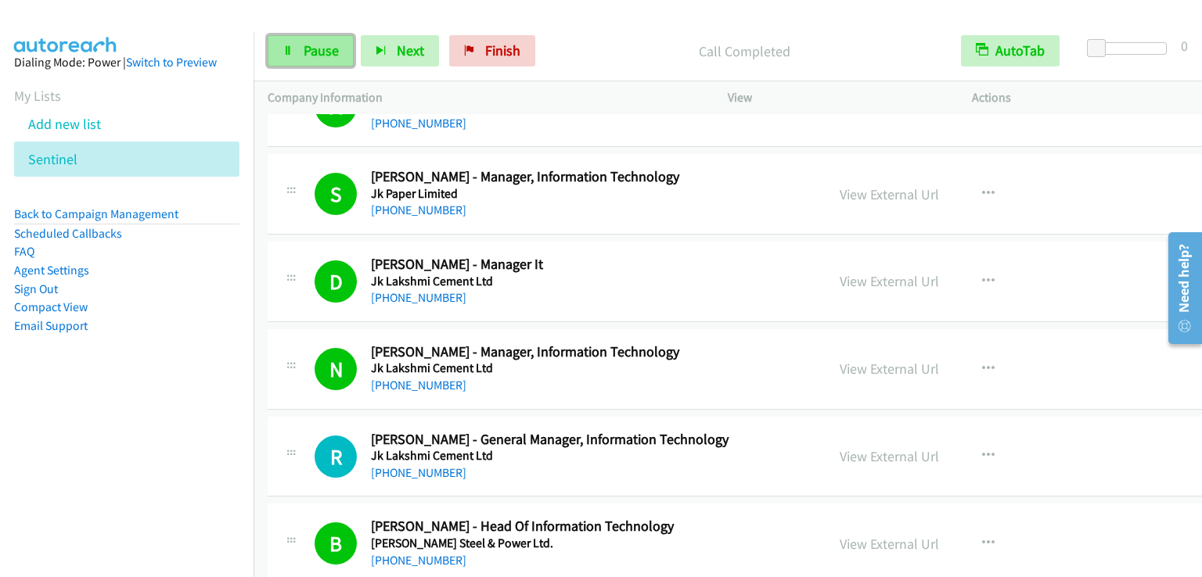
click at [311, 59] on link "Pause" at bounding box center [311, 50] width 86 height 31
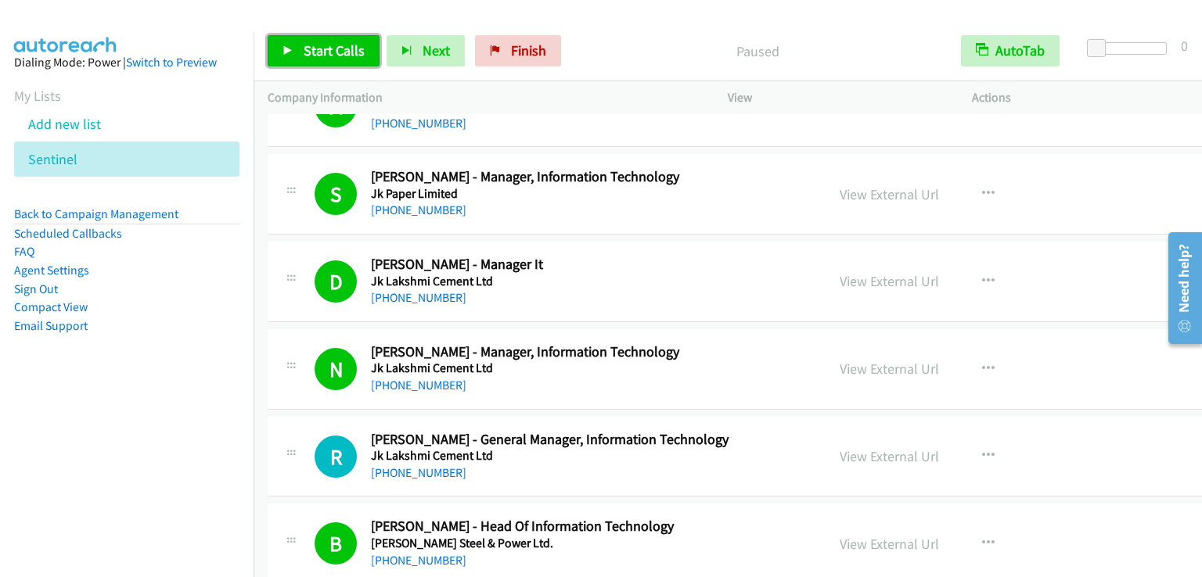
click at [311, 59] on link "Start Calls" at bounding box center [324, 50] width 112 height 31
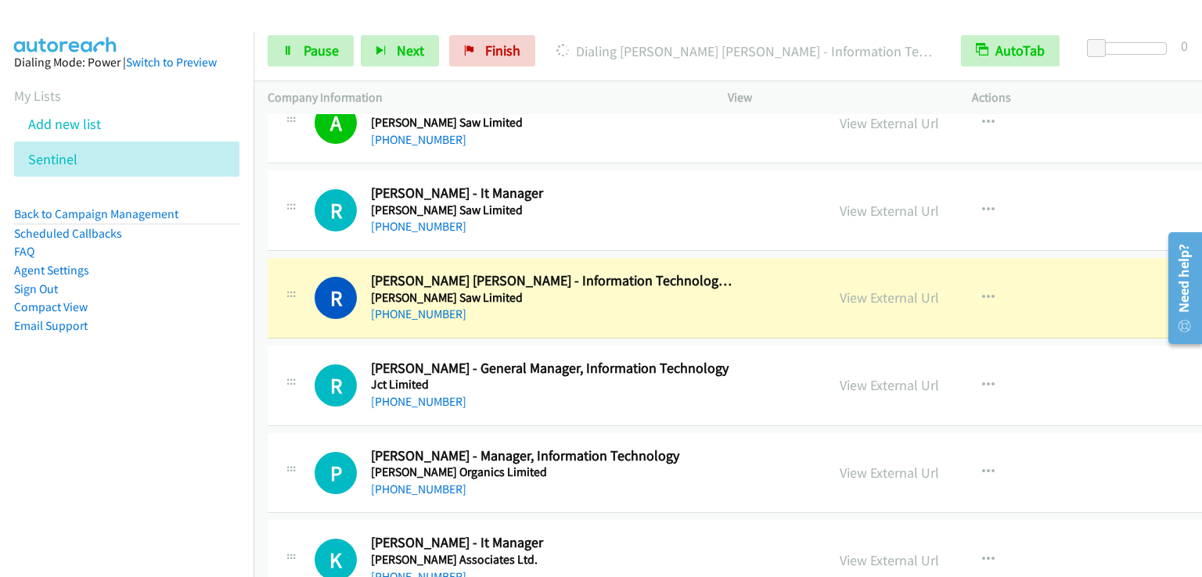
scroll to position [2034, 0]
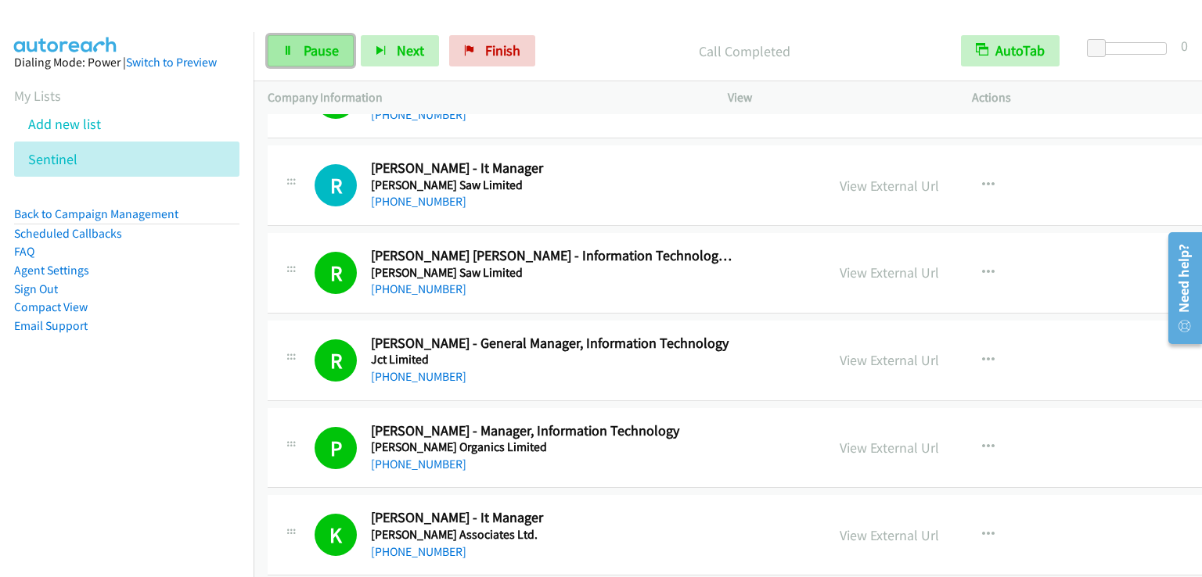
click at [317, 63] on link "Pause" at bounding box center [311, 50] width 86 height 31
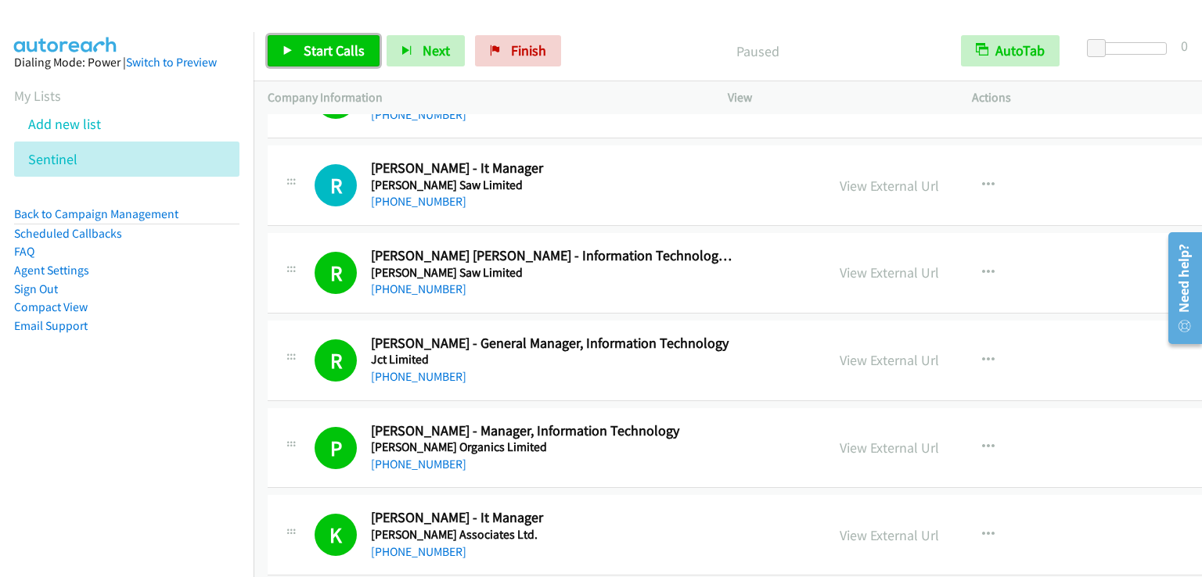
click at [318, 63] on link "Start Calls" at bounding box center [324, 50] width 112 height 31
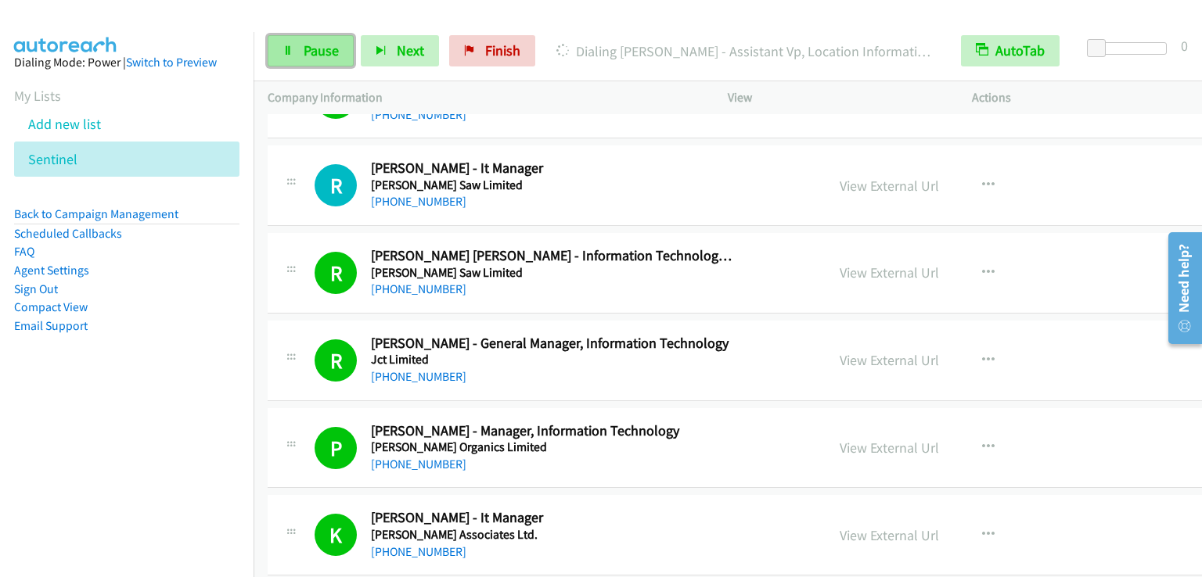
click at [306, 44] on span "Pause" at bounding box center [321, 50] width 35 height 18
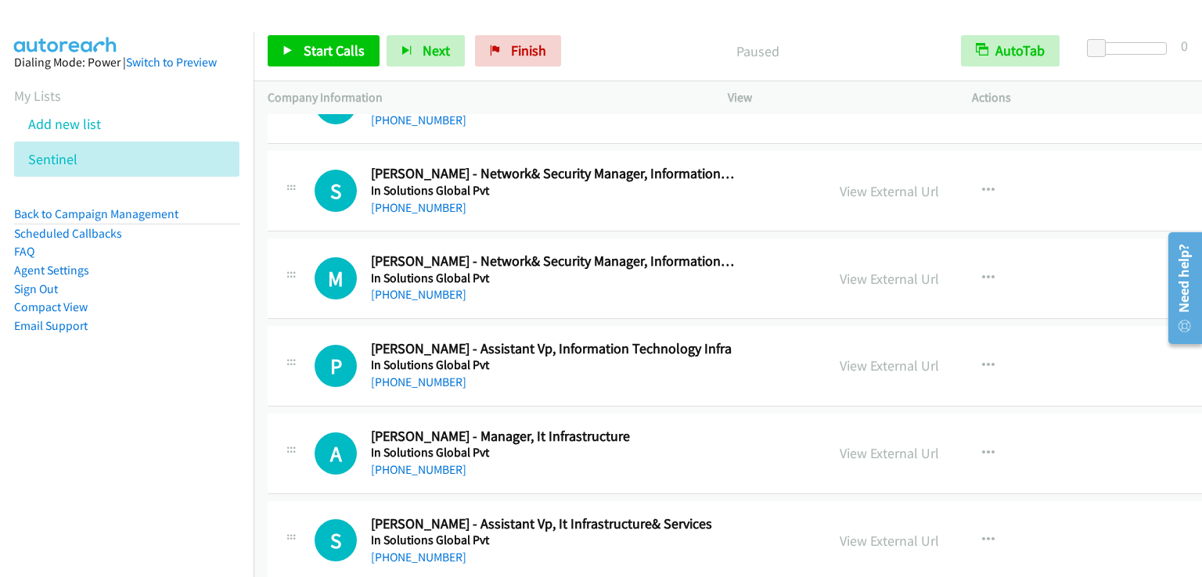
scroll to position [3990, 0]
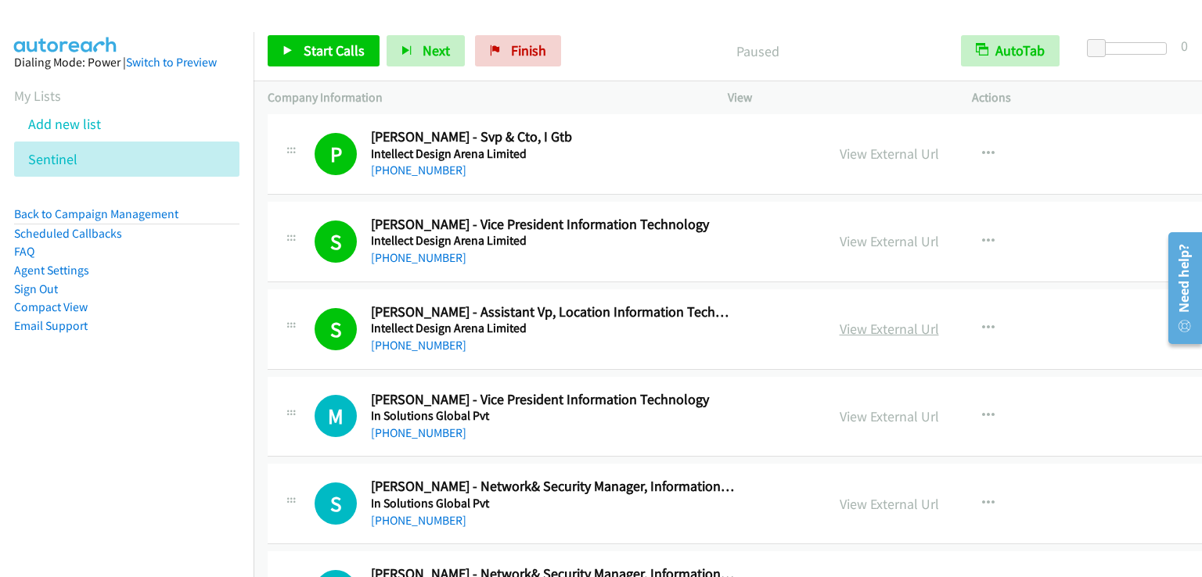
click at [873, 322] on link "View External Url" at bounding box center [888, 329] width 99 height 18
click at [322, 61] on link "Start Calls" at bounding box center [324, 50] width 112 height 31
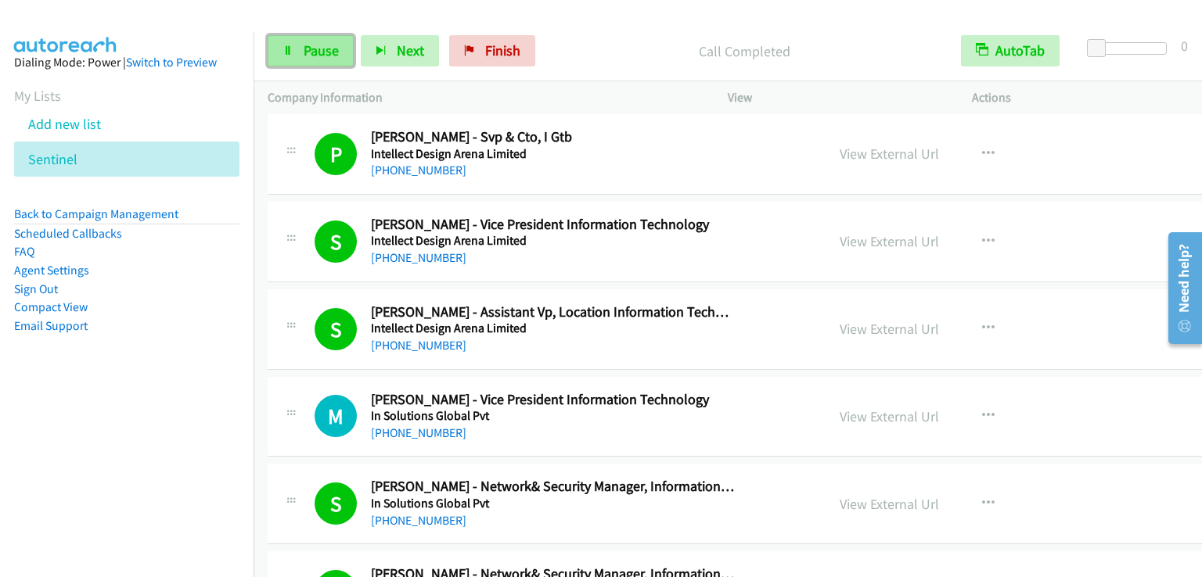
click at [304, 55] on span "Pause" at bounding box center [321, 50] width 35 height 18
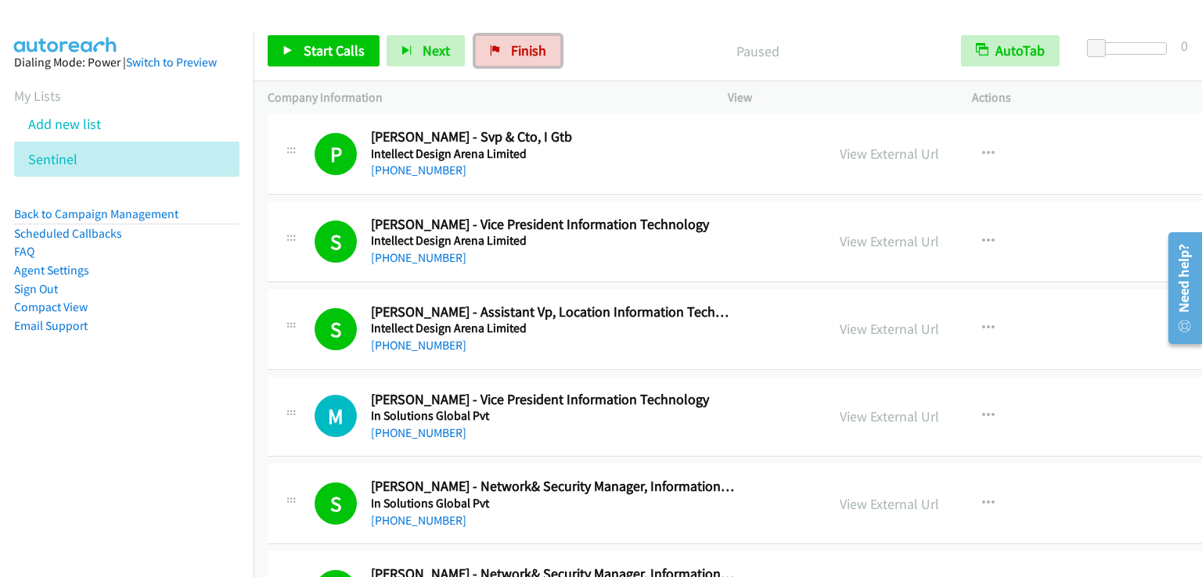
click at [504, 49] on link "Finish" at bounding box center [518, 50] width 86 height 31
